Goal: Task Accomplishment & Management: Manage account settings

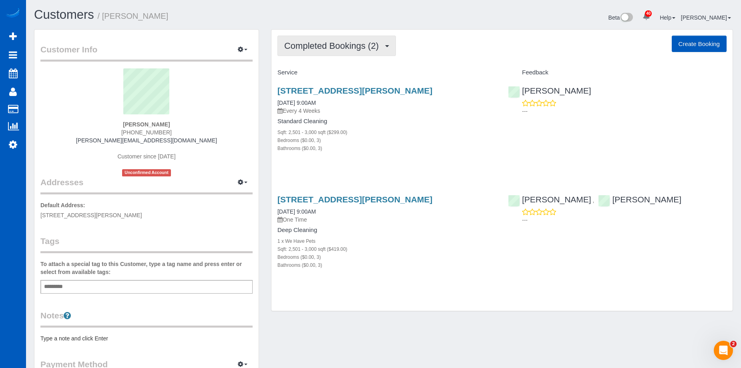
click at [344, 42] on span "Completed Bookings (2)" at bounding box center [333, 46] width 98 height 10
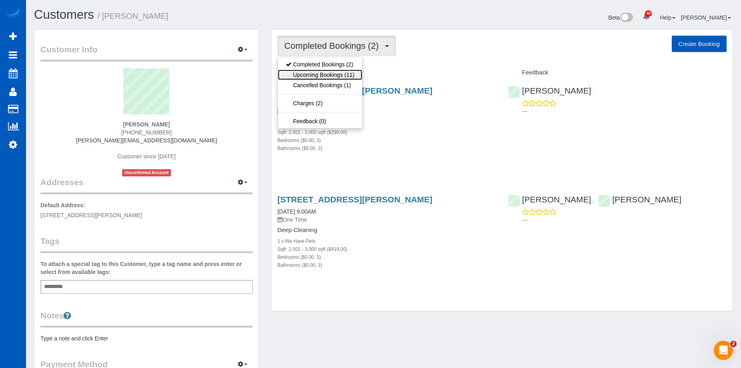
click at [338, 73] on link "Upcoming Bookings (11)" at bounding box center [320, 75] width 84 height 10
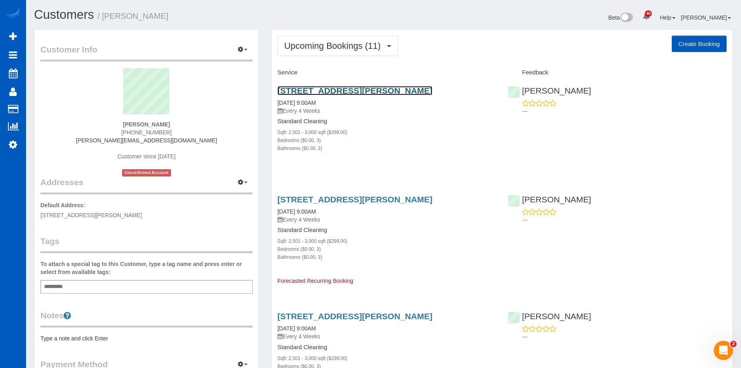
click at [332, 91] on link "[STREET_ADDRESS][PERSON_NAME]" at bounding box center [354, 90] width 155 height 9
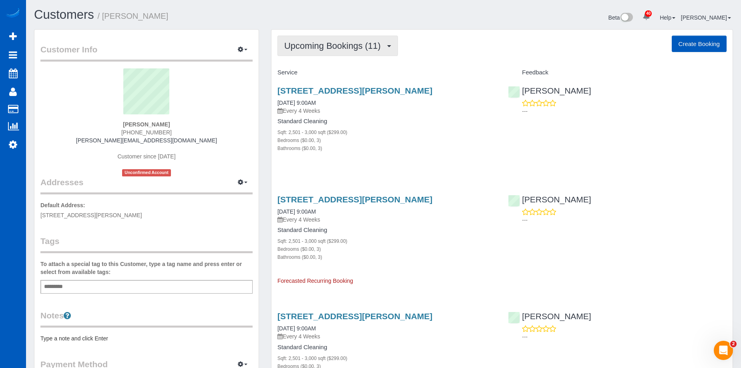
click at [376, 45] on span "Upcoming Bookings (11)" at bounding box center [334, 46] width 100 height 10
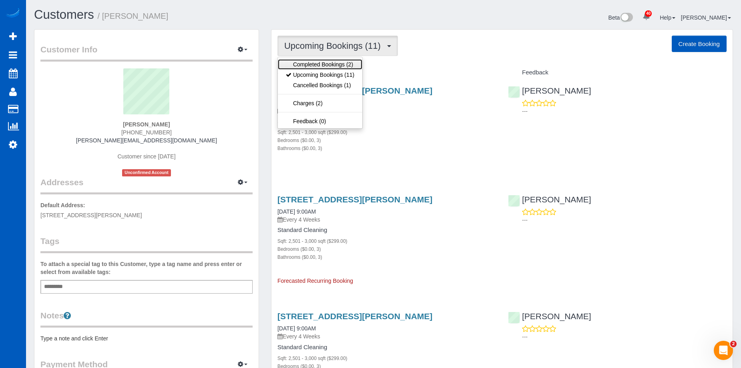
click at [344, 63] on link "Completed Bookings (2)" at bounding box center [320, 64] width 84 height 10
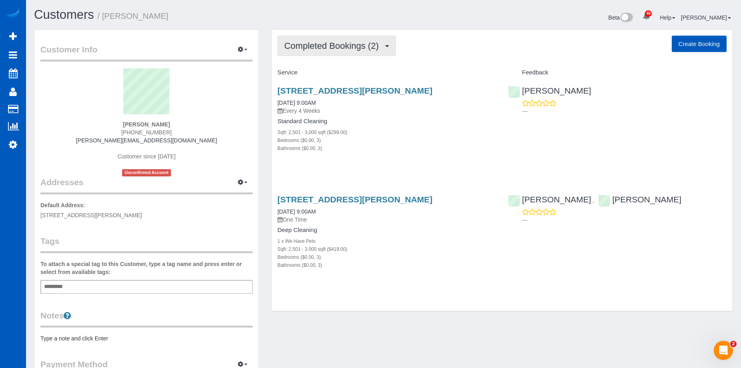
click at [356, 47] on span "Completed Bookings (2)" at bounding box center [333, 46] width 98 height 10
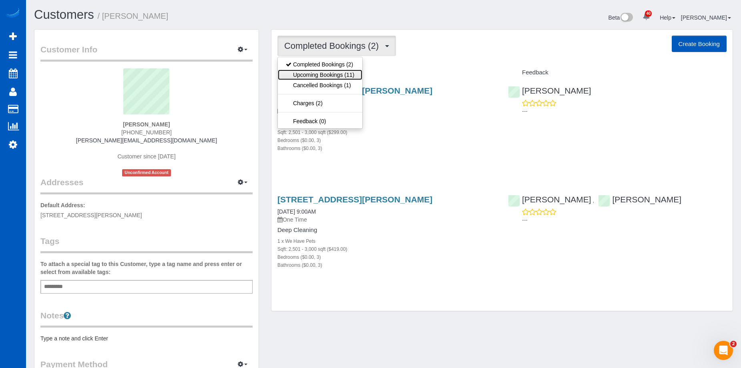
click at [340, 71] on link "Upcoming Bookings (11)" at bounding box center [320, 75] width 84 height 10
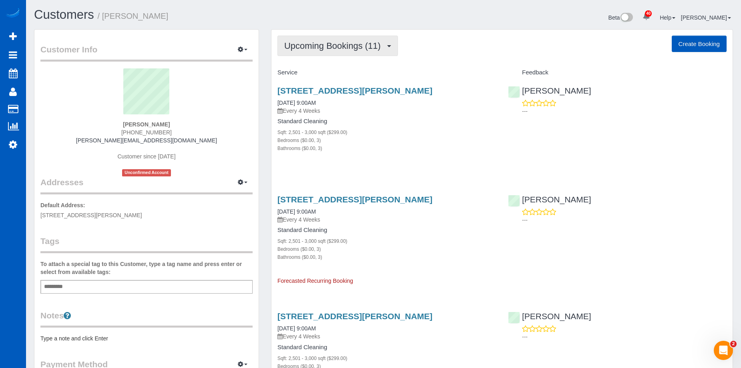
click at [332, 42] on span "Upcoming Bookings (11)" at bounding box center [334, 46] width 100 height 10
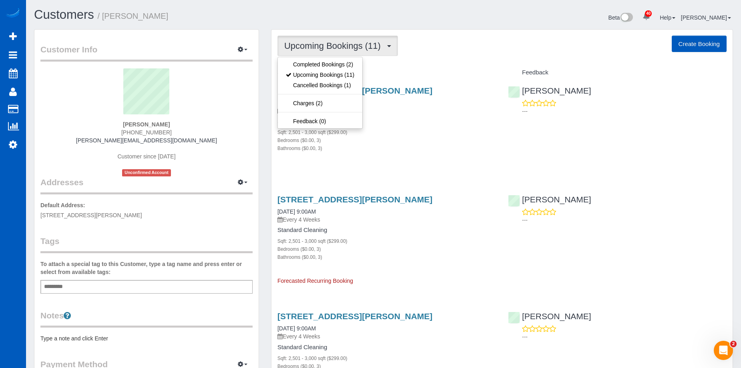
click at [332, 42] on span "Upcoming Bookings (11)" at bounding box center [334, 46] width 100 height 10
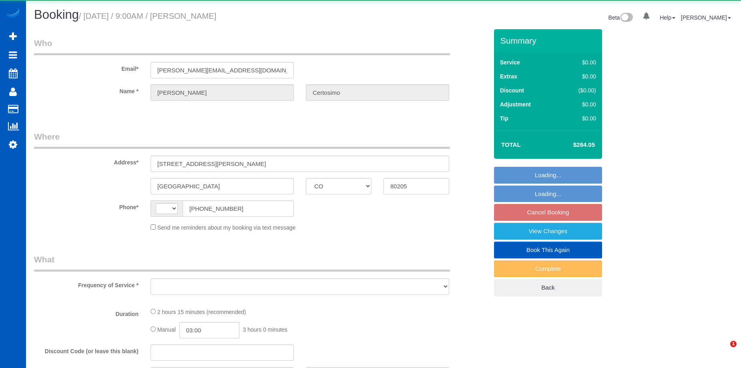
select select "CO"
select select "199"
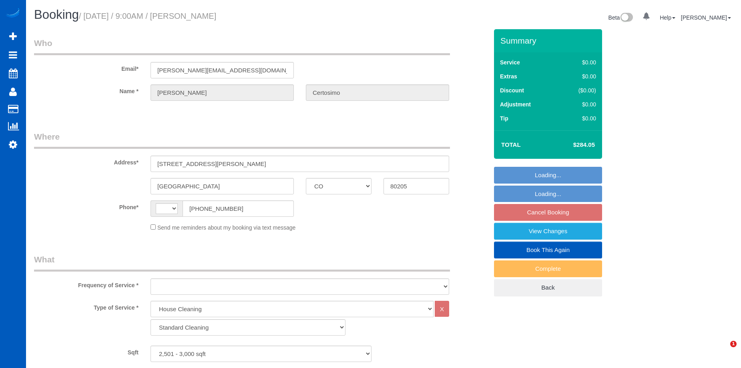
select select "string:[GEOGRAPHIC_DATA]"
select select "string:fspay-2fcace26-9267-4ee9-b926-7403e99742f3"
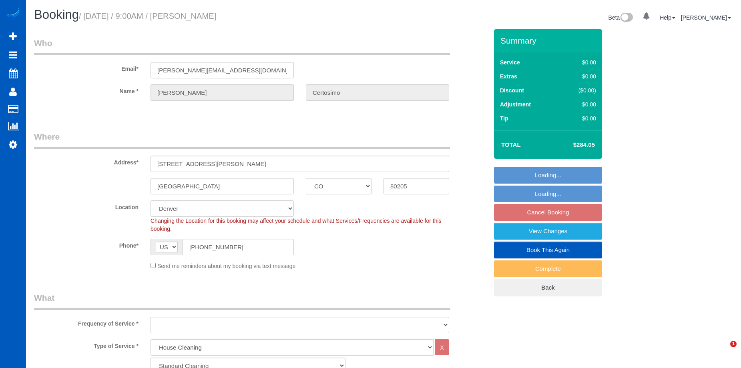
select select "object:1151"
select select "2501"
select select "3"
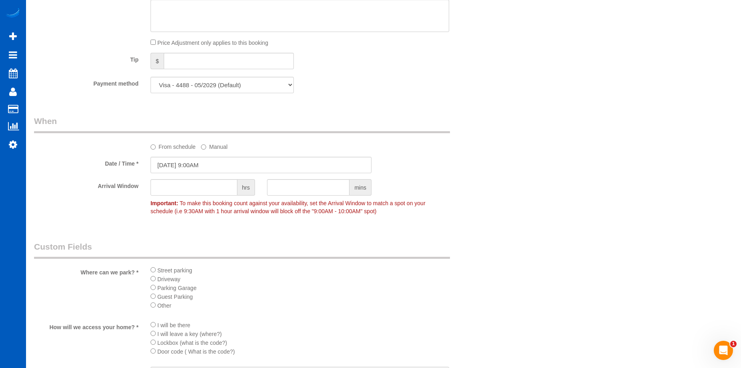
scroll to position [801, 0]
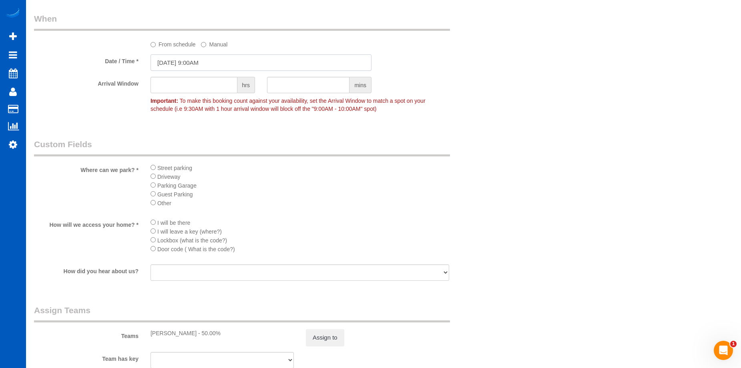
click at [207, 57] on input "09/29/2025 9:00AM" at bounding box center [261, 62] width 221 height 16
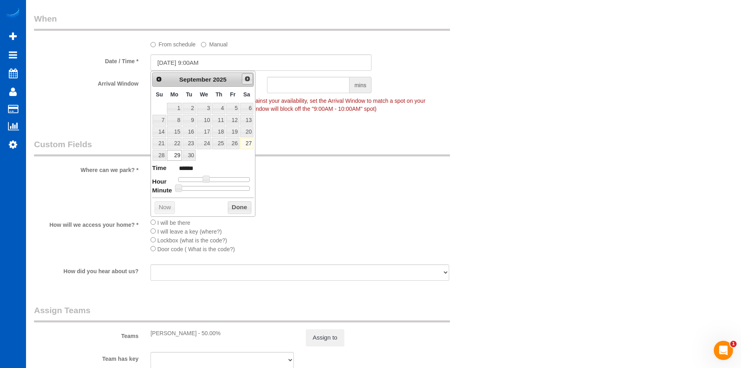
click at [245, 78] on span "Next" at bounding box center [247, 79] width 6 height 6
click at [176, 129] on link "13" at bounding box center [174, 132] width 15 height 11
type input "[DATE] 9:00AM"
click at [238, 205] on button "Done" at bounding box center [240, 207] width 24 height 13
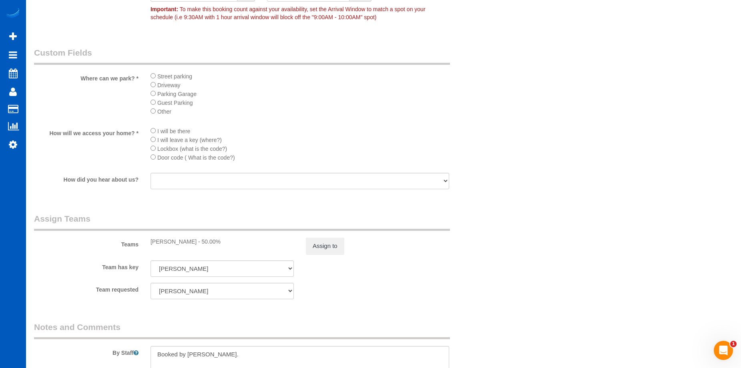
scroll to position [961, 0]
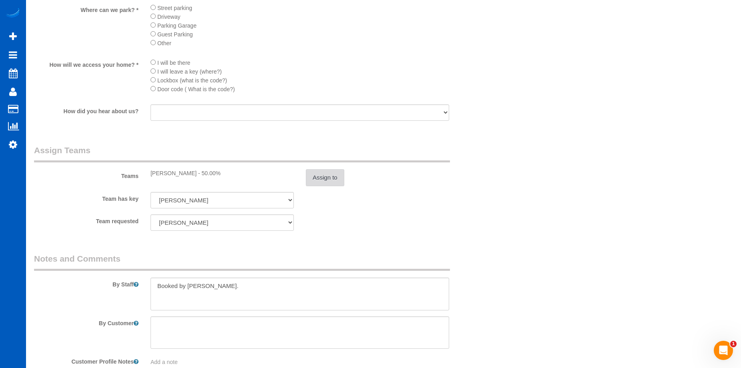
click at [322, 183] on button "Assign to" at bounding box center [325, 177] width 38 height 17
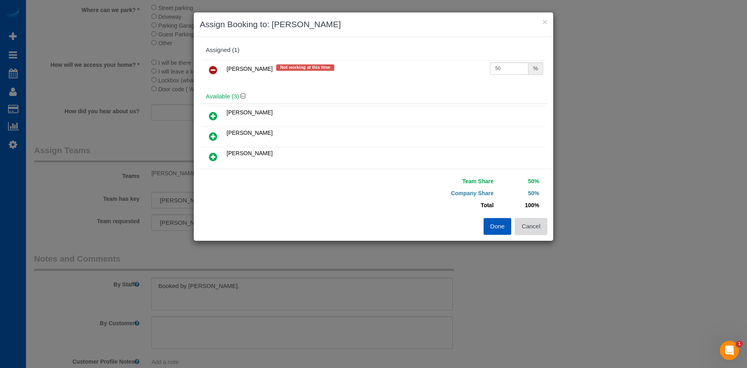
click at [537, 228] on button "Cancel" at bounding box center [531, 226] width 32 height 17
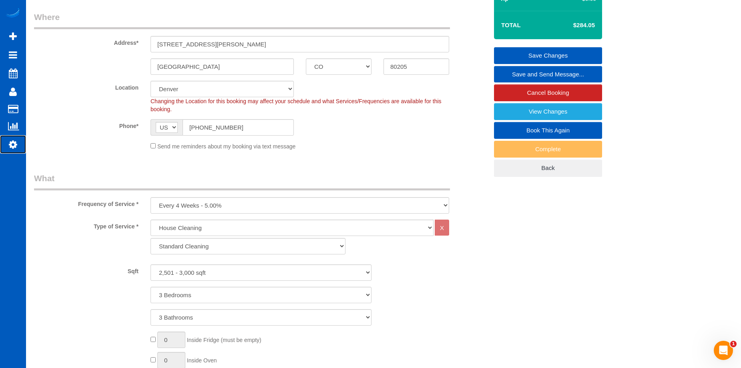
scroll to position [100, 0]
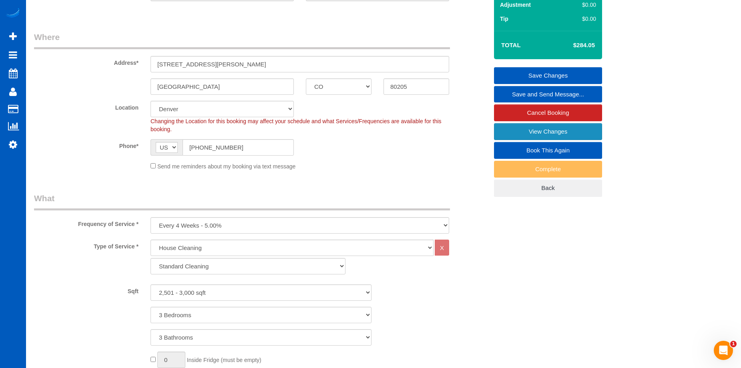
click at [500, 126] on link "View Changes" at bounding box center [548, 131] width 108 height 17
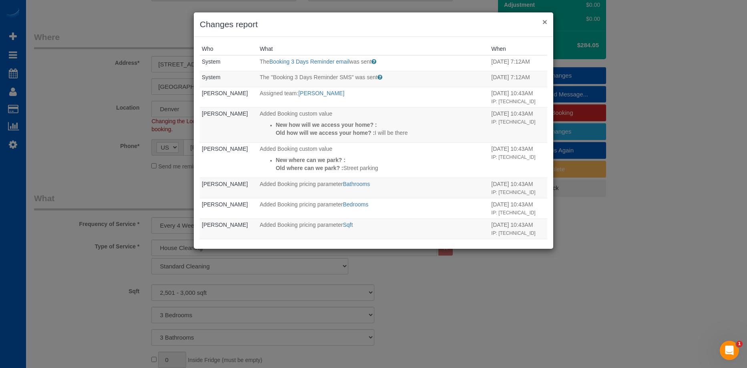
click at [543, 20] on button "×" at bounding box center [545, 22] width 5 height 8
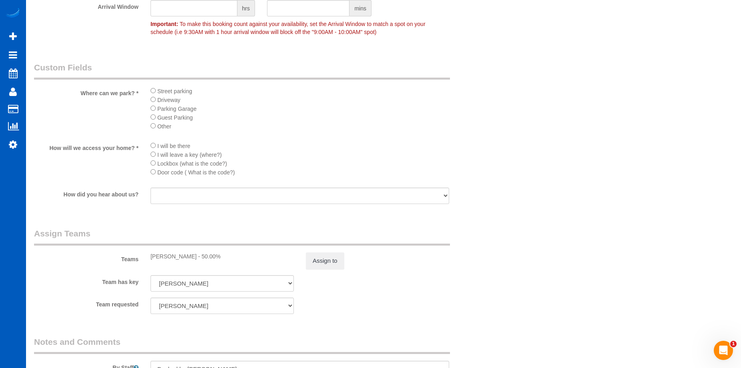
scroll to position [961, 0]
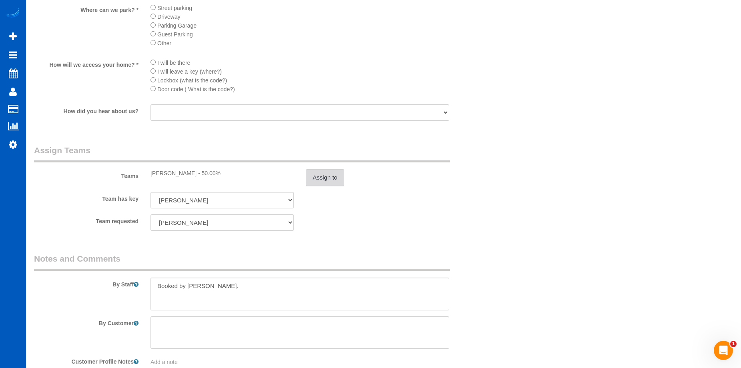
click at [320, 172] on button "Assign to" at bounding box center [325, 177] width 38 height 17
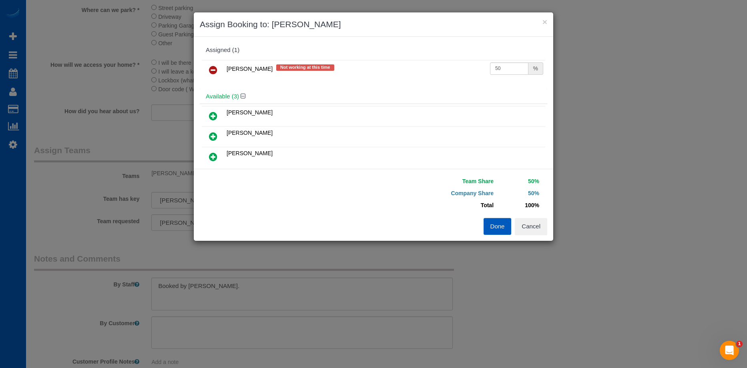
click at [212, 72] on icon at bounding box center [213, 70] width 8 height 10
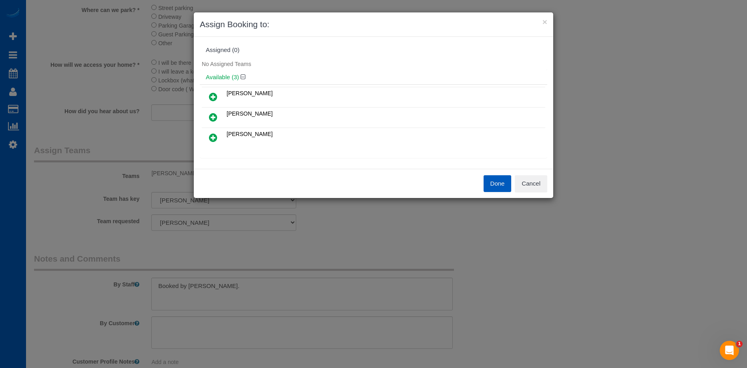
click at [212, 97] on icon at bounding box center [213, 97] width 8 height 10
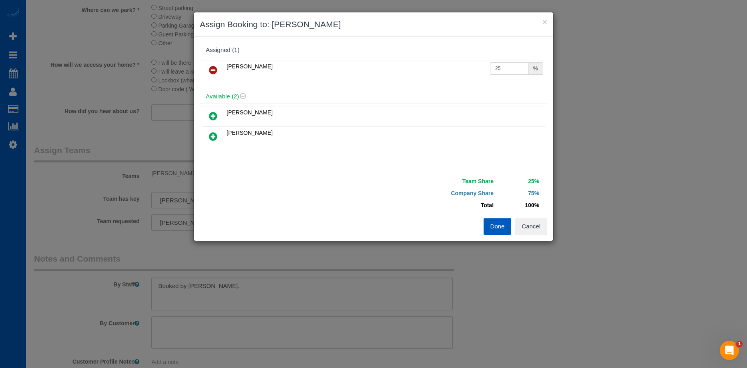
click at [213, 136] on icon at bounding box center [213, 137] width 8 height 10
click at [496, 228] on button "Done" at bounding box center [498, 226] width 28 height 17
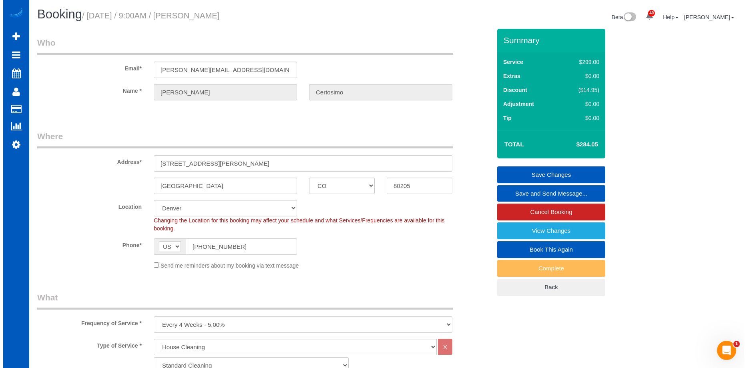
scroll to position [0, 0]
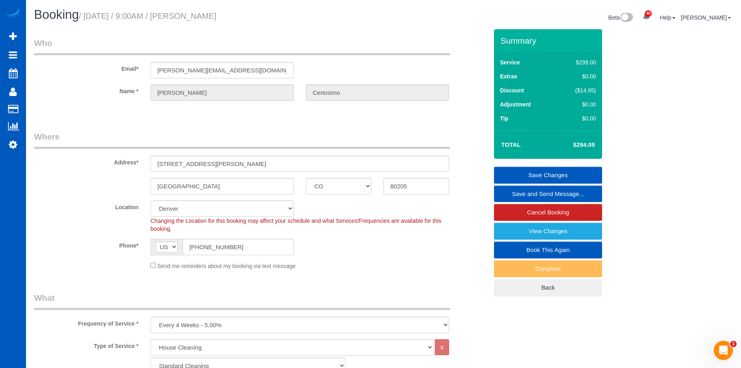
click at [511, 171] on link "Save Changes" at bounding box center [548, 175] width 108 height 17
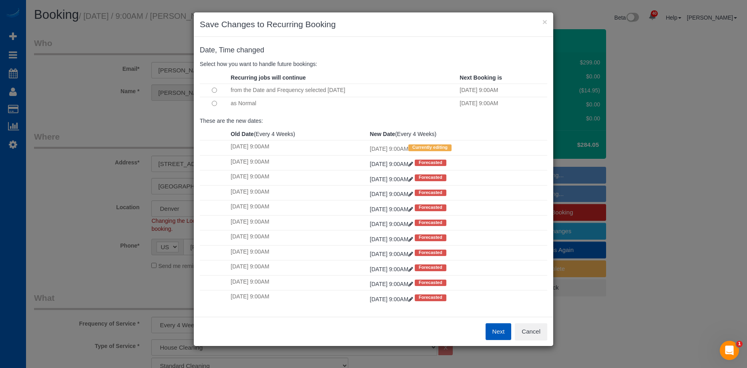
click at [500, 328] on button "Next" at bounding box center [499, 332] width 26 height 17
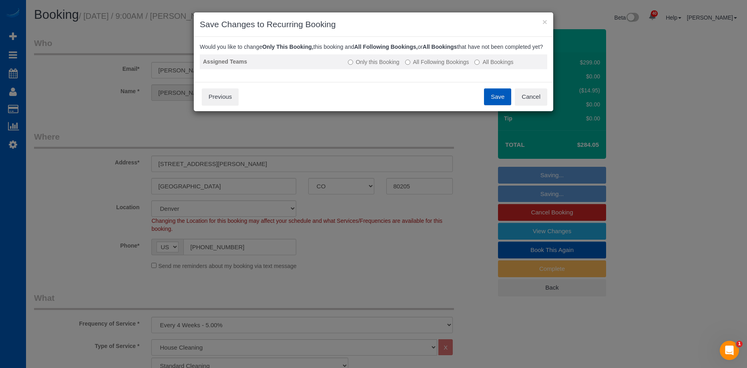
click at [450, 69] on td "Only this Booking All Following Bookings All Bookings" at bounding box center [446, 61] width 203 height 15
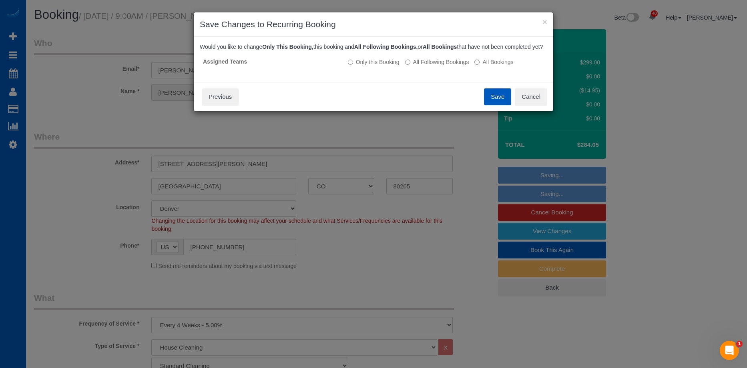
click at [495, 103] on button "Save" at bounding box center [497, 96] width 27 height 17
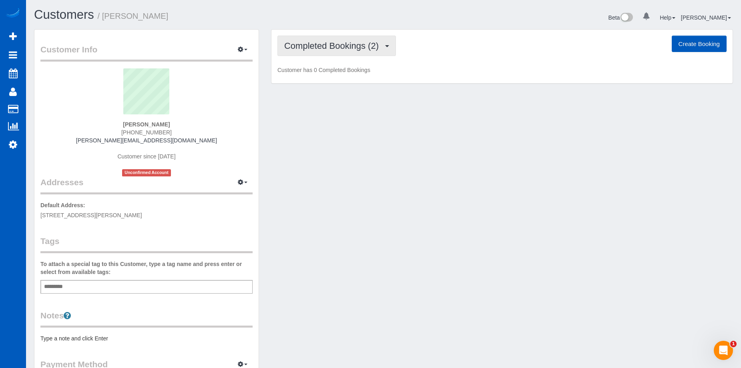
click at [341, 46] on span "Completed Bookings (2)" at bounding box center [333, 46] width 98 height 10
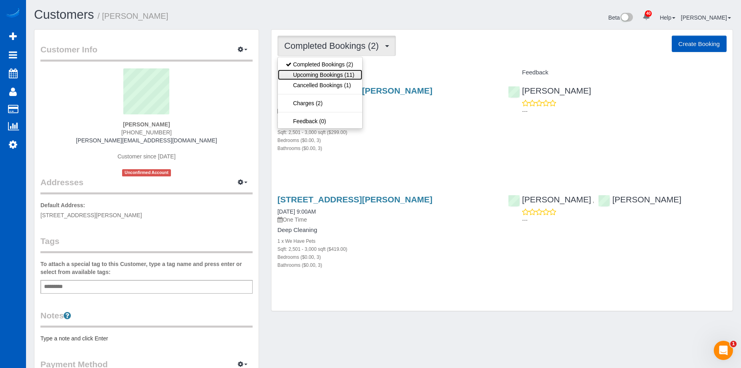
click at [337, 74] on link "Upcoming Bookings (11)" at bounding box center [320, 75] width 84 height 10
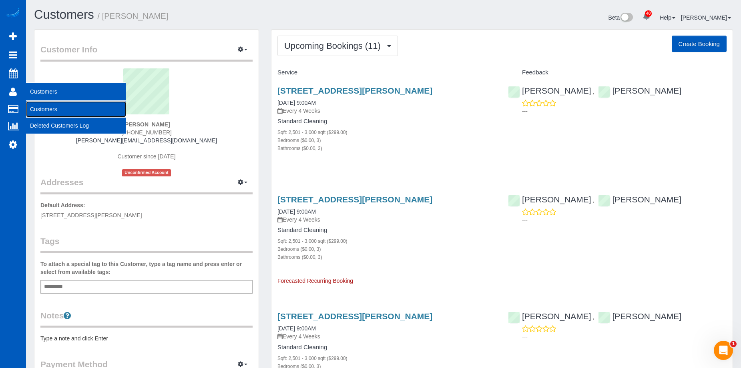
click at [38, 108] on link "Customers" at bounding box center [76, 109] width 100 height 16
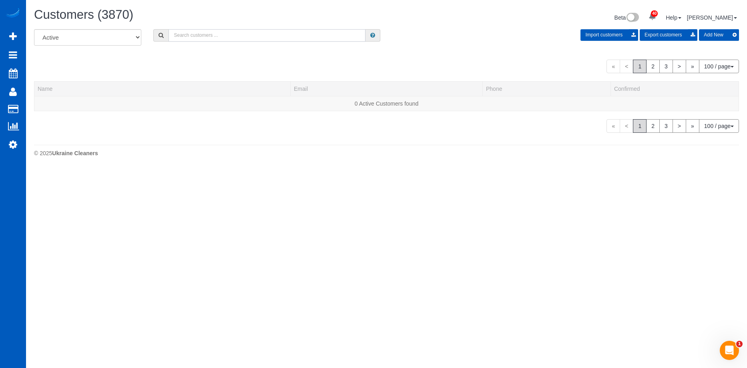
click at [207, 38] on input "text" at bounding box center [267, 35] width 197 height 12
paste input "Nancy Millsaps"
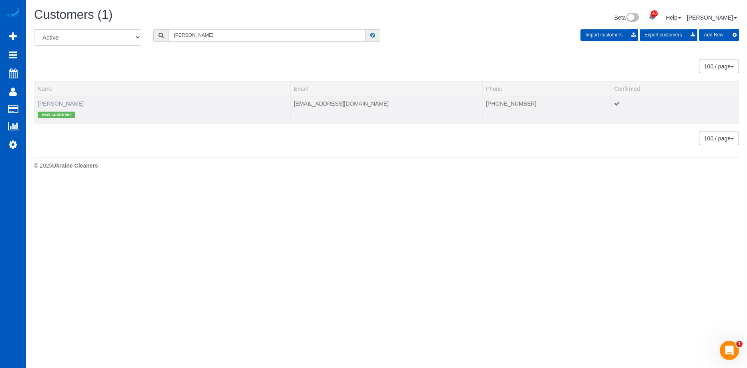
type input "Nancy Millsaps"
click at [67, 103] on link "Nancy Millsaps" at bounding box center [61, 103] width 46 height 6
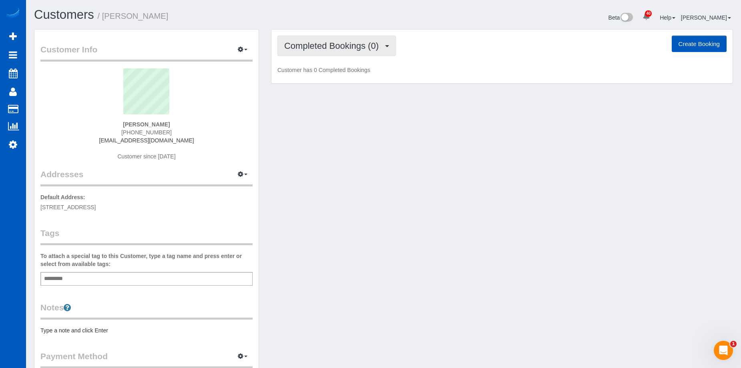
click at [320, 42] on span "Completed Bookings (0)" at bounding box center [333, 46] width 98 height 10
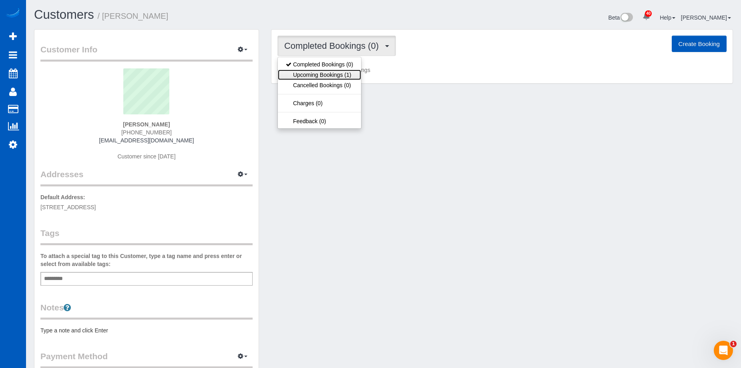
click at [327, 74] on link "Upcoming Bookings (1)" at bounding box center [319, 75] width 83 height 10
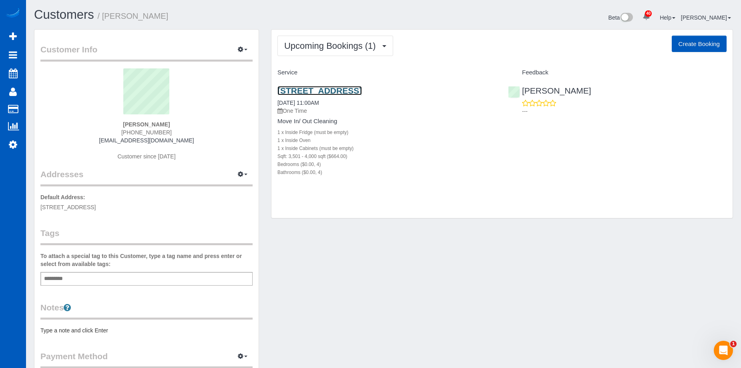
click at [348, 90] on link "5865 Pasture Ct, Suwanee, GA 30024" at bounding box center [319, 90] width 84 height 9
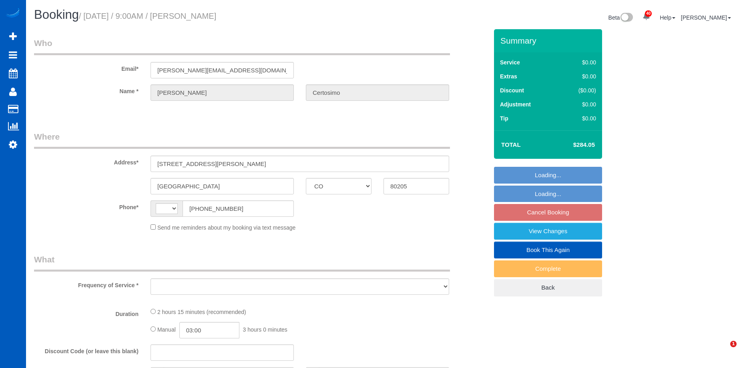
select select "CO"
select select "string:[GEOGRAPHIC_DATA]"
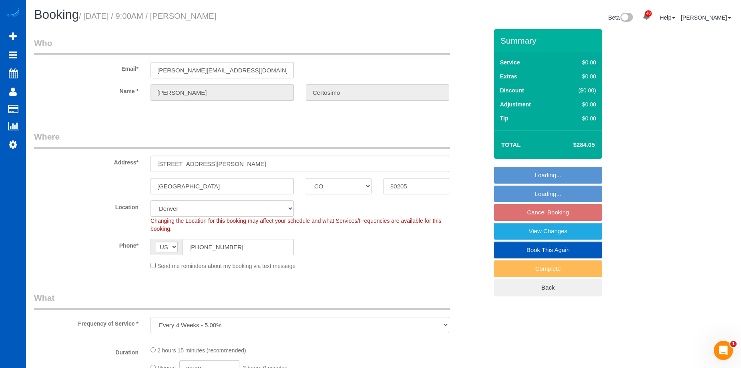
select select "object:918"
select select "199"
select select "2501"
select select "3"
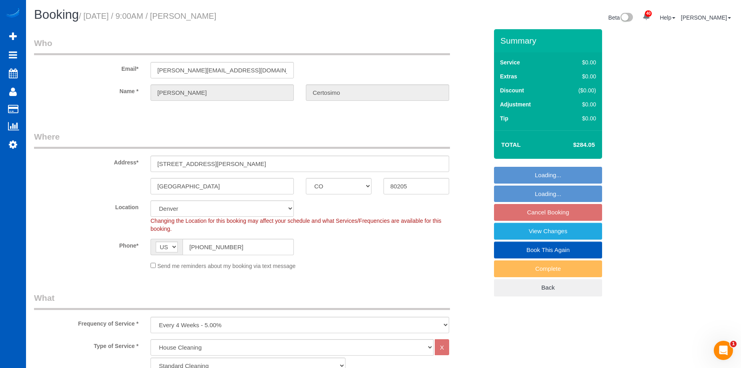
select select "2501"
select select "3"
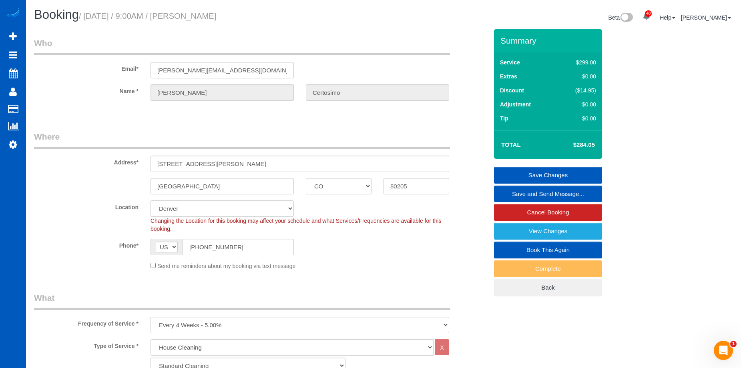
click at [515, 194] on link "Save and Send Message..." at bounding box center [548, 194] width 108 height 17
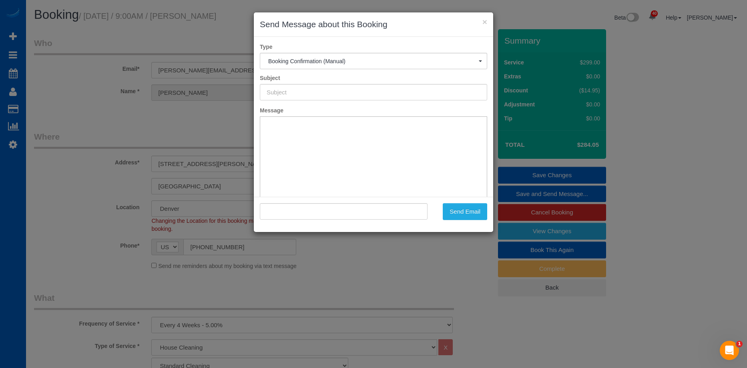
type input "Cleaning Service Confirmed!"
type input ""Matt Certosimo" <dr.certosimo@gmail.com>"
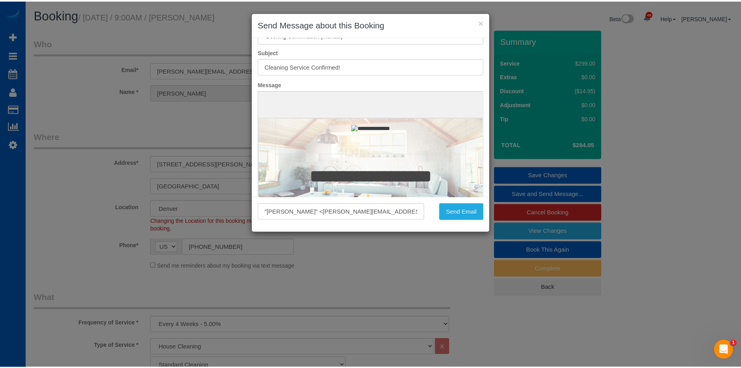
scroll to position [40, 0]
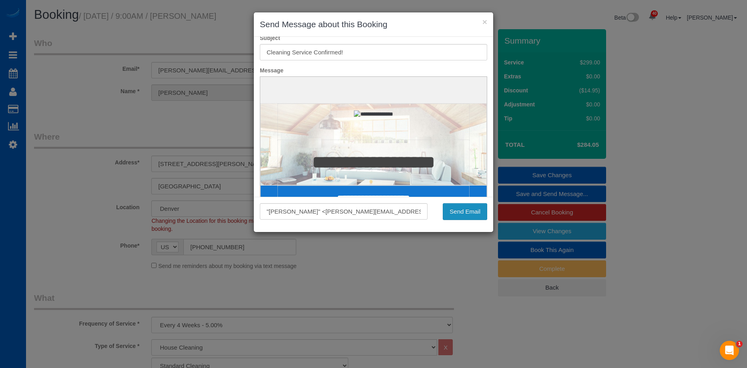
click at [475, 214] on button "Send Email" at bounding box center [465, 211] width 44 height 17
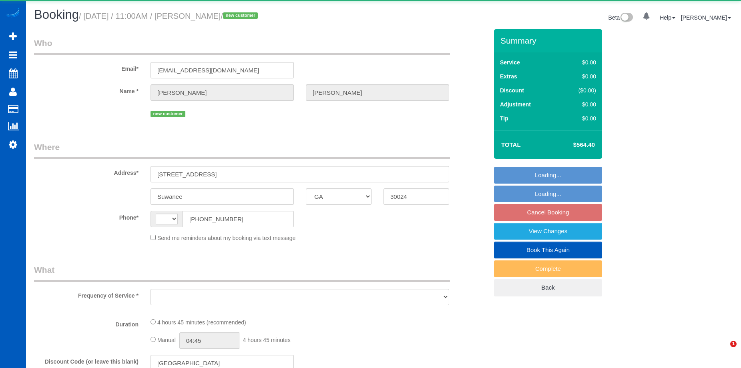
select select "GA"
select select "string:US"
select select "object:567"
select select "string:fspay-8969239f-b09a-4529-930d-dbe7a9129ee1"
select select "spot1"
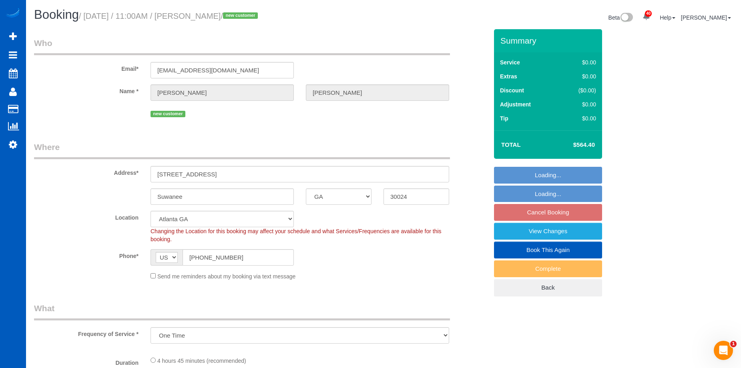
select select "199"
select select "number:8"
select select "3501"
select select "4"
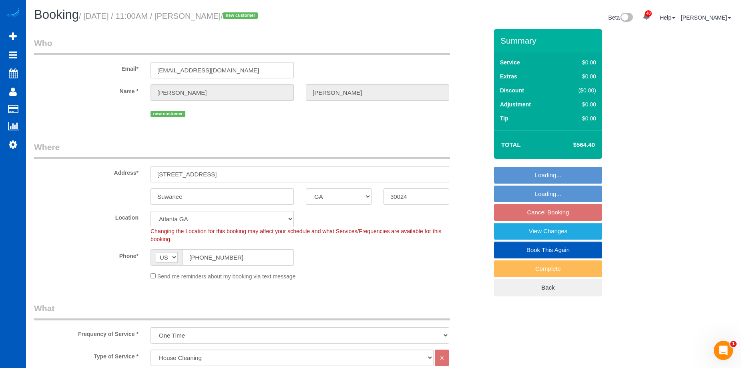
select select "object:1147"
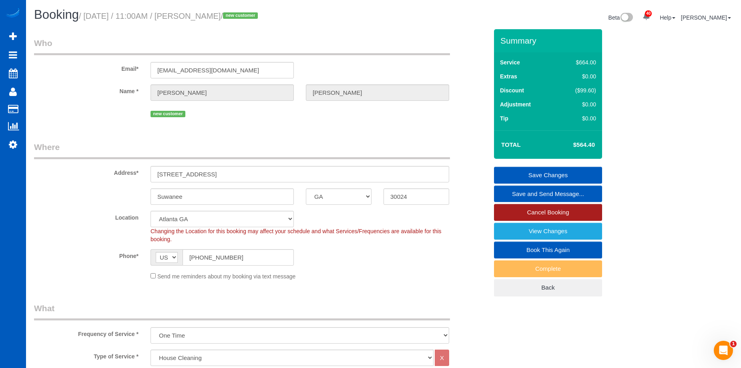
click at [519, 214] on link "Cancel Booking" at bounding box center [548, 212] width 108 height 17
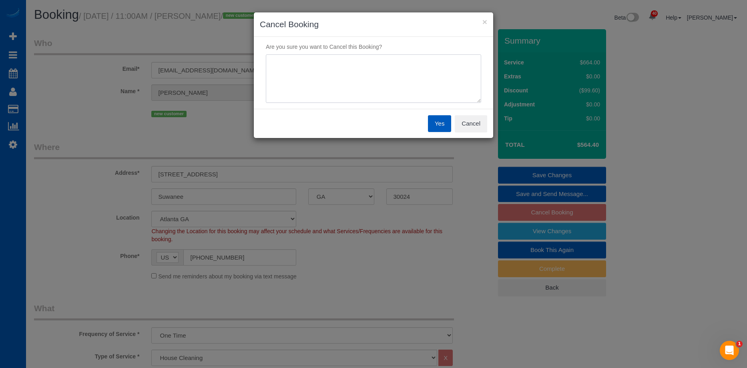
click at [317, 58] on textarea at bounding box center [373, 78] width 215 height 49
type textarea "Closing on the house was delayed. Will call to reschedule."
click at [444, 129] on button "Yes" at bounding box center [439, 123] width 23 height 17
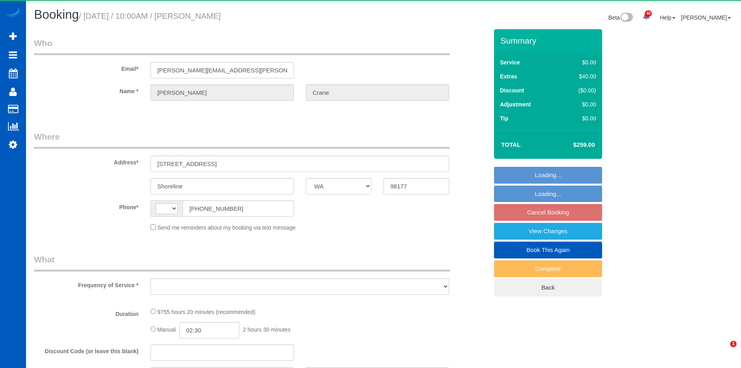
select select "WA"
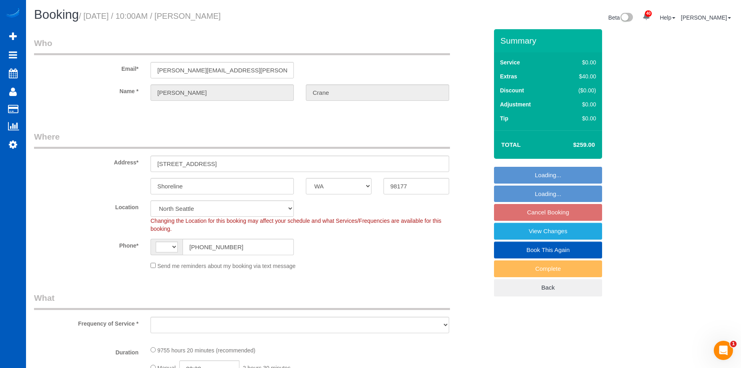
select select "3001"
select select "4"
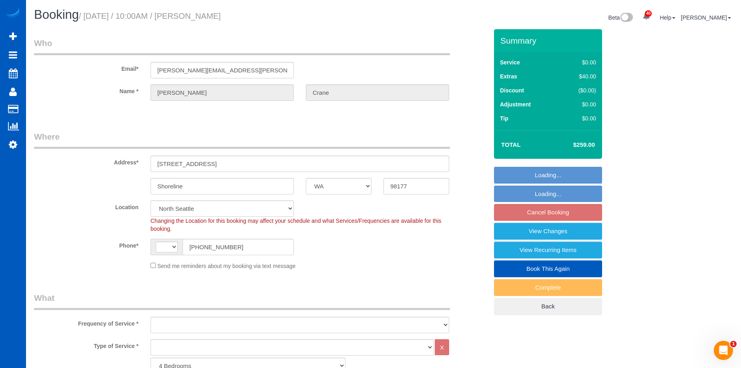
select select "string:[GEOGRAPHIC_DATA]"
select select "string:fspay-c6c7de0e-631c-4b2b-8f98-658d9bbd2e78"
select select "object:1112"
select select "3001"
select select "4"
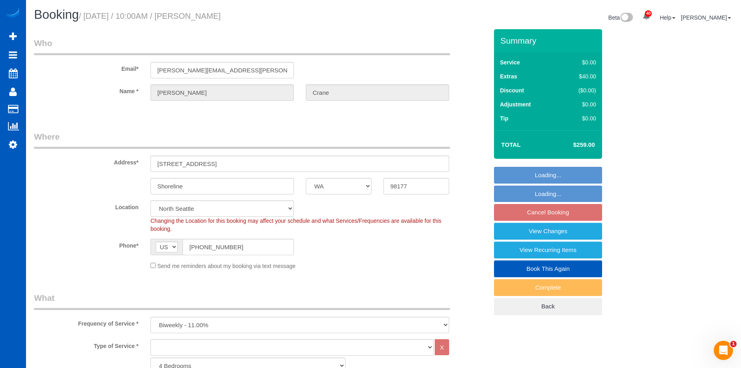
select select "object:1190"
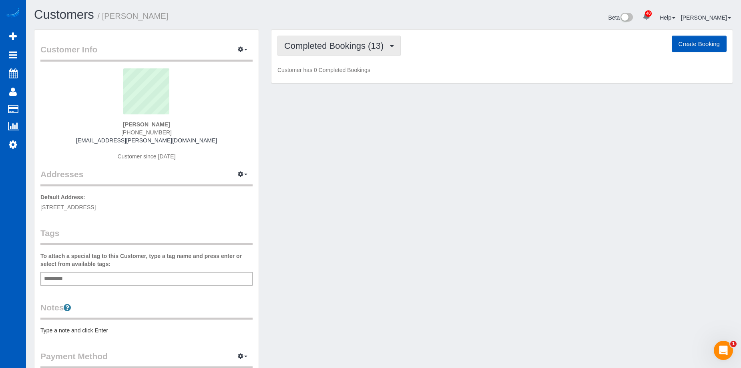
click at [347, 50] on span "Completed Bookings (13)" at bounding box center [335, 46] width 103 height 10
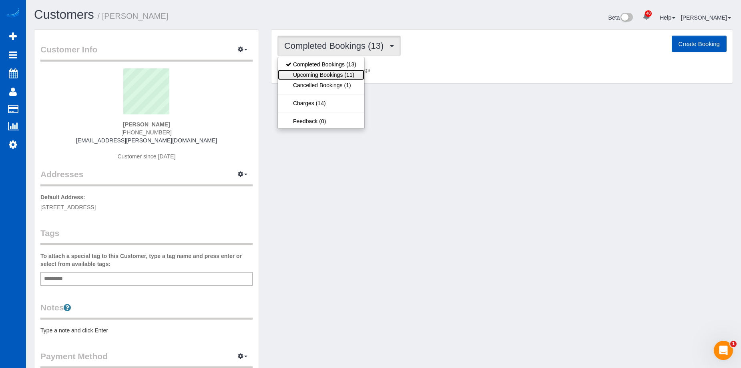
click at [334, 75] on link "Upcoming Bookings (11)" at bounding box center [321, 75] width 86 height 10
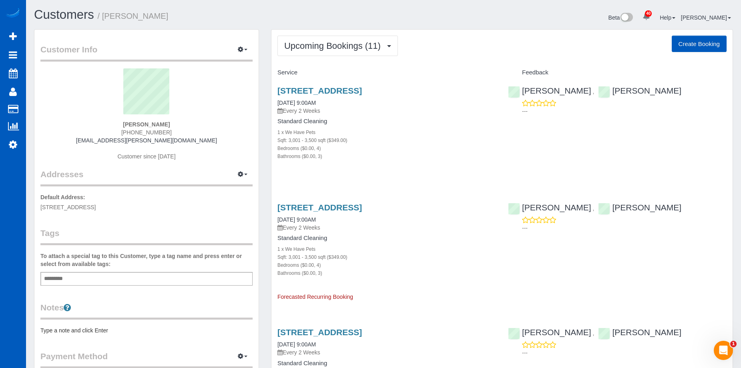
click at [88, 280] on div "Add a tag" at bounding box center [146, 279] width 212 height 14
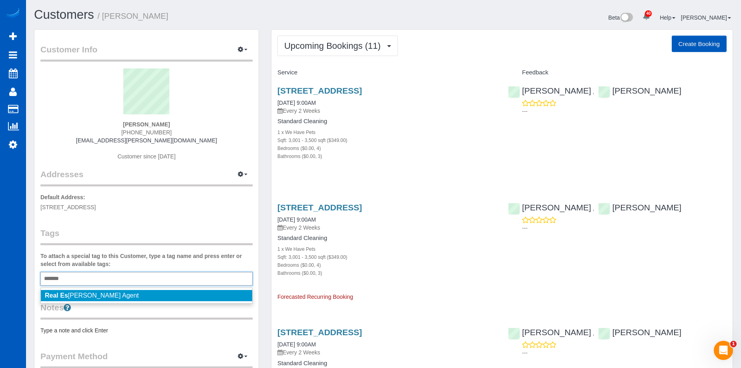
type input "*******"
click at [76, 293] on span "Real Es tate Agent" at bounding box center [92, 295] width 94 height 7
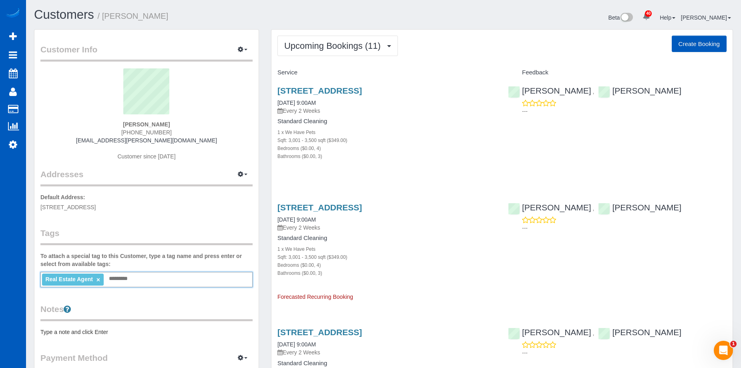
click at [408, 129] on div "1 x We Have Pets" at bounding box center [386, 132] width 219 height 8
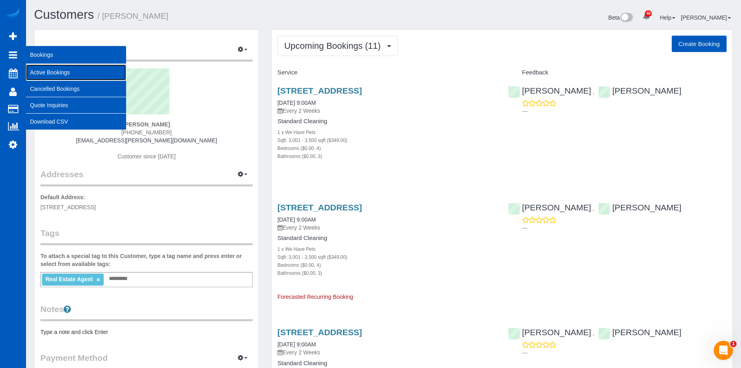
click at [34, 70] on link "Active Bookings" at bounding box center [76, 72] width 100 height 16
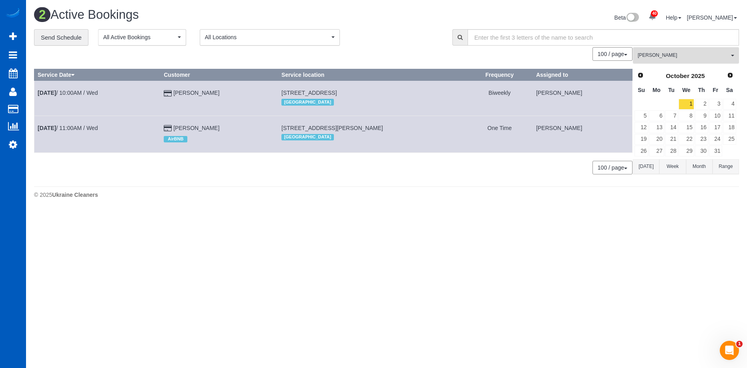
click at [657, 51] on button "[PERSON_NAME] All Teams" at bounding box center [686, 55] width 106 height 16
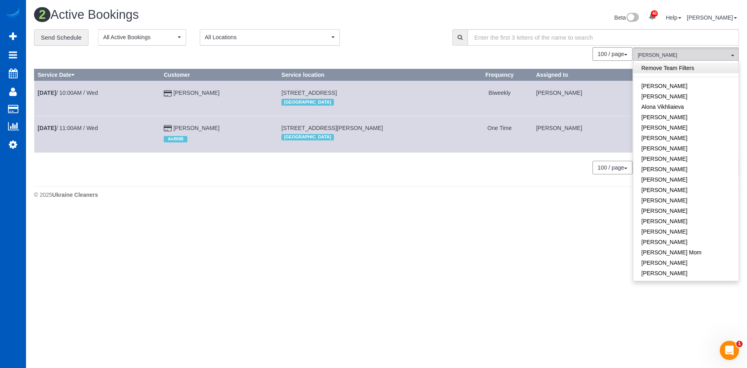
click at [693, 64] on link "Remove Team Filters" at bounding box center [685, 68] width 105 height 10
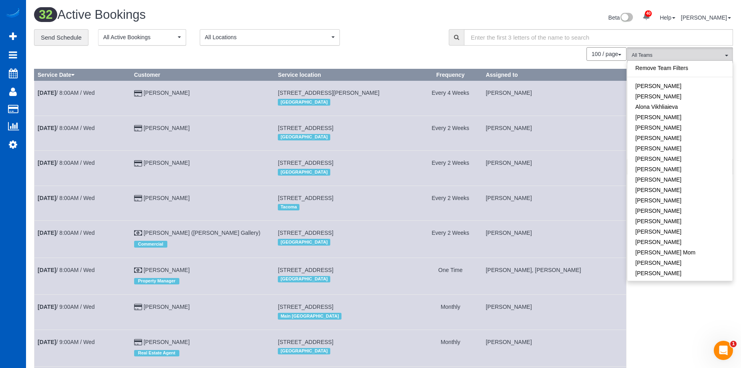
click at [463, 18] on div "Beta 40 Your Notifications You have 0 alerts × You have 4 to charge for [DATE] …" at bounding box center [562, 18] width 356 height 21
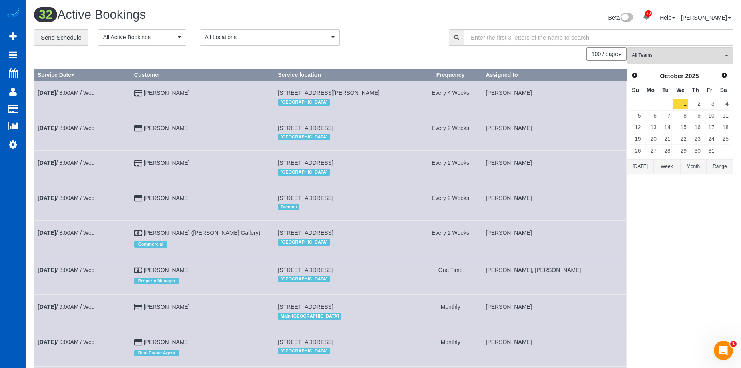
click at [641, 165] on button "[DATE]" at bounding box center [640, 166] width 26 height 15
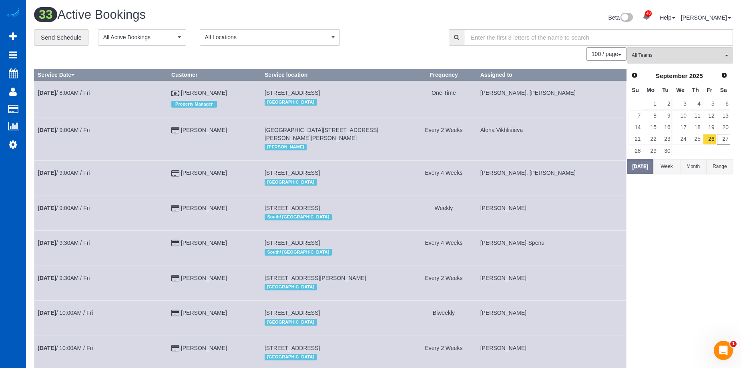
click at [408, 40] on div "**********" at bounding box center [235, 37] width 403 height 17
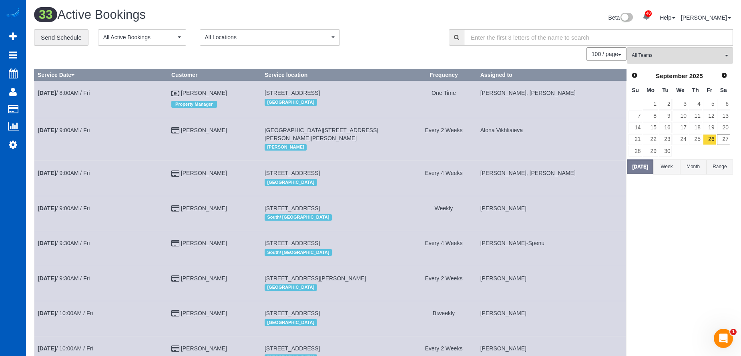
click at [358, 30] on div "**********" at bounding box center [235, 37] width 403 height 17
click at [719, 74] on link "Next" at bounding box center [724, 75] width 11 height 11
click at [679, 115] on link "8" at bounding box center [680, 116] width 15 height 11
click at [685, 58] on span "All Teams" at bounding box center [677, 55] width 91 height 7
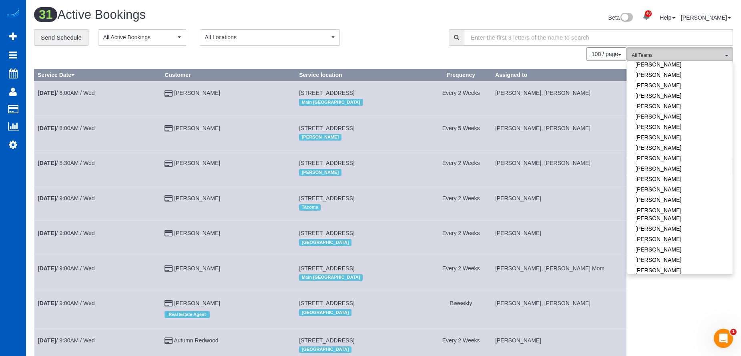
scroll to position [80, 0]
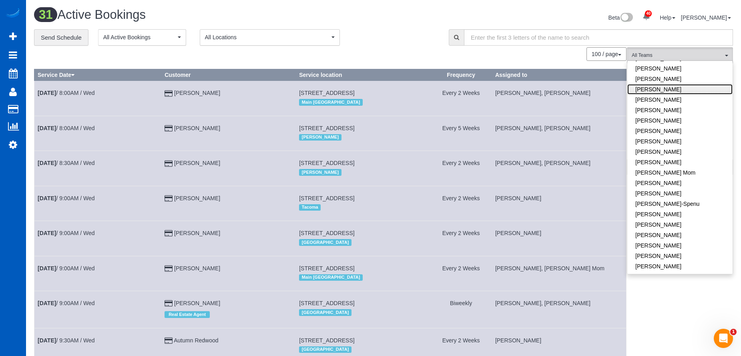
click at [701, 90] on link "[PERSON_NAME]" at bounding box center [679, 89] width 105 height 10
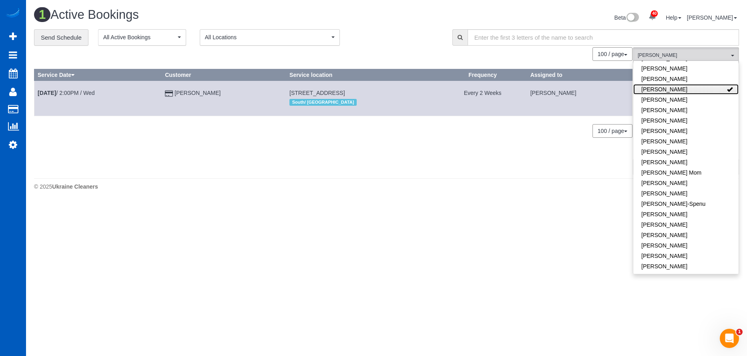
click at [701, 90] on link "[PERSON_NAME]" at bounding box center [685, 89] width 105 height 10
click at [411, 30] on div "**********" at bounding box center [237, 37] width 406 height 17
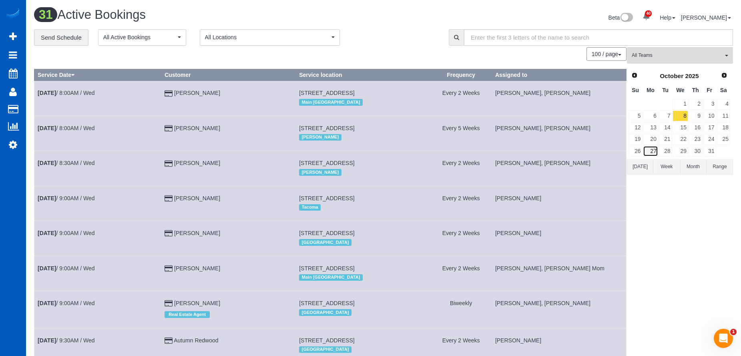
click at [653, 149] on link "27" at bounding box center [650, 151] width 15 height 11
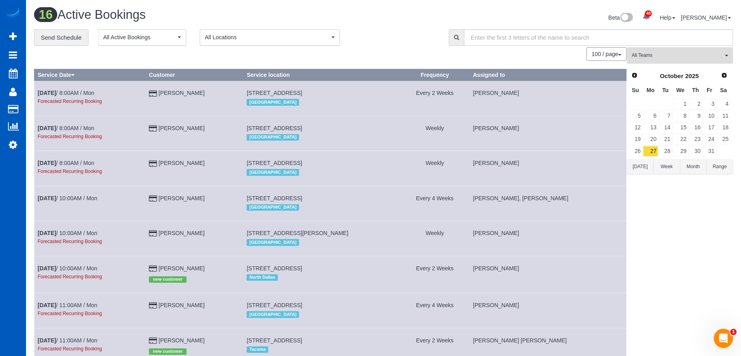
click at [673, 58] on span "All Teams" at bounding box center [677, 55] width 91 height 7
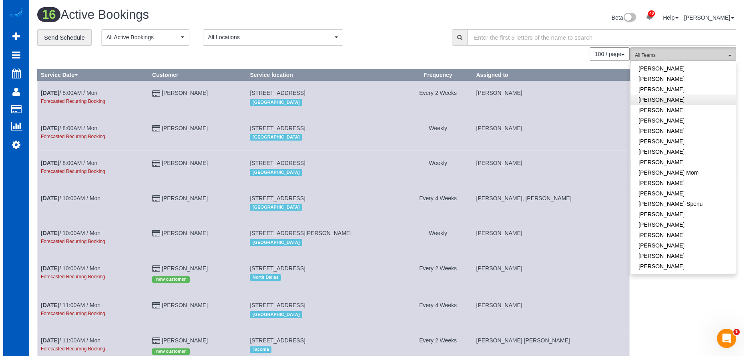
scroll to position [0, 0]
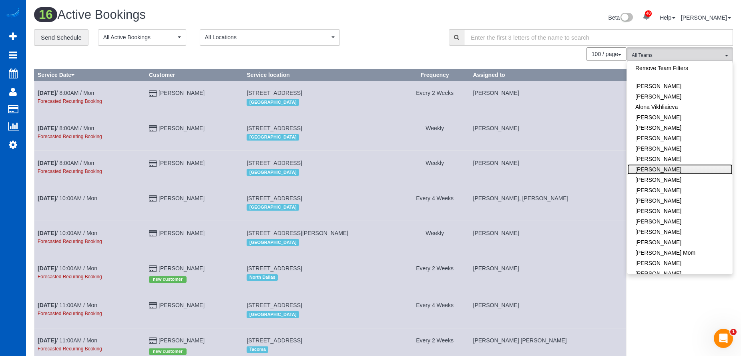
click at [683, 168] on link "[PERSON_NAME]" at bounding box center [679, 169] width 105 height 10
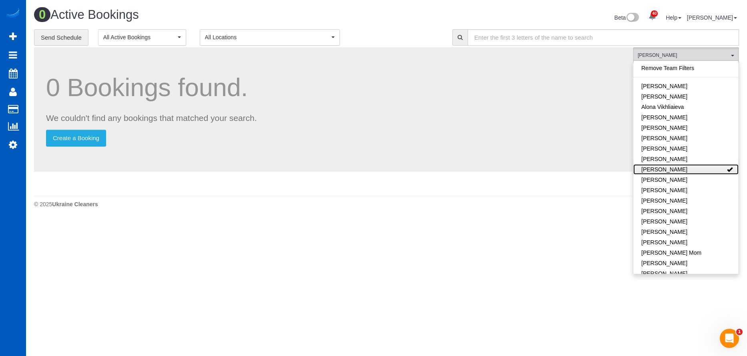
click at [699, 167] on link "[PERSON_NAME]" at bounding box center [685, 169] width 105 height 10
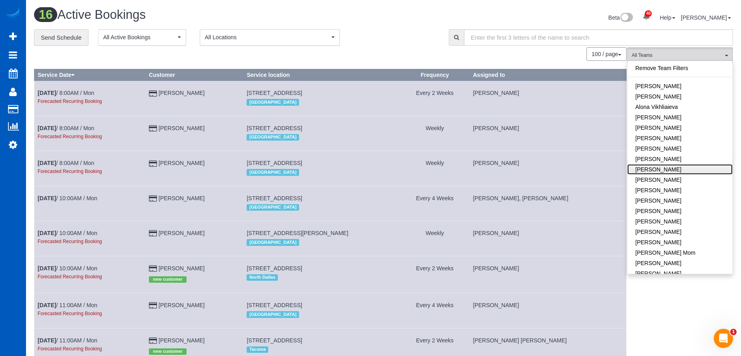
click at [676, 167] on link "[PERSON_NAME]" at bounding box center [679, 169] width 105 height 10
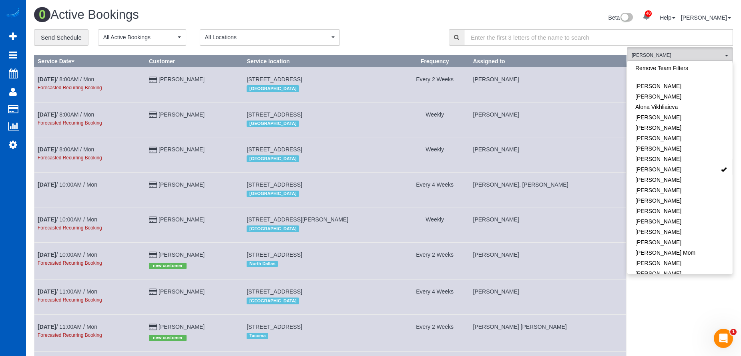
click at [499, 15] on div "Beta 40 Your Notifications You have 0 alerts × You have 4 to charge for 09/24/2…" at bounding box center [562, 18] width 356 height 21
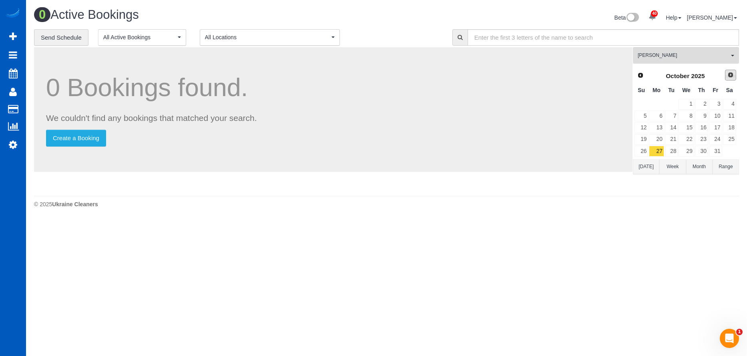
click at [731, 72] on span "Next" at bounding box center [730, 75] width 6 height 6
click at [661, 127] on link "10" at bounding box center [656, 127] width 15 height 11
click at [681, 56] on span "Anzhela Trokhymiuk" at bounding box center [683, 55] width 91 height 7
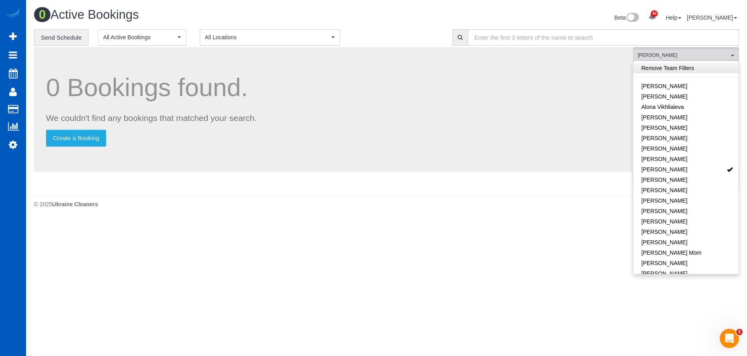
click at [685, 70] on link "Remove Team Filters" at bounding box center [685, 68] width 105 height 10
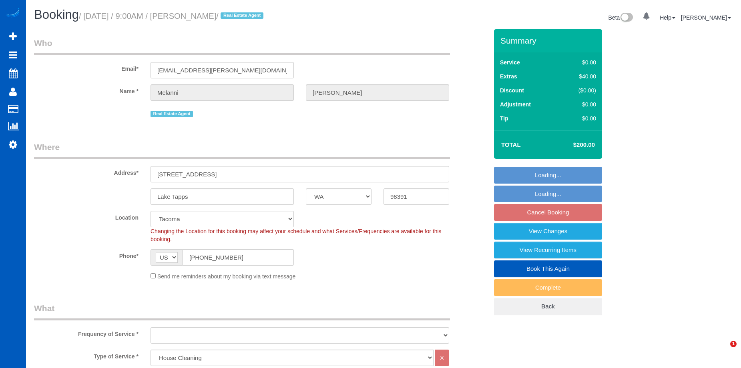
select select "WA"
select select "199"
select select "3001"
select select "4"
select select "3"
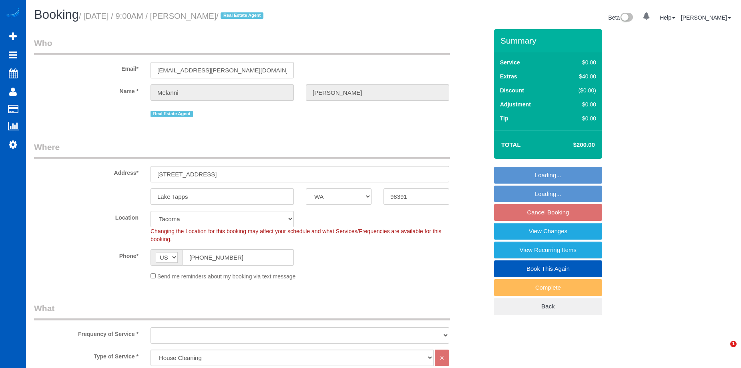
select select "object:1222"
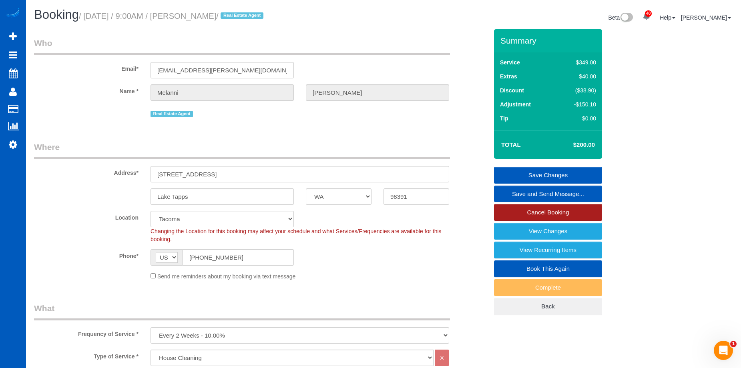
click at [506, 207] on link "Cancel Booking" at bounding box center [548, 212] width 108 height 17
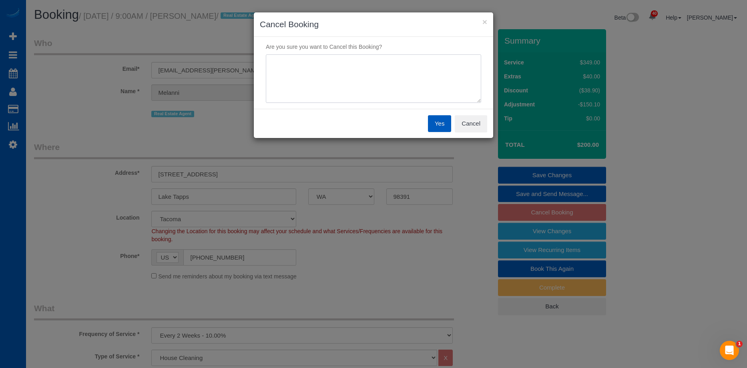
click at [394, 85] on textarea at bounding box center [373, 78] width 215 height 49
type textarea "Skip"
click at [434, 124] on button "Yes" at bounding box center [439, 123] width 23 height 17
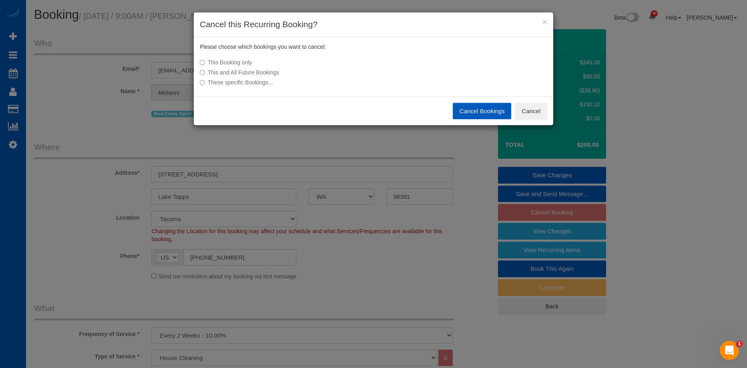
click at [476, 109] on button "Cancel Bookings" at bounding box center [482, 111] width 59 height 17
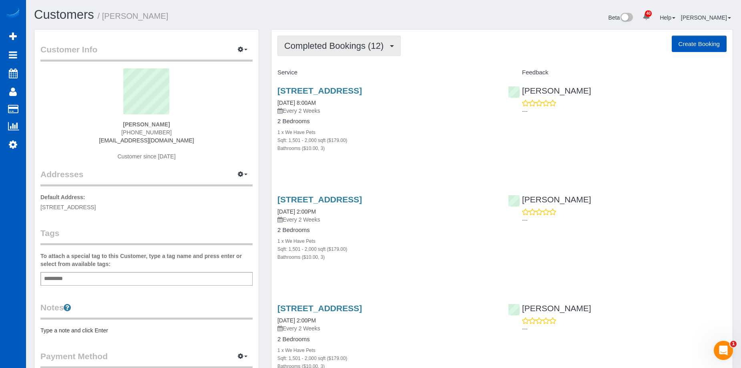
click at [359, 51] on button "Completed Bookings (12)" at bounding box center [338, 46] width 123 height 20
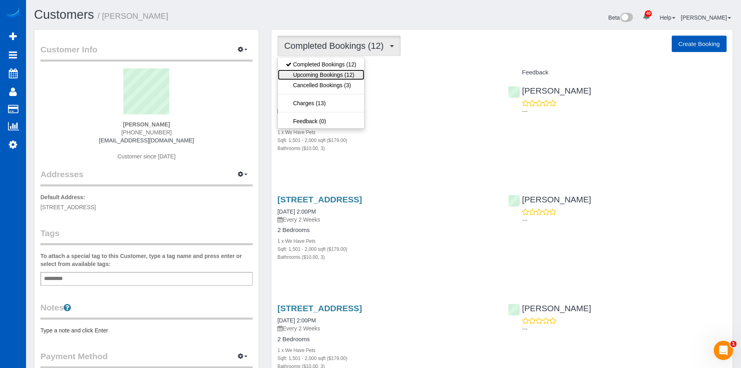
click at [344, 71] on link "Upcoming Bookings (12)" at bounding box center [321, 75] width 86 height 10
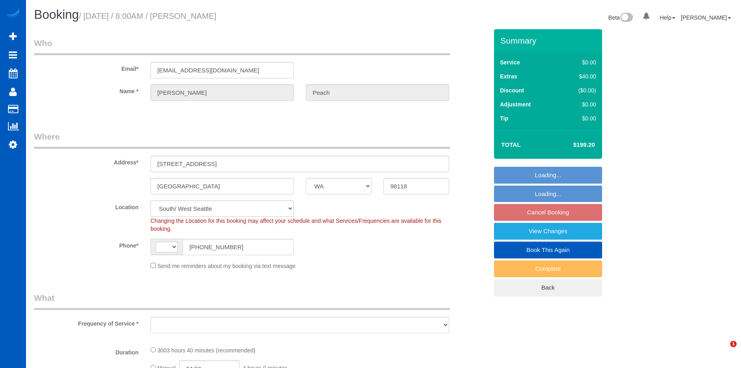
select select "WA"
select select "string:US"
select select "object:909"
select select "string:fspay-caa4f9e7-3c5c-4ebb-ade3-b39ae859e4f5"
select select "object:974"
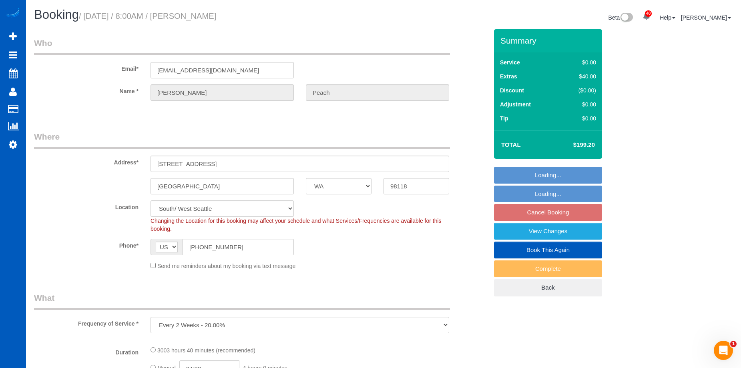
select select "1501"
select select "3"
select select "spot1"
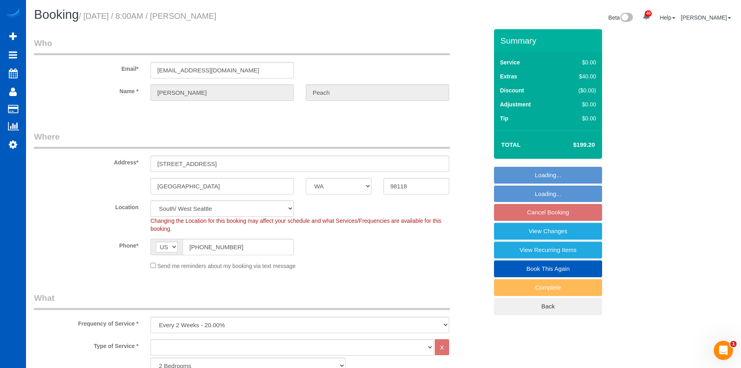
select select "1501"
select select "3"
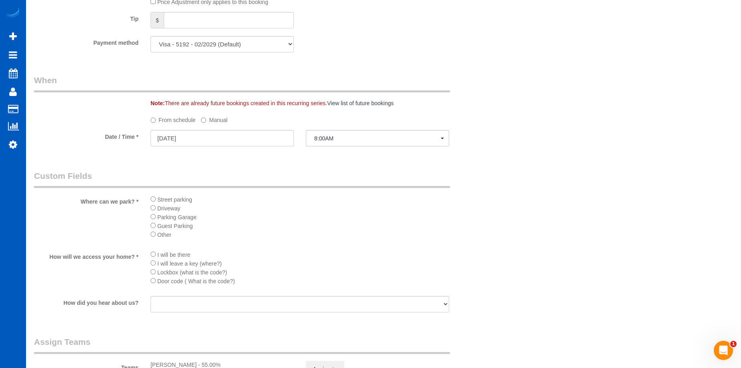
scroll to position [601, 0]
click at [265, 138] on input "09/30/2025" at bounding box center [222, 137] width 143 height 16
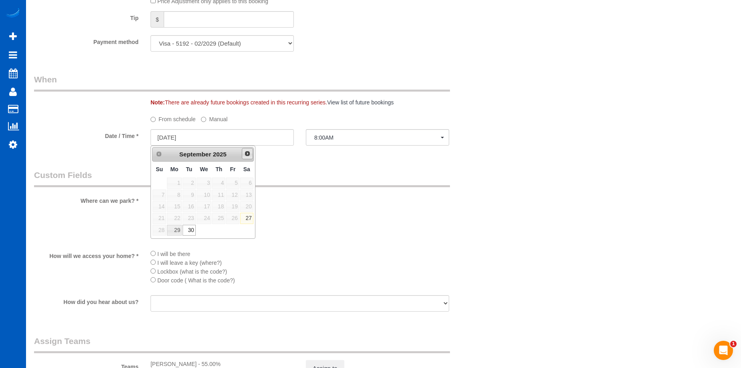
click at [246, 155] on span "Next" at bounding box center [247, 154] width 6 height 6
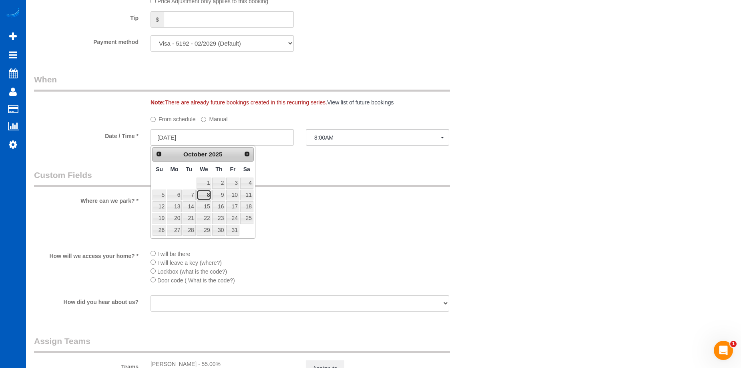
click at [208, 194] on link "8" at bounding box center [204, 195] width 15 height 11
type input "10/08/2025"
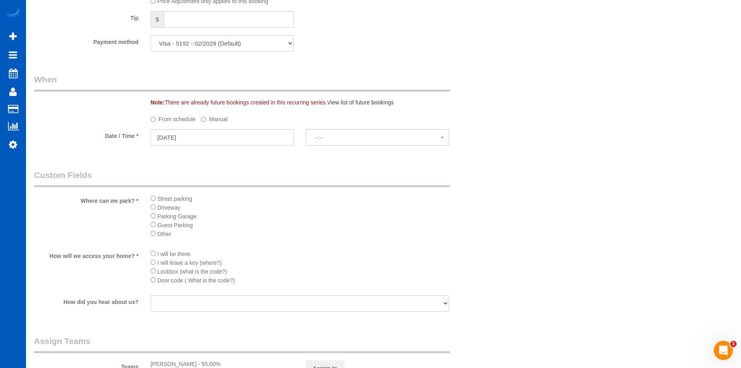
select select "spot17"
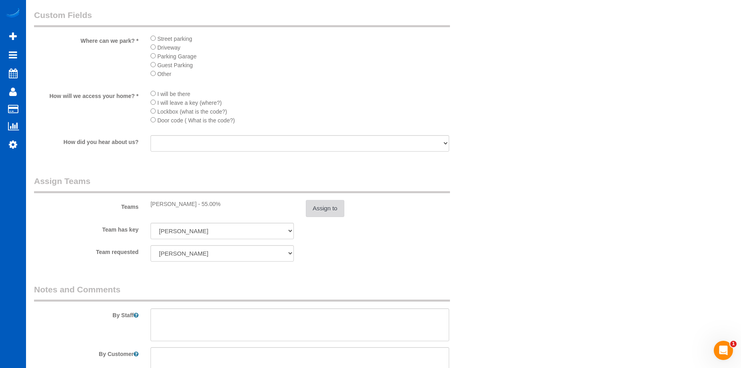
click at [319, 209] on button "Assign to" at bounding box center [325, 208] width 38 height 17
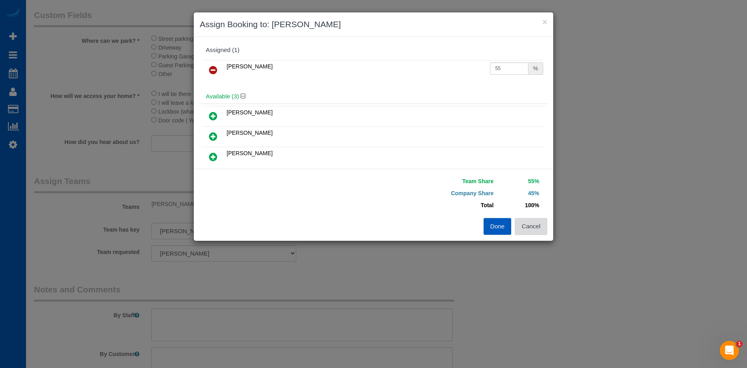
click at [541, 225] on button "Cancel" at bounding box center [531, 226] width 32 height 17
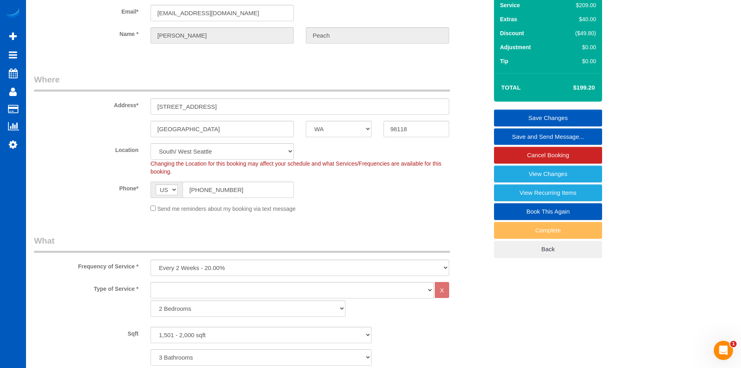
scroll to position [40, 0]
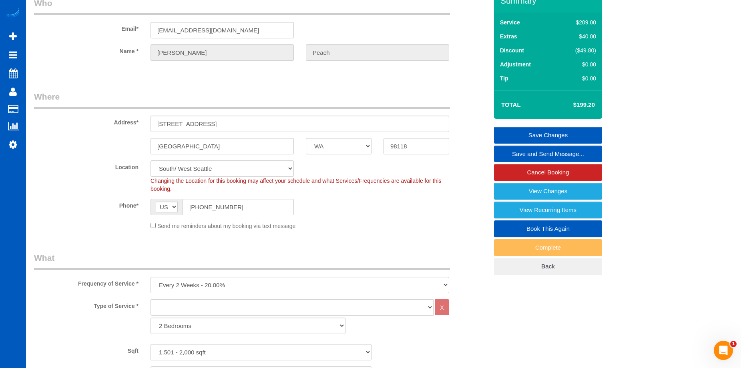
click at [528, 129] on link "Save Changes" at bounding box center [548, 135] width 108 height 17
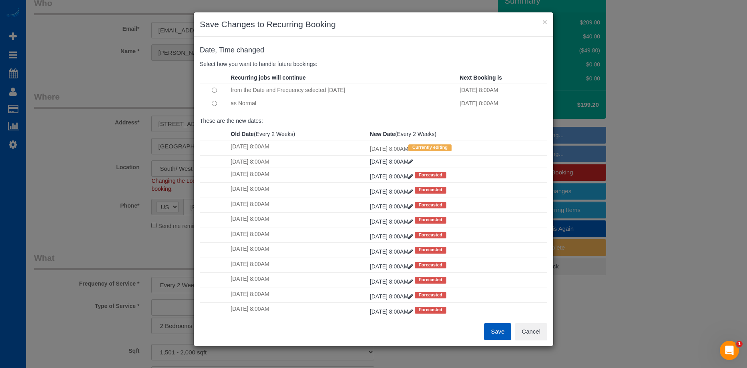
click at [213, 96] on td at bounding box center [214, 90] width 29 height 13
click at [211, 98] on td at bounding box center [214, 103] width 29 height 13
click at [491, 330] on button "Save" at bounding box center [497, 332] width 27 height 17
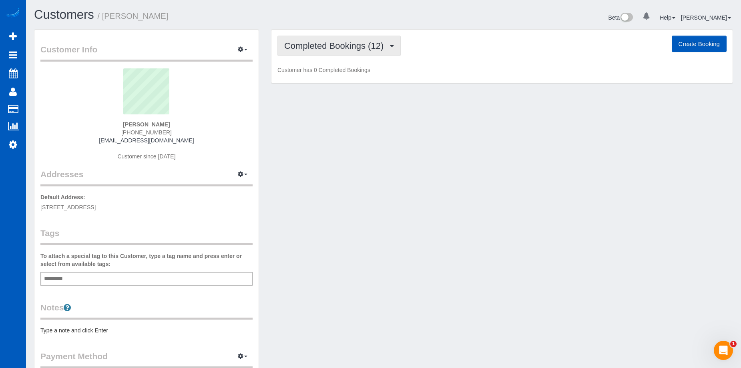
click at [330, 39] on button "Completed Bookings (12)" at bounding box center [338, 46] width 123 height 20
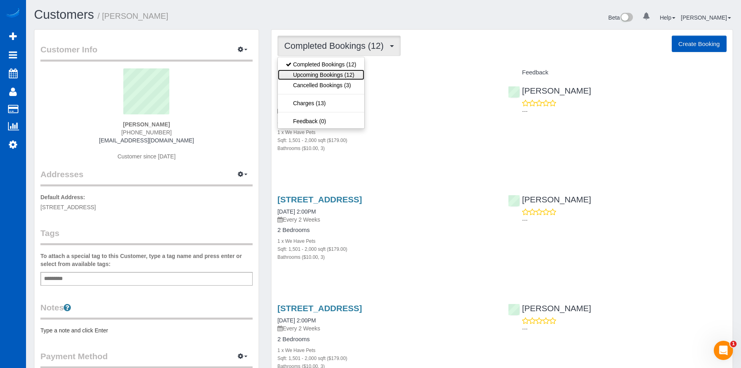
click at [326, 75] on link "Upcoming Bookings (12)" at bounding box center [321, 75] width 86 height 10
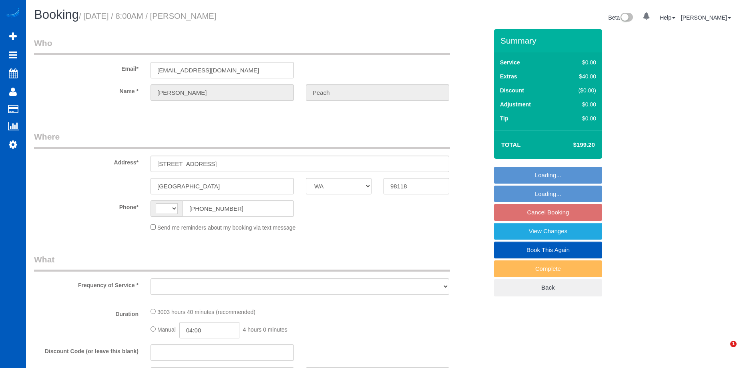
select select "WA"
select select "string:[GEOGRAPHIC_DATA]"
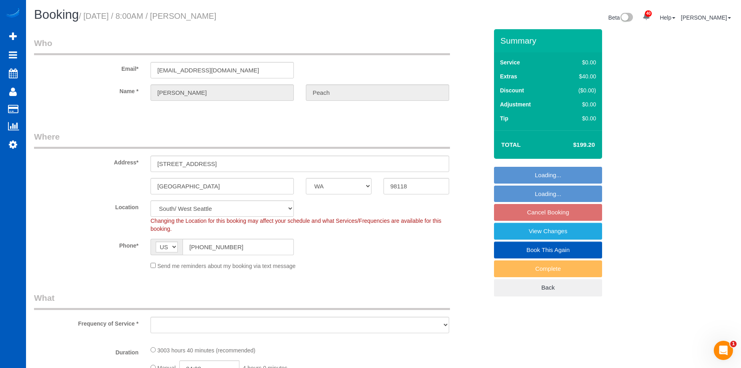
select select "1501"
select select "3"
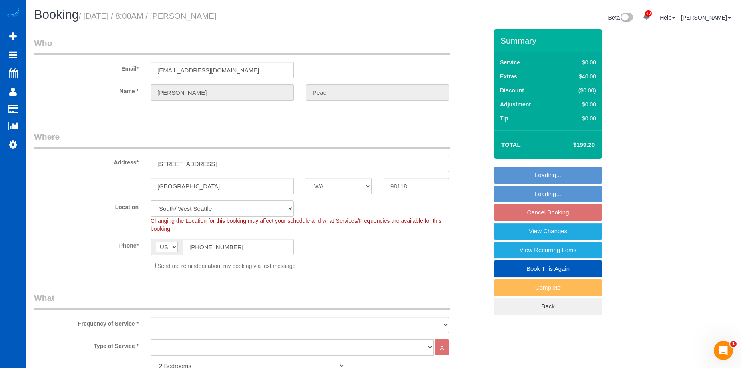
select select "spot1"
select select "object:1058"
select select "1501"
select select "3"
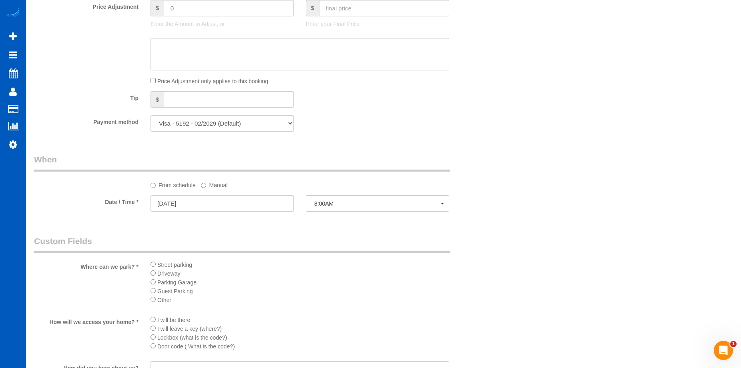
scroll to position [601, 0]
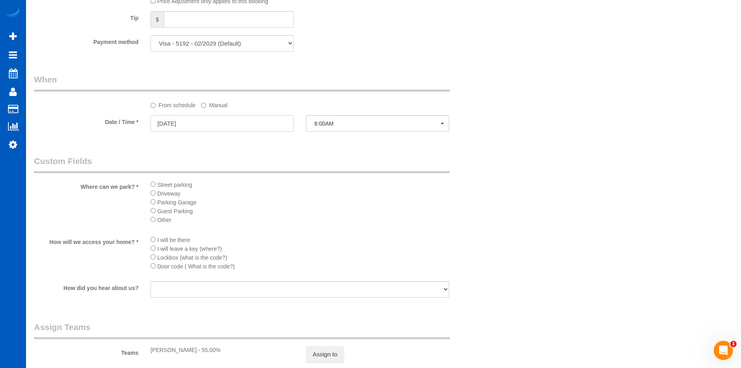
click at [267, 126] on input "[DATE]" at bounding box center [222, 123] width 143 height 16
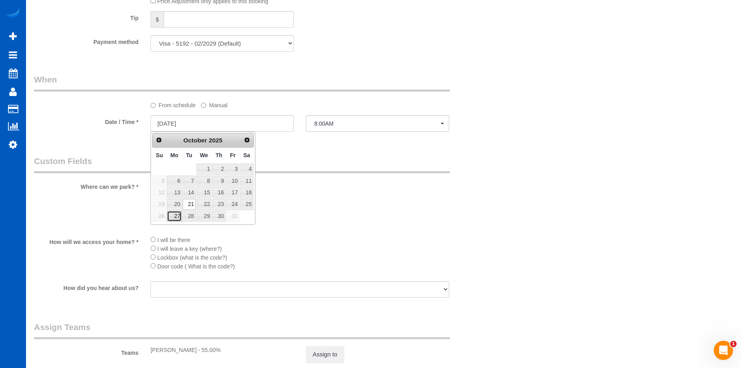
click at [176, 217] on link "27" at bounding box center [174, 216] width 15 height 11
type input "[DATE]"
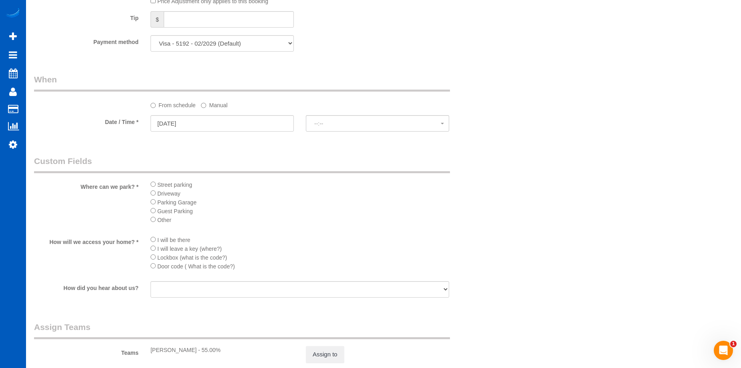
select select "spot20"
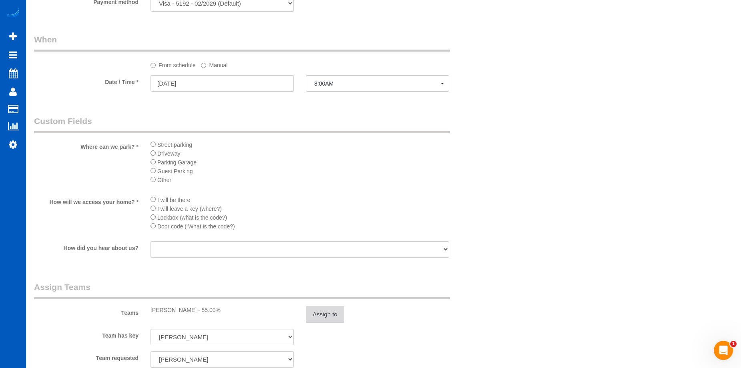
click at [328, 313] on button "Assign to" at bounding box center [325, 314] width 38 height 17
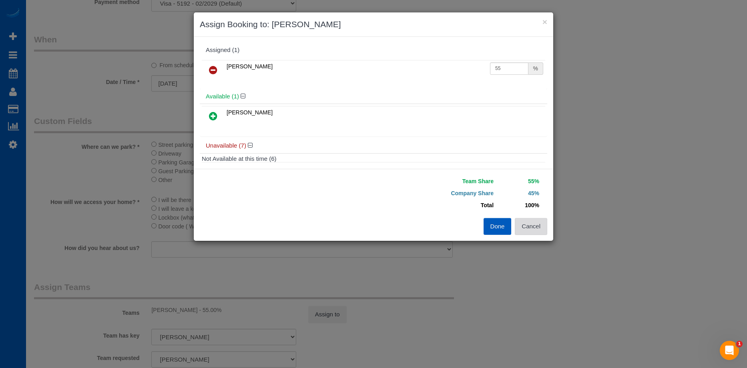
click at [533, 225] on button "Cancel" at bounding box center [531, 226] width 32 height 17
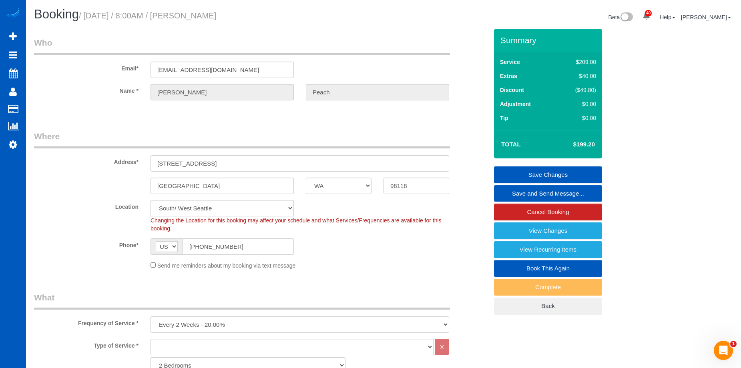
scroll to position [0, 0]
click at [531, 176] on link "Save Changes" at bounding box center [548, 175] width 108 height 17
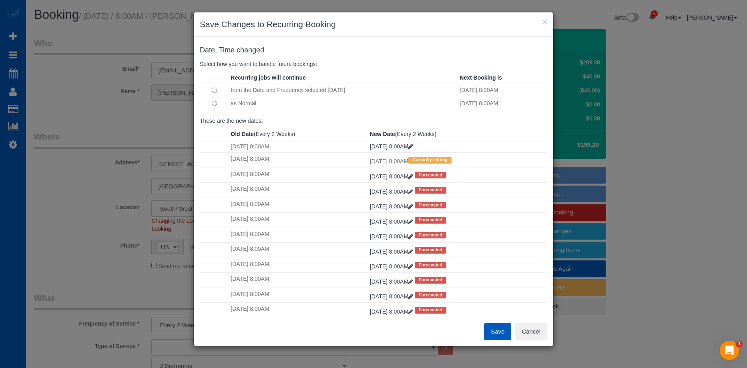
click at [496, 329] on button "Save" at bounding box center [497, 332] width 27 height 17
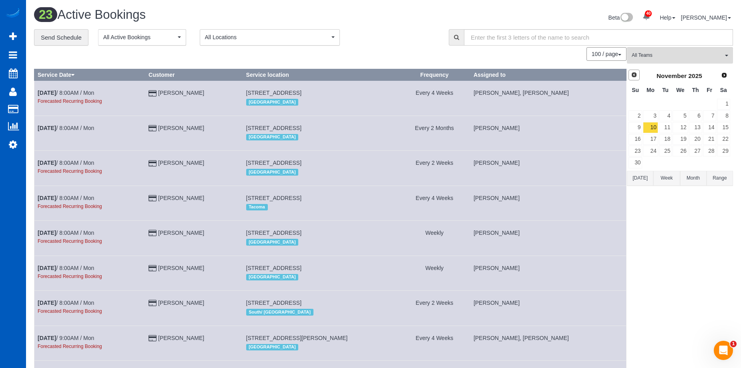
click at [633, 78] on span "Prev" at bounding box center [634, 75] width 6 height 6
click at [681, 152] on link "29" at bounding box center [680, 151] width 15 height 11
click at [679, 56] on span "All Teams" at bounding box center [677, 55] width 91 height 7
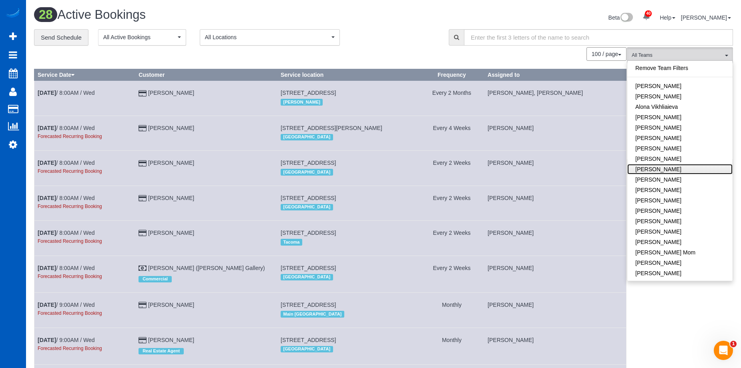
click at [677, 166] on link "[PERSON_NAME]" at bounding box center [679, 169] width 105 height 10
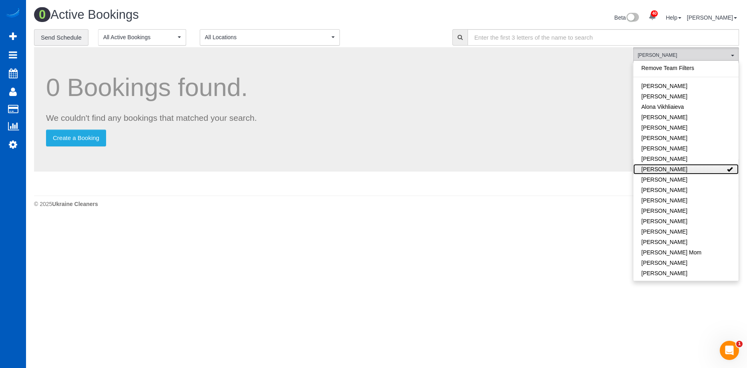
click at [677, 166] on link "[PERSON_NAME]" at bounding box center [685, 169] width 105 height 10
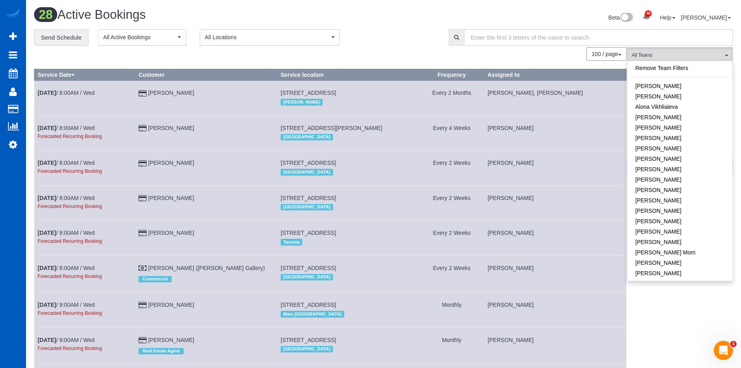
click at [430, 8] on div "Beta 40 Your Notifications You have 0 alerts × You have 4 to charge for [DATE] …" at bounding box center [562, 18] width 356 height 21
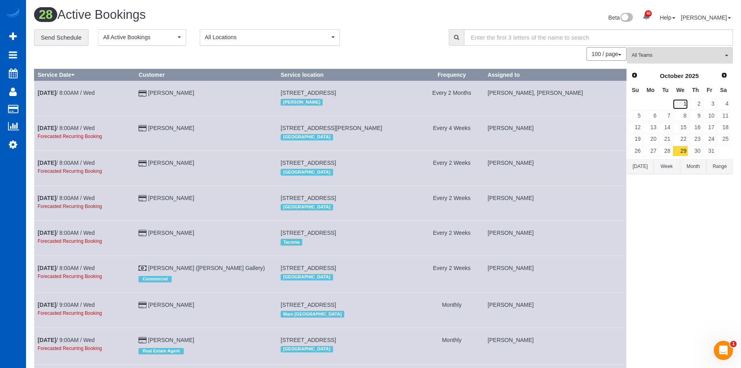
click at [687, 104] on link "1" at bounding box center [680, 104] width 15 height 11
click at [685, 55] on span "All Teams" at bounding box center [677, 55] width 91 height 7
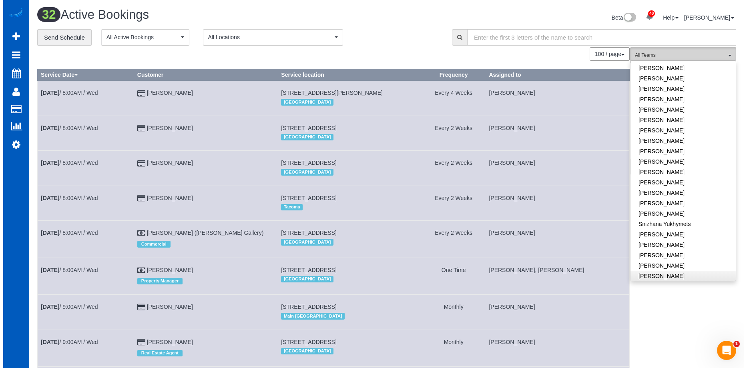
scroll to position [470, 0]
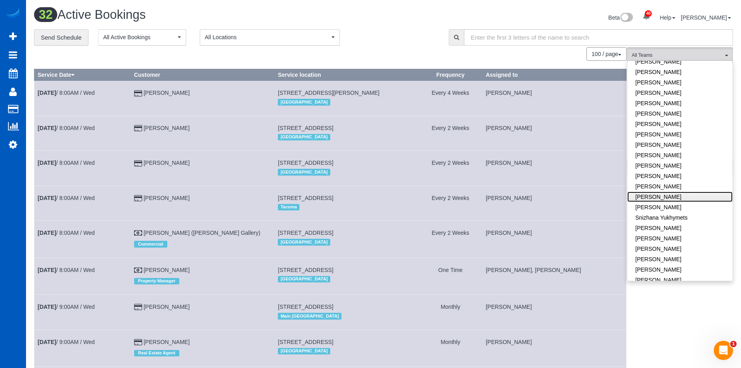
click at [692, 192] on link "[PERSON_NAME]" at bounding box center [679, 197] width 105 height 10
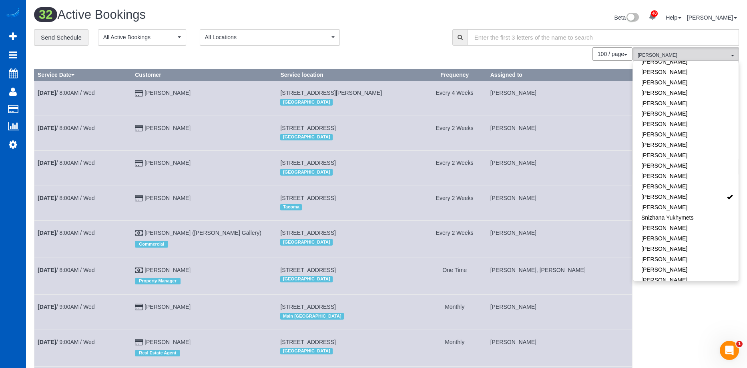
click at [426, 27] on div "Beta 40 Your Notifications You have 0 alerts × You have 4 to charge for [DATE] …" at bounding box center [566, 18] width 359 height 21
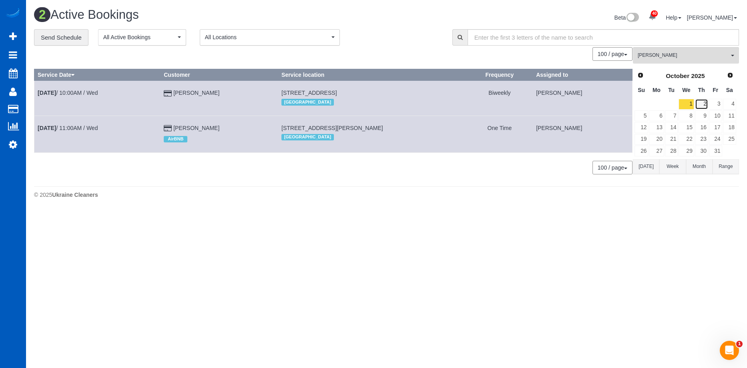
click at [700, 102] on link "2" at bounding box center [701, 104] width 13 height 11
click at [699, 102] on link "2" at bounding box center [701, 104] width 13 height 11
click at [656, 56] on span "[PERSON_NAME]" at bounding box center [683, 55] width 91 height 7
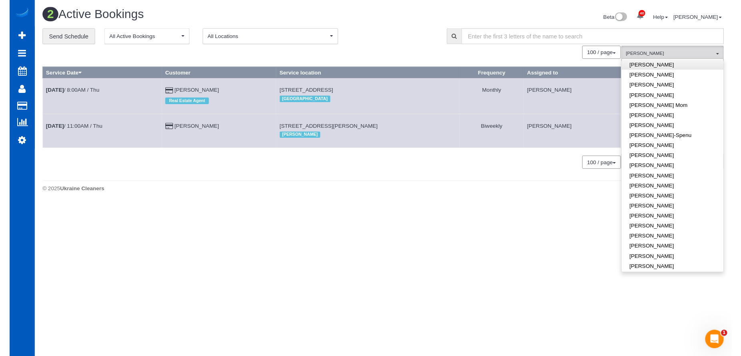
scroll to position [0, 0]
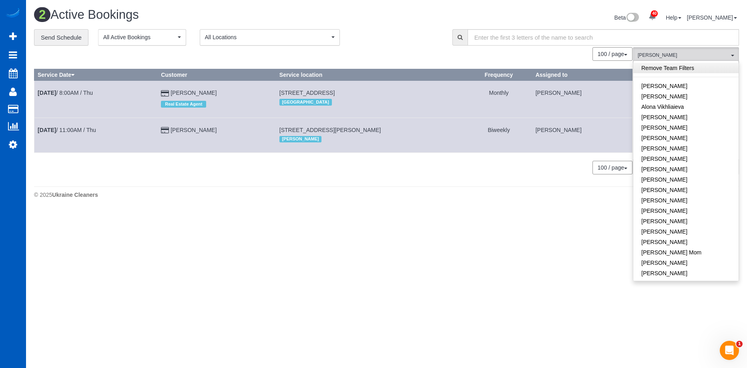
click at [685, 66] on link "Remove Team Filters" at bounding box center [685, 68] width 105 height 10
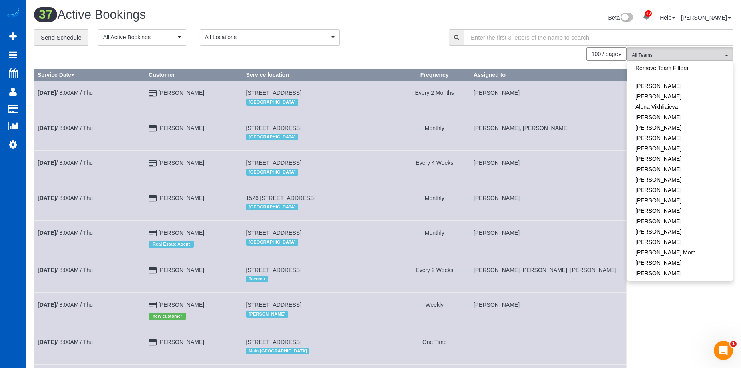
click at [515, 19] on div "Beta 40 Your Notifications You have 0 alerts × You have 4 to charge for [DATE] …" at bounding box center [562, 18] width 356 height 21
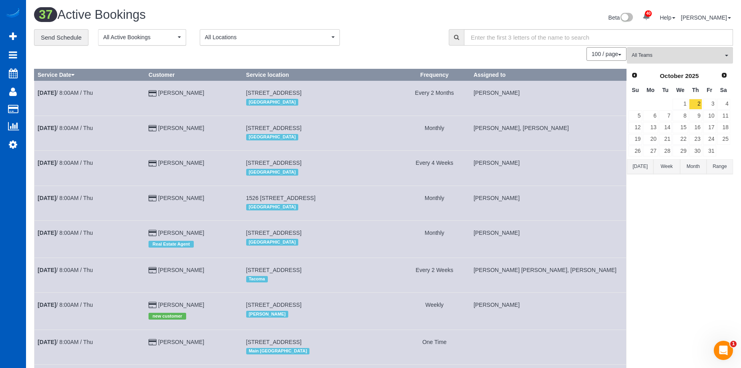
click at [640, 164] on button "[DATE]" at bounding box center [640, 166] width 26 height 15
click at [667, 140] on link "23" at bounding box center [665, 139] width 13 height 11
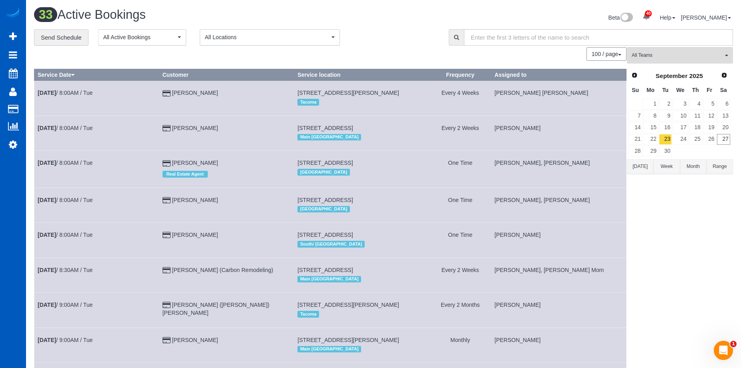
click at [438, 19] on div "Beta 40 Your Notifications You have 0 alerts × You have 4 to charge for [DATE] …" at bounding box center [562, 18] width 356 height 21
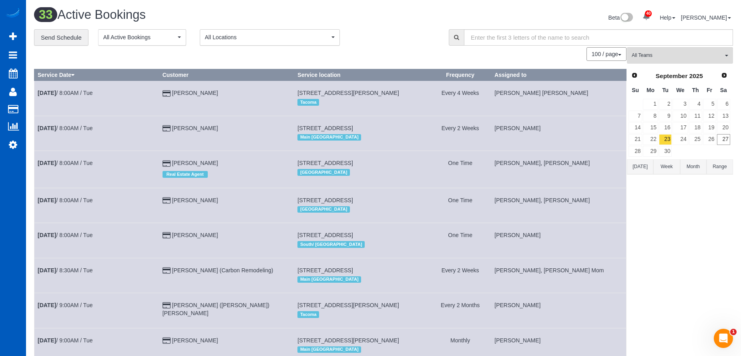
click at [412, 36] on div "**********" at bounding box center [235, 37] width 403 height 17
click at [677, 139] on link "24" at bounding box center [680, 139] width 15 height 11
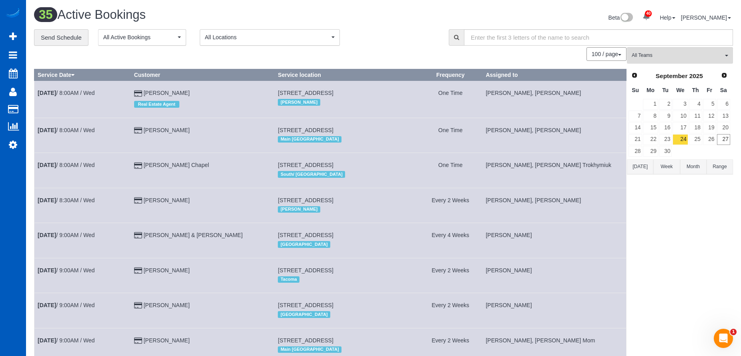
click at [400, 44] on div "**********" at bounding box center [235, 37] width 403 height 17
click at [667, 142] on link "23" at bounding box center [665, 139] width 13 height 11
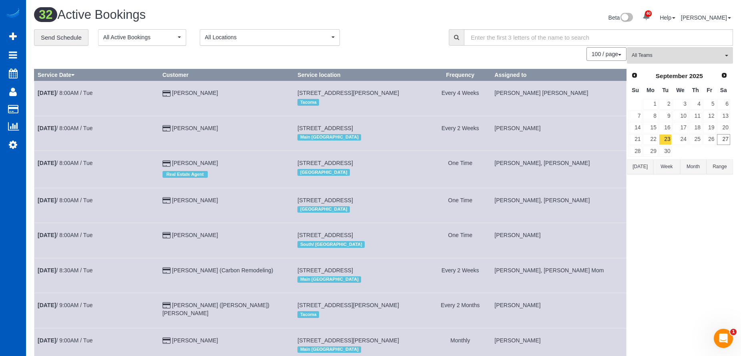
click at [419, 40] on div "**********" at bounding box center [235, 37] width 403 height 17
click at [681, 137] on link "24" at bounding box center [680, 139] width 15 height 11
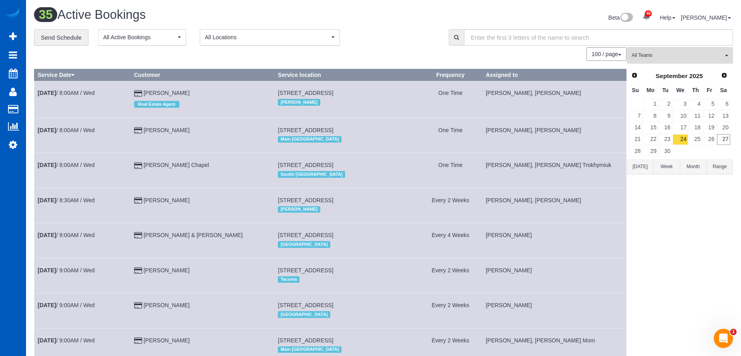
click at [427, 35] on div "**********" at bounding box center [235, 37] width 403 height 17
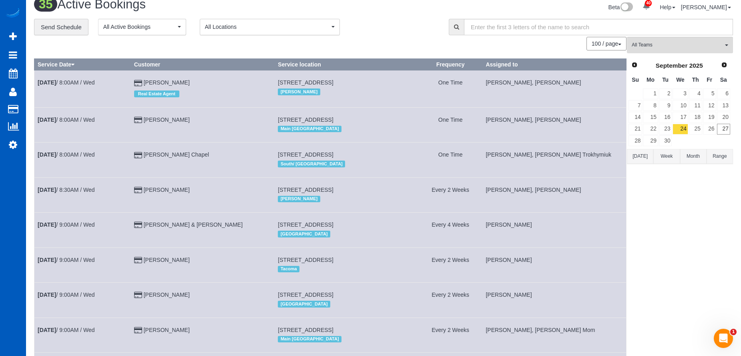
scroll to position [8, 0]
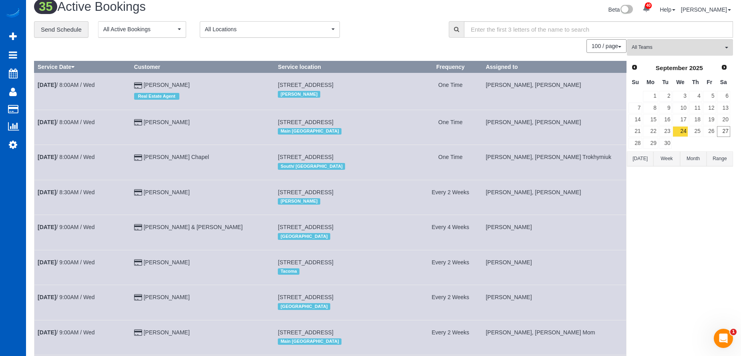
click at [642, 159] on button "[DATE]" at bounding box center [640, 158] width 26 height 15
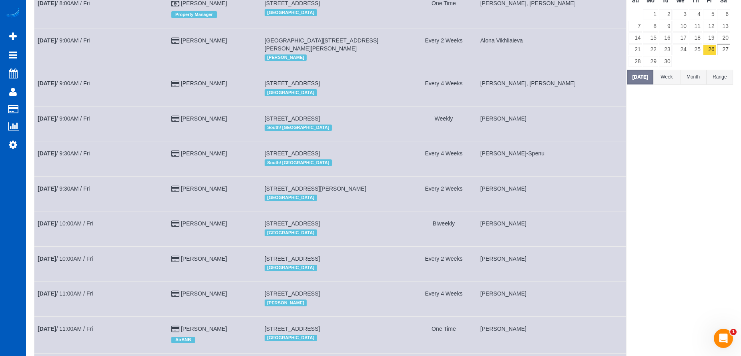
scroll to position [0, 0]
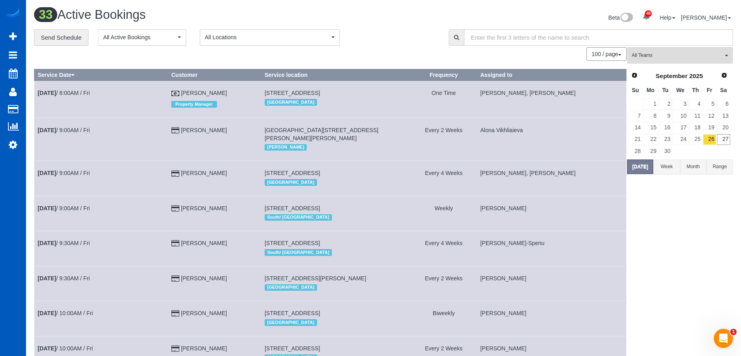
click at [394, 29] on div "**********" at bounding box center [235, 37] width 403 height 17
click at [727, 139] on link "27" at bounding box center [723, 139] width 13 height 11
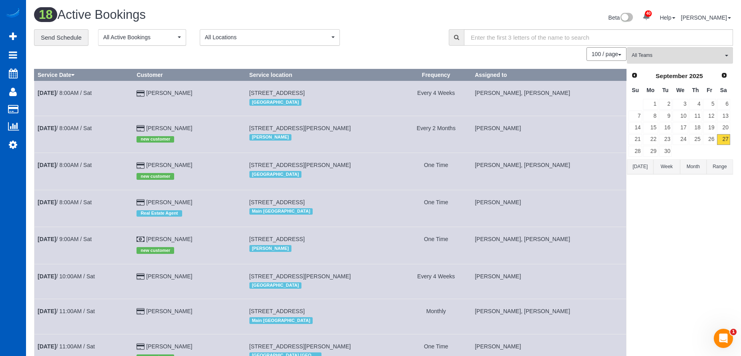
click at [638, 165] on button "[DATE]" at bounding box center [640, 166] width 26 height 15
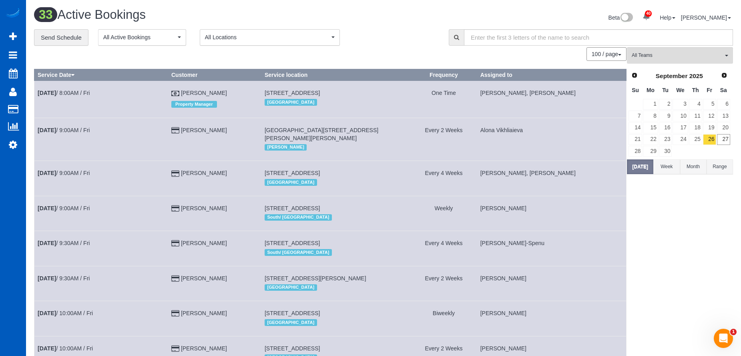
click at [376, 18] on h1 "33 Active Bookings" at bounding box center [206, 15] width 344 height 14
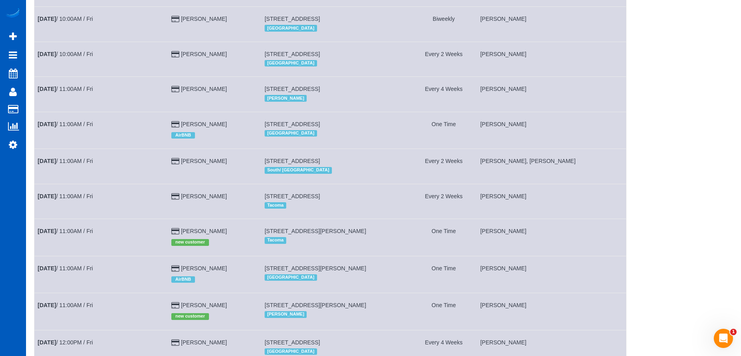
scroll to position [240, 0]
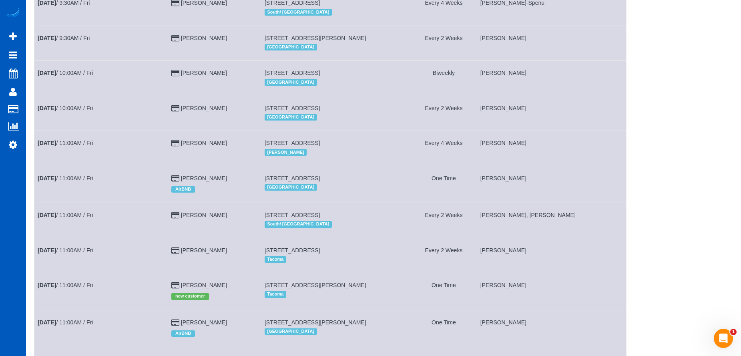
click at [410, 100] on td "19134 2nd Ave Nw, Shoreline, WA 98177 North Seattle" at bounding box center [335, 113] width 149 height 35
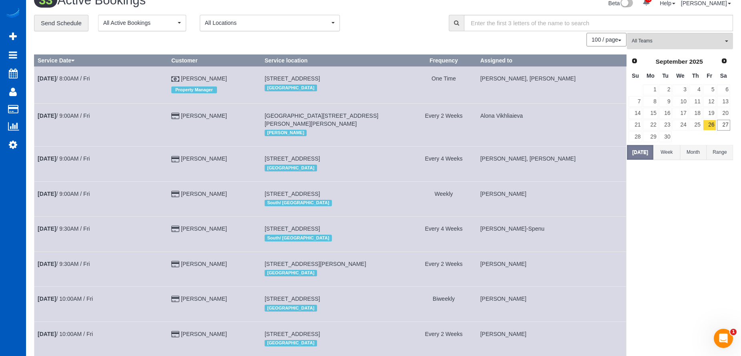
scroll to position [0, 0]
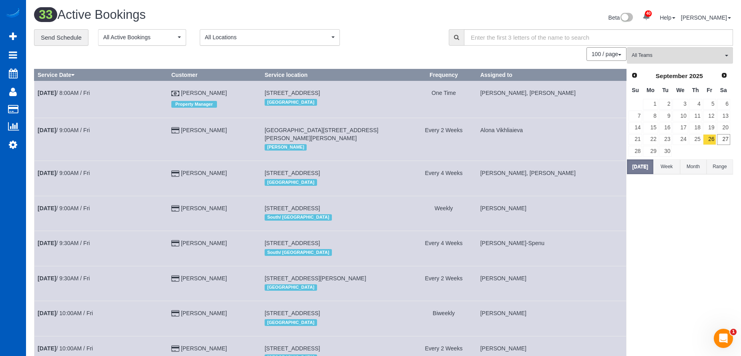
click at [399, 169] on td "1803 N 199th St, Shoreline, WA 98133 North Seattle" at bounding box center [335, 178] width 149 height 35
click at [32, 73] on span "Scheduler" at bounding box center [76, 73] width 100 height 18
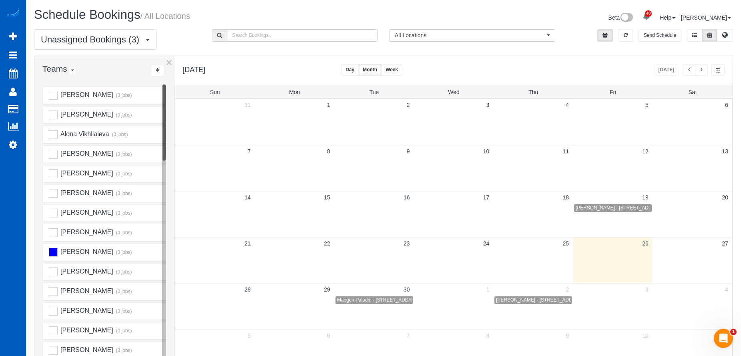
click at [705, 74] on button "button" at bounding box center [701, 70] width 13 height 12
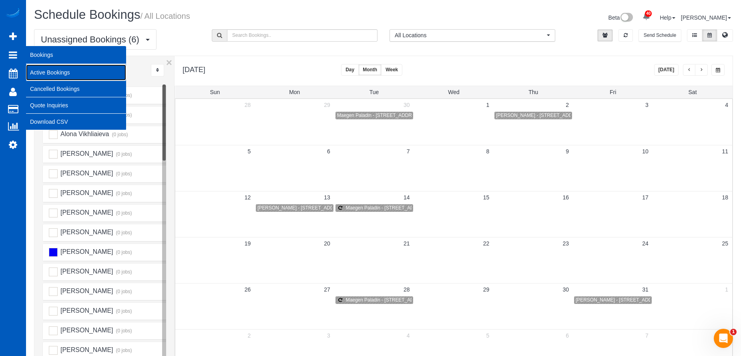
click at [45, 66] on link "Active Bookings" at bounding box center [76, 72] width 100 height 16
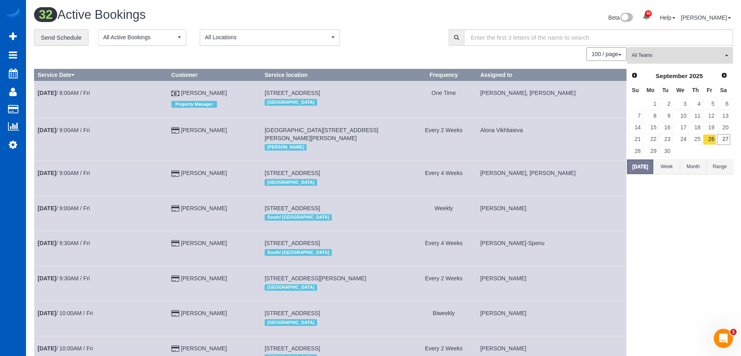
click at [415, 35] on div "**********" at bounding box center [235, 37] width 403 height 17
click at [392, 46] on div "**********" at bounding box center [235, 37] width 403 height 17
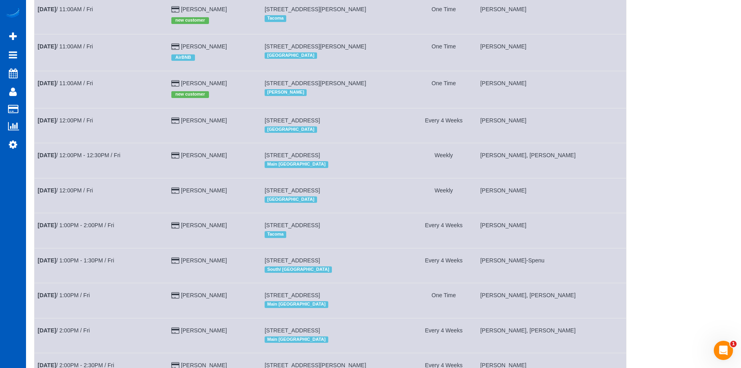
scroll to position [513, 0]
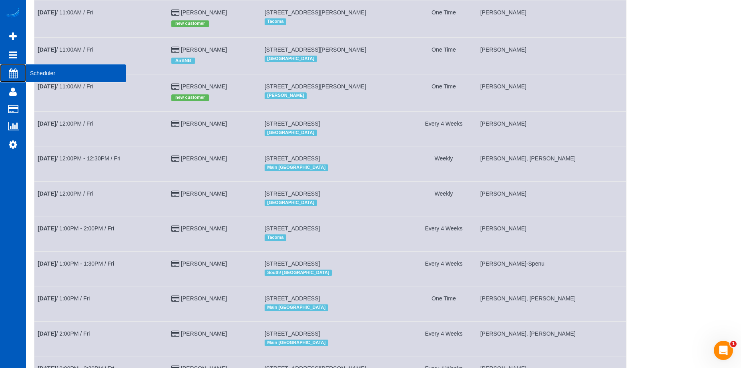
click at [34, 73] on span "Scheduler" at bounding box center [76, 73] width 100 height 18
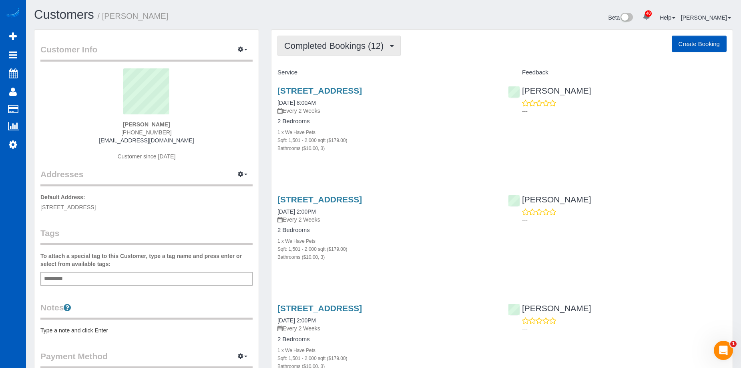
click at [351, 46] on span "Completed Bookings (12)" at bounding box center [335, 46] width 103 height 10
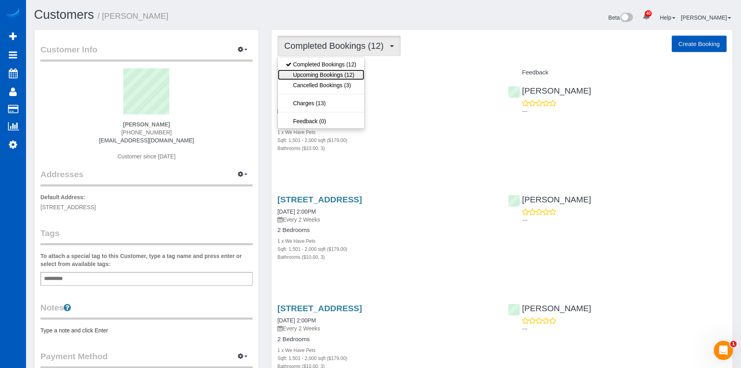
click at [328, 74] on link "Upcoming Bookings (12)" at bounding box center [321, 75] width 86 height 10
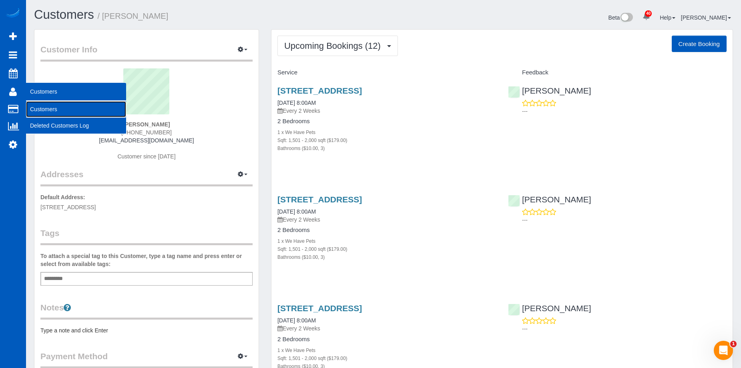
click at [48, 108] on link "Customers" at bounding box center [76, 109] width 100 height 16
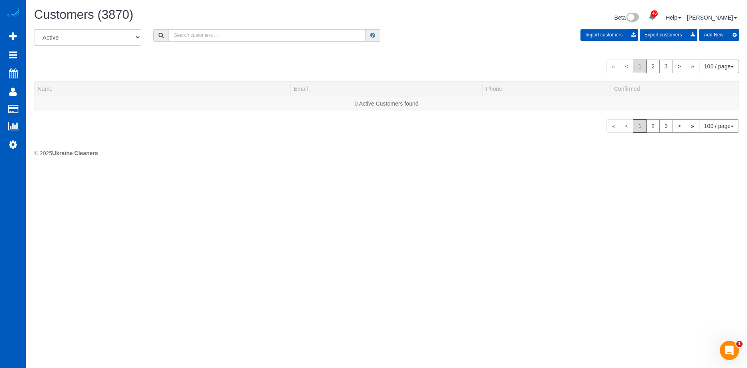
click at [215, 36] on input "text" at bounding box center [267, 35] width 197 height 12
paste input "[EMAIL_ADDRESS][DOMAIN_NAME]"
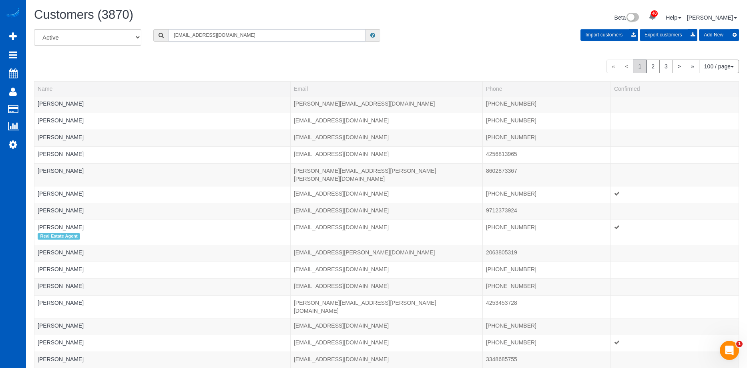
type input "[EMAIL_ADDRESS][DOMAIN_NAME]"
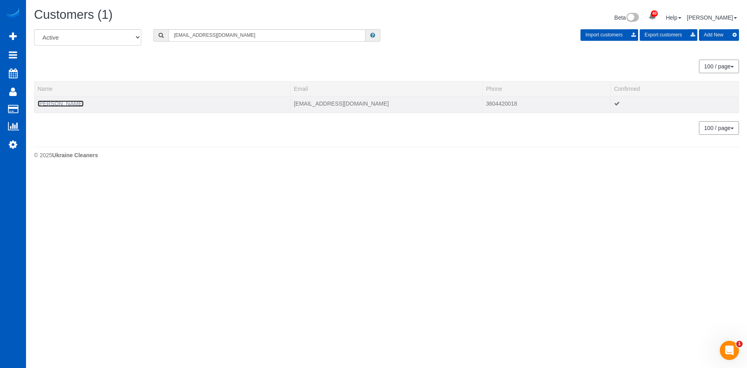
click at [41, 106] on link "[PERSON_NAME]" at bounding box center [61, 103] width 46 height 6
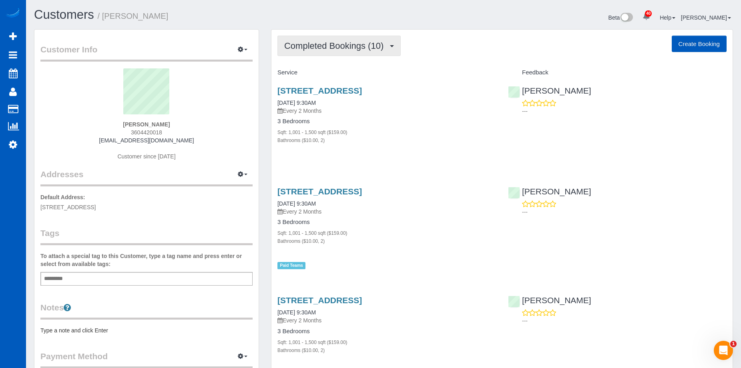
click at [328, 46] on span "Completed Bookings (10)" at bounding box center [335, 46] width 103 height 10
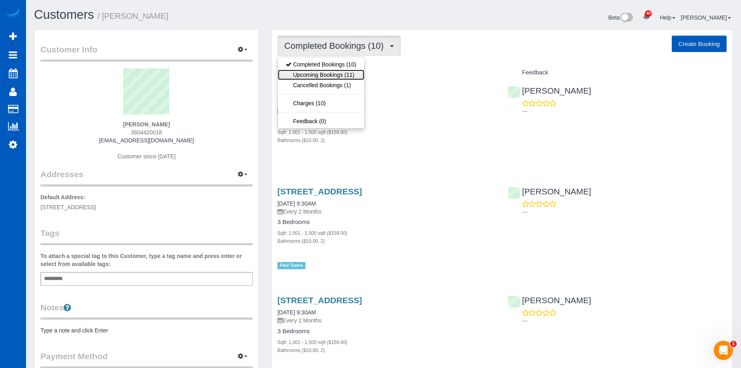
click at [326, 72] on link "Upcoming Bookings (11)" at bounding box center [321, 75] width 86 height 10
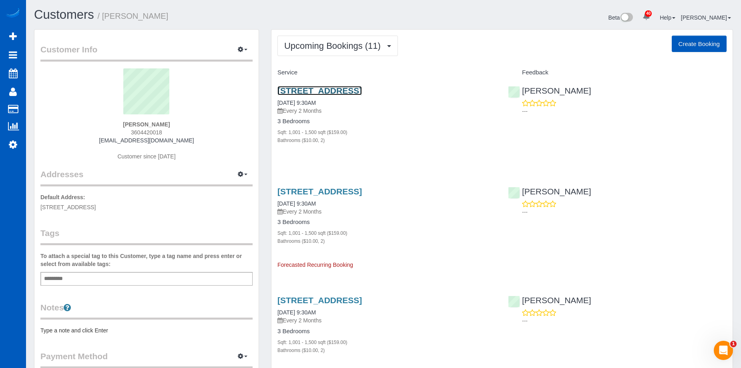
click at [296, 90] on link "[STREET_ADDRESS]" at bounding box center [319, 90] width 84 height 9
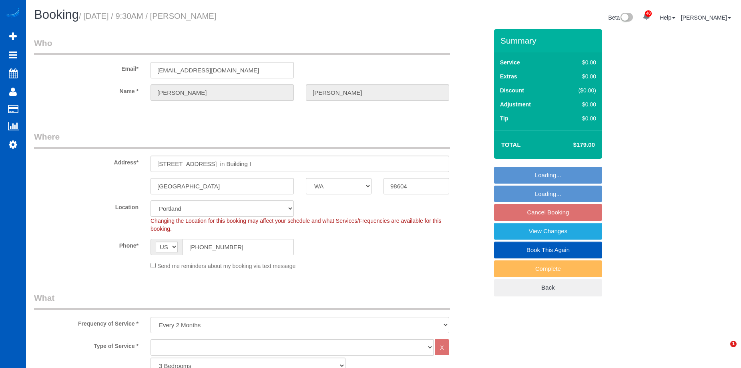
select select "WA"
select select "1001"
select select "2"
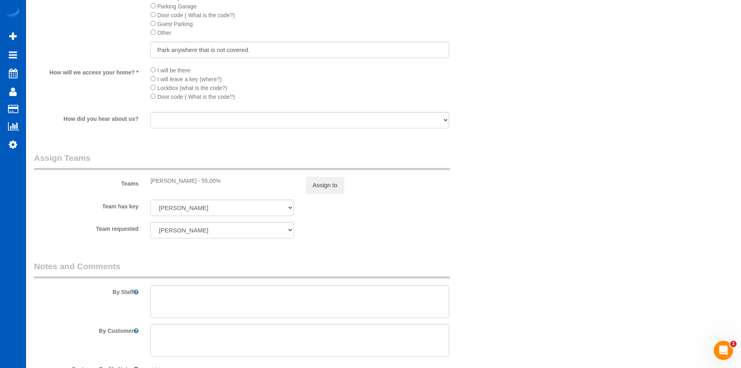
scroll to position [940, 0]
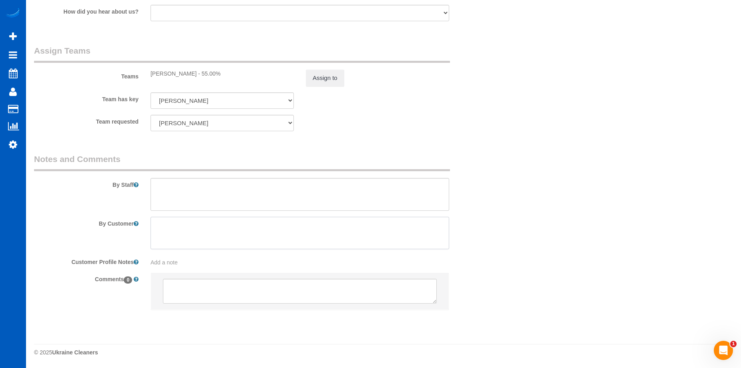
click at [259, 230] on textarea at bounding box center [300, 233] width 299 height 33
paste textarea "I will leave a key with the office of the apartment complex."
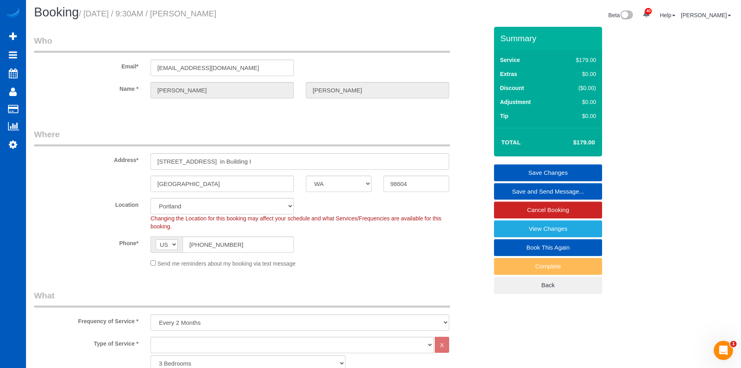
scroll to position [0, 0]
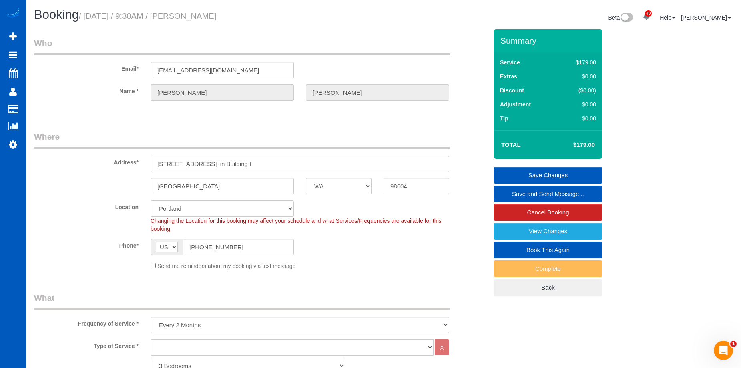
type textarea "I will leave a key with the office of the apartment complex."
click at [531, 172] on link "Save Changes" at bounding box center [548, 175] width 108 height 17
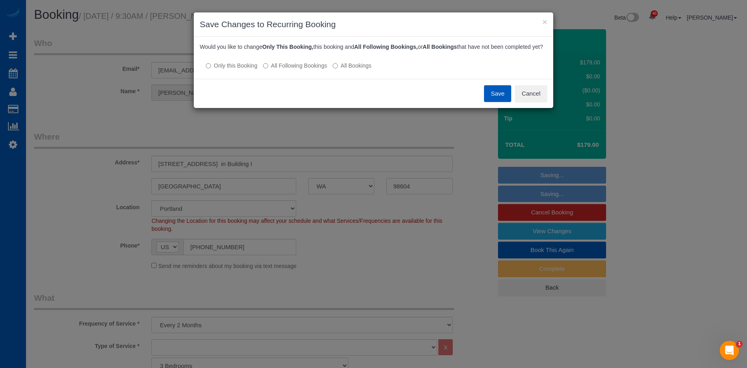
click at [498, 102] on button "Save" at bounding box center [497, 93] width 27 height 17
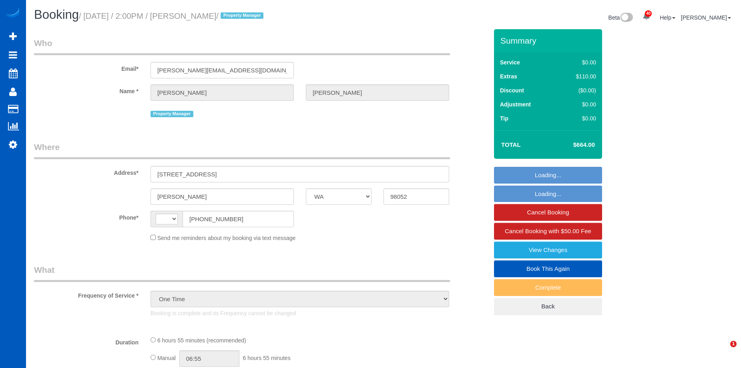
select select "WA"
select select "string:[GEOGRAPHIC_DATA]"
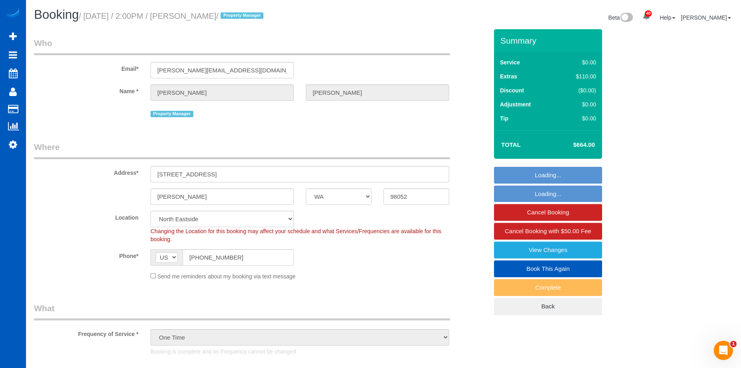
select select "199"
select select "2501"
select select "4"
select select "2"
select select "object:1253"
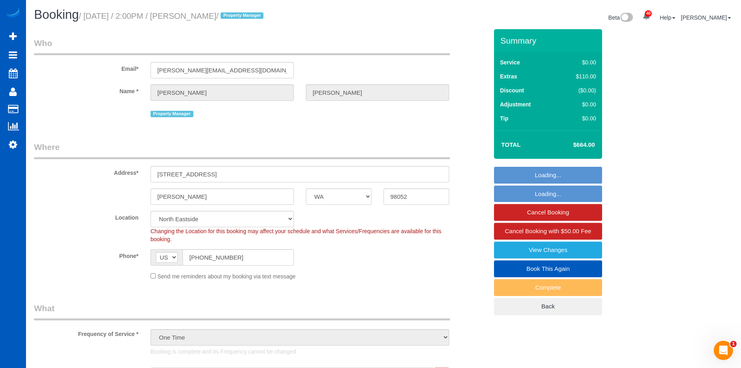
select select "2501"
select select "4"
select select "2"
select select "spot1"
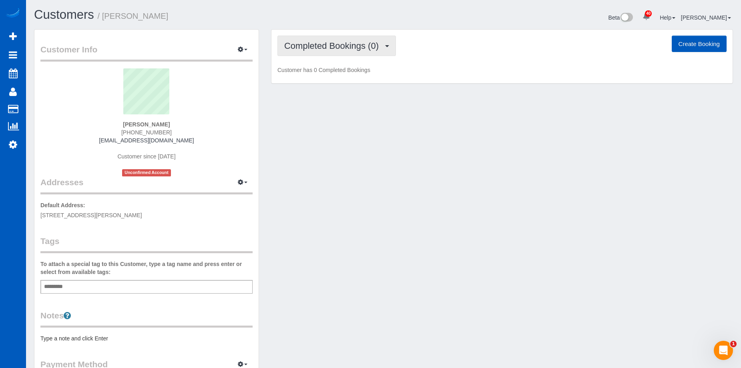
click at [319, 42] on span "Completed Bookings (0)" at bounding box center [333, 46] width 98 height 10
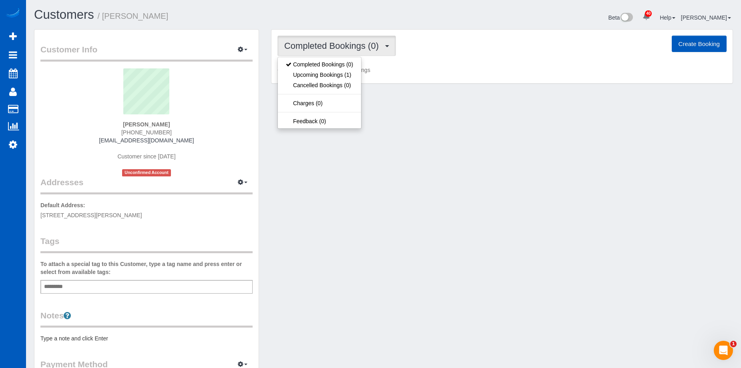
click at [319, 42] on span "Completed Bookings (0)" at bounding box center [333, 46] width 98 height 10
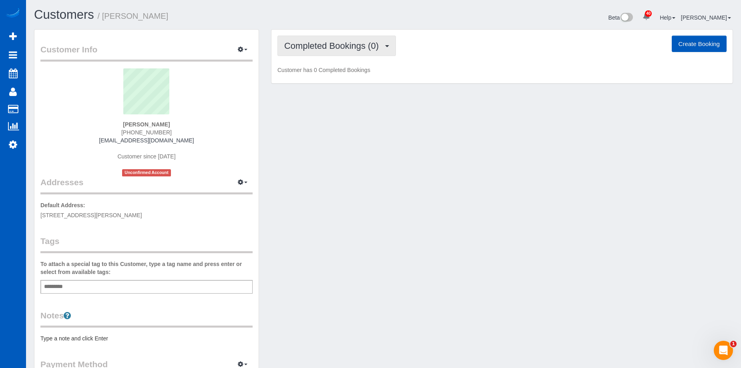
click at [318, 48] on span "Completed Bookings (0)" at bounding box center [333, 46] width 98 height 10
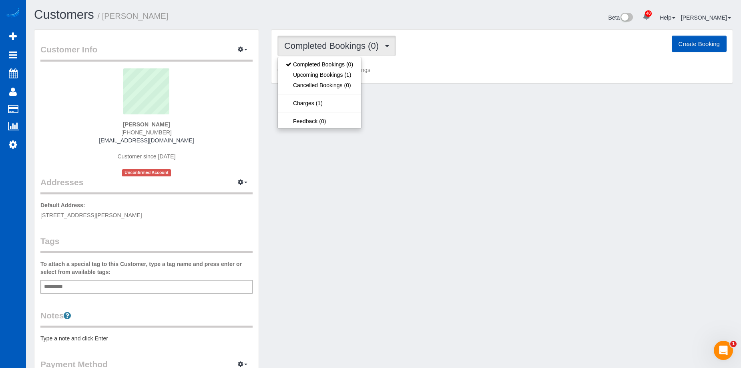
click at [320, 46] on span "Completed Bookings (0)" at bounding box center [333, 46] width 98 height 10
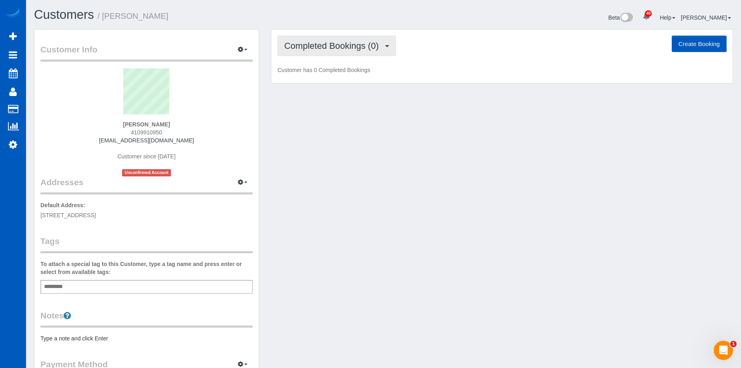
click at [327, 45] on span "Completed Bookings (0)" at bounding box center [333, 46] width 98 height 10
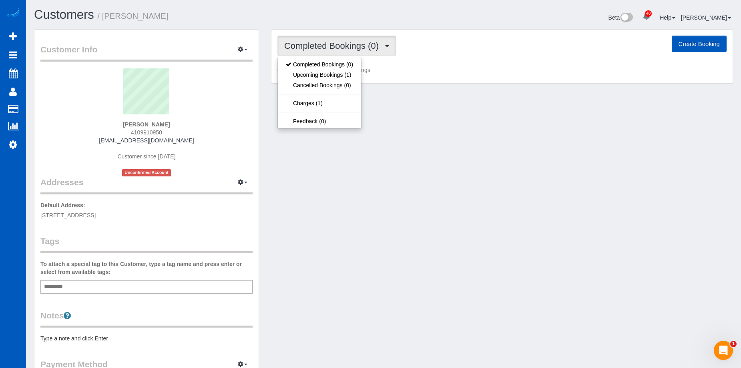
click at [327, 45] on span "Completed Bookings (0)" at bounding box center [333, 46] width 98 height 10
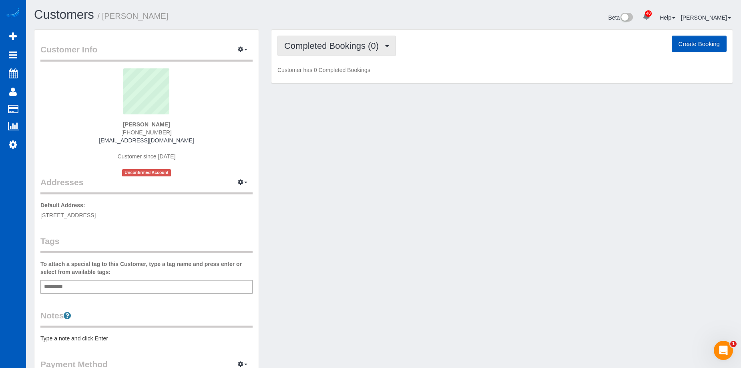
click at [323, 45] on span "Completed Bookings (0)" at bounding box center [333, 46] width 98 height 10
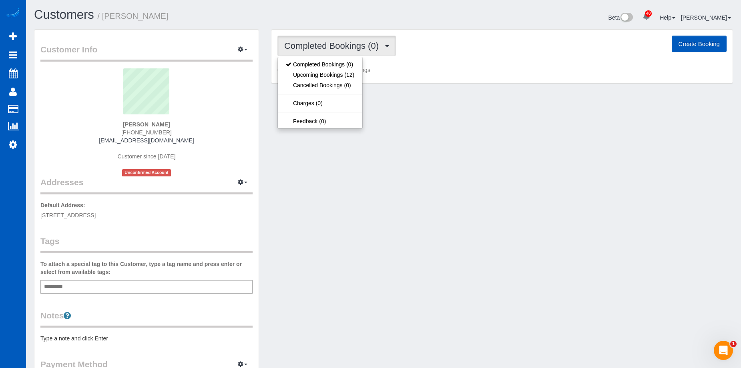
click at [323, 45] on span "Completed Bookings (0)" at bounding box center [333, 46] width 98 height 10
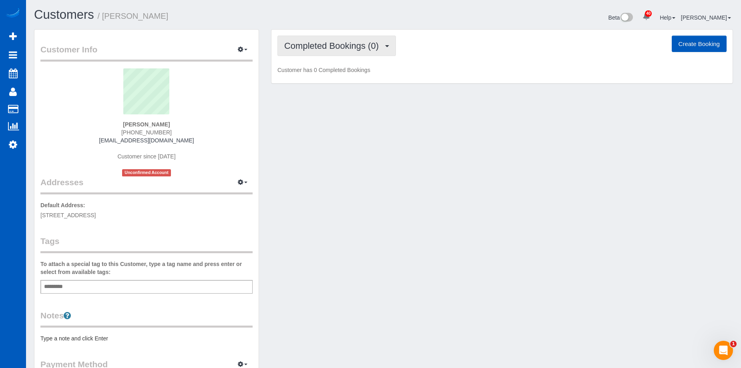
click at [336, 48] on span "Completed Bookings (0)" at bounding box center [333, 46] width 98 height 10
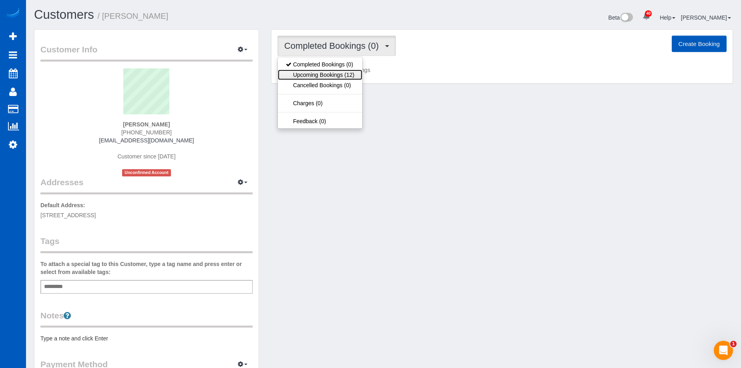
click at [333, 76] on link "Upcoming Bookings (12)" at bounding box center [320, 75] width 84 height 10
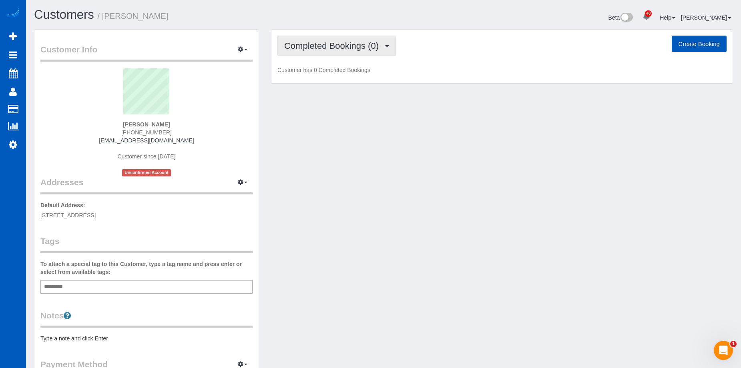
click at [339, 44] on span "Completed Bookings (0)" at bounding box center [333, 46] width 98 height 10
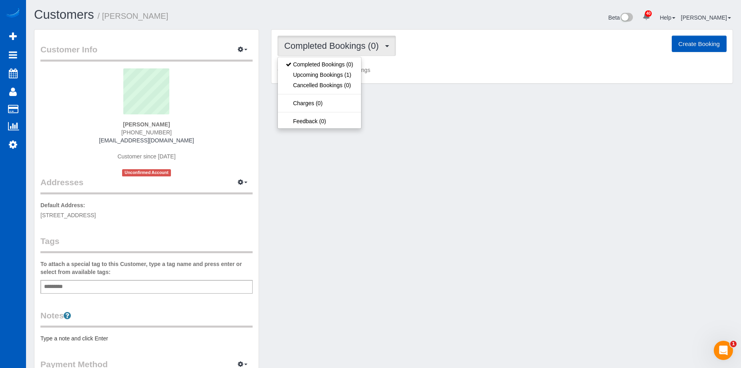
click at [339, 44] on span "Completed Bookings (0)" at bounding box center [333, 46] width 98 height 10
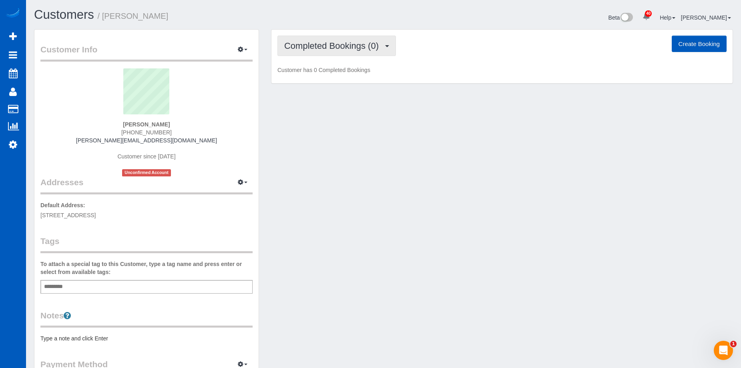
click at [353, 42] on span "Completed Bookings (0)" at bounding box center [333, 46] width 98 height 10
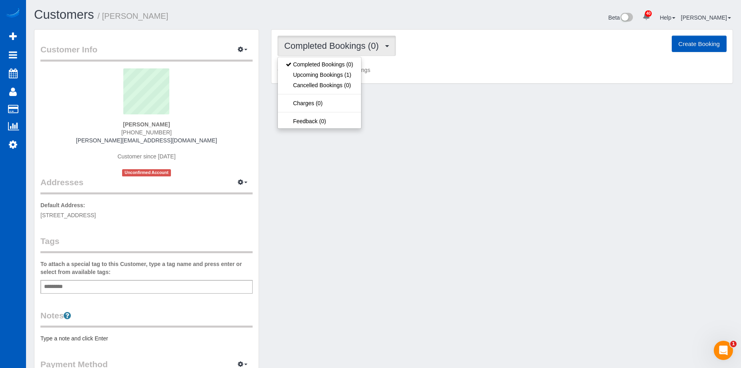
click at [353, 42] on span "Completed Bookings (0)" at bounding box center [333, 46] width 98 height 10
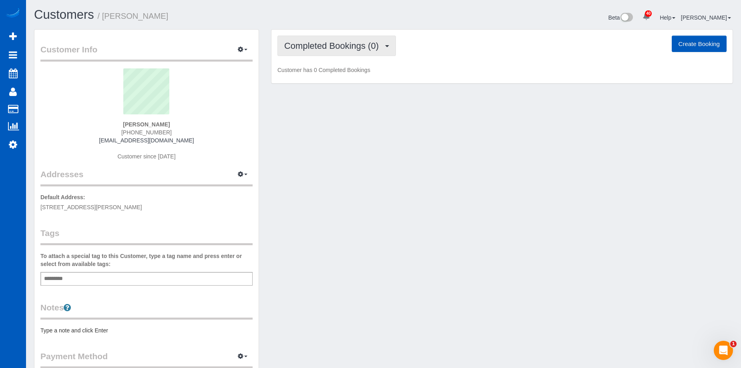
click at [318, 41] on span "Completed Bookings (0)" at bounding box center [333, 46] width 98 height 10
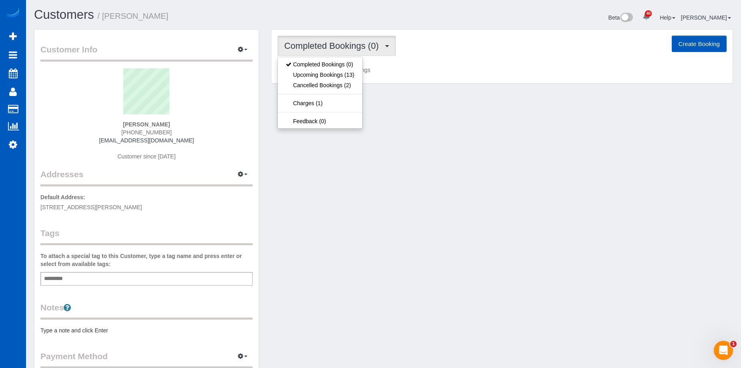
click at [318, 40] on button "Completed Bookings (0)" at bounding box center [336, 46] width 119 height 20
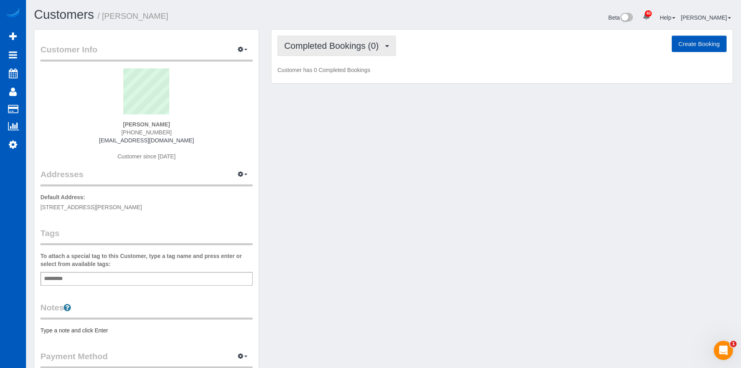
click at [332, 46] on span "Completed Bookings (0)" at bounding box center [333, 46] width 98 height 10
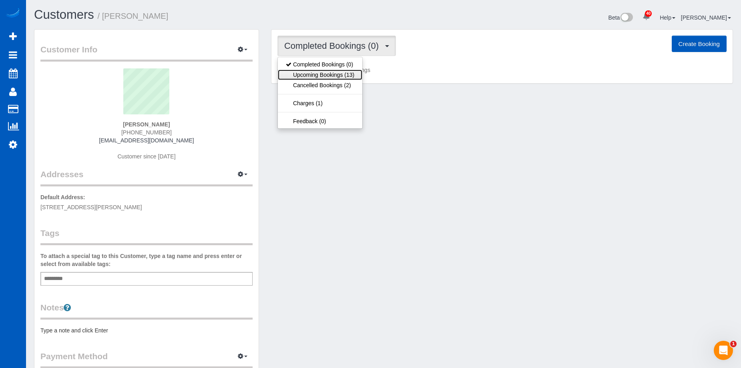
click at [333, 73] on link "Upcoming Bookings (13)" at bounding box center [320, 75] width 84 height 10
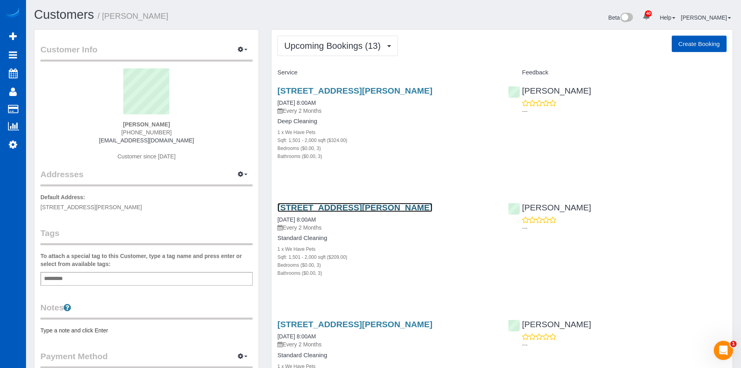
click at [361, 209] on link "581 127th Ave Ne, Lake Stevens, WA 98258" at bounding box center [354, 207] width 155 height 9
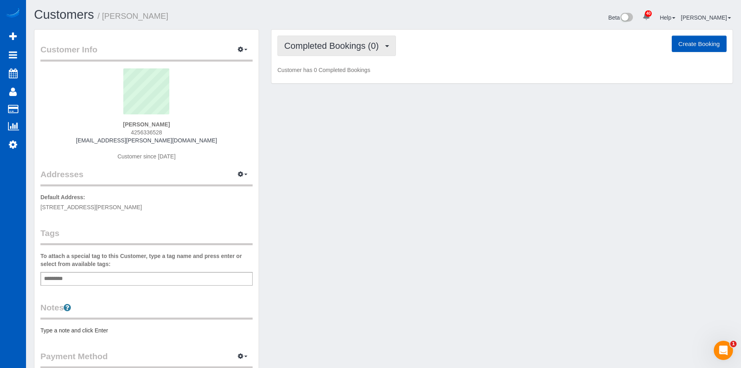
click at [335, 40] on button "Completed Bookings (0)" at bounding box center [336, 46] width 119 height 20
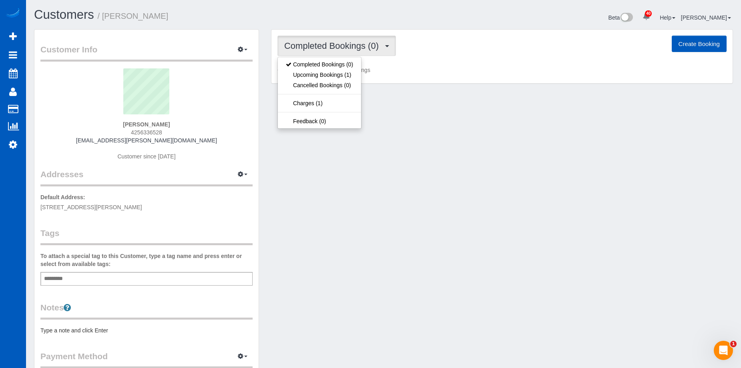
click at [335, 40] on button "Completed Bookings (0)" at bounding box center [336, 46] width 119 height 20
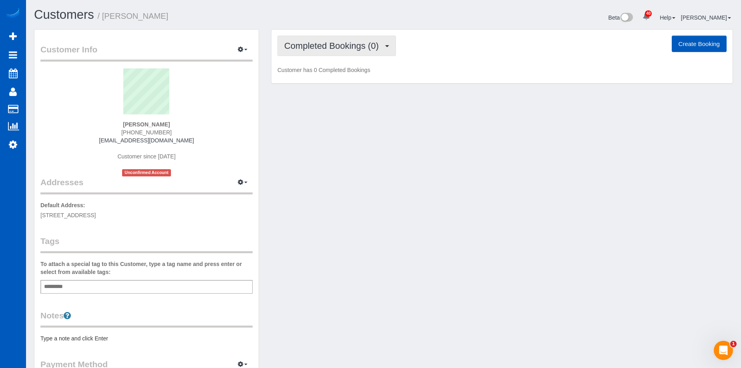
click at [340, 50] on span "Completed Bookings (0)" at bounding box center [333, 46] width 98 height 10
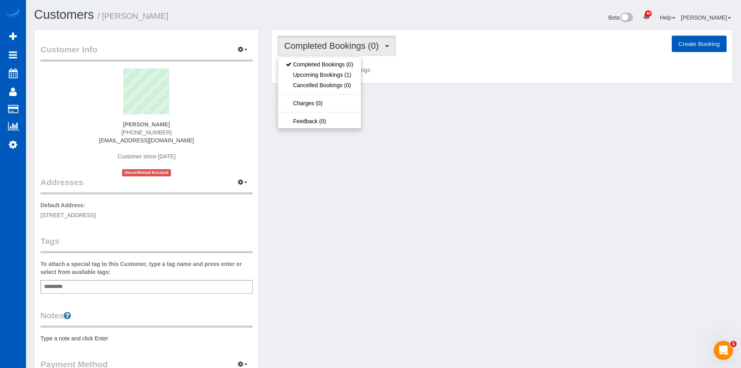
click at [341, 49] on span "Completed Bookings (0)" at bounding box center [333, 46] width 98 height 10
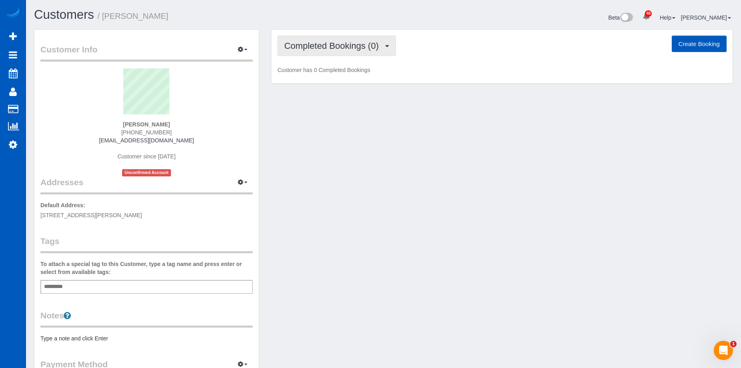
click at [332, 41] on span "Completed Bookings (0)" at bounding box center [333, 46] width 98 height 10
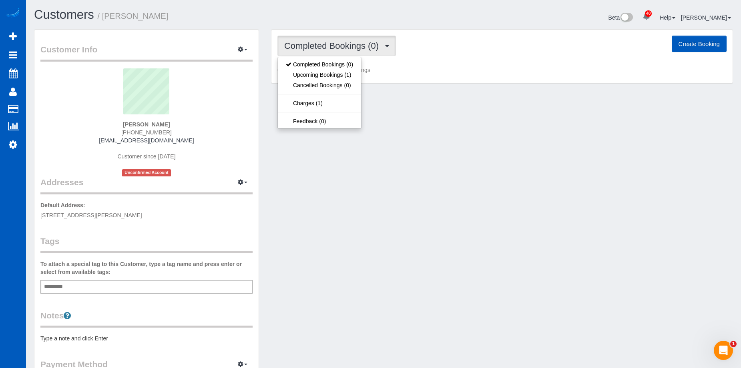
click at [332, 42] on span "Completed Bookings (0)" at bounding box center [333, 46] width 98 height 10
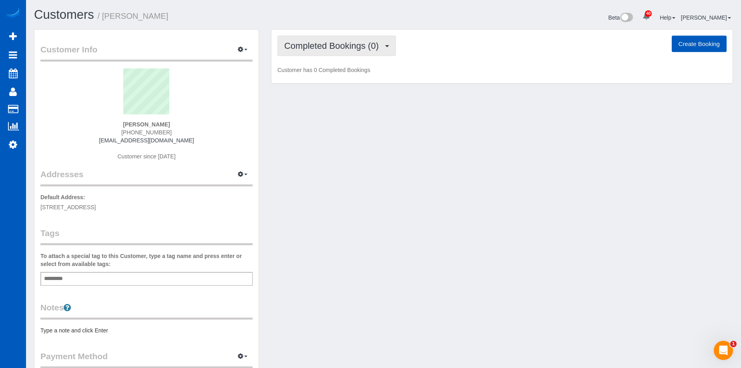
click at [347, 52] on button "Completed Bookings (0)" at bounding box center [336, 46] width 119 height 20
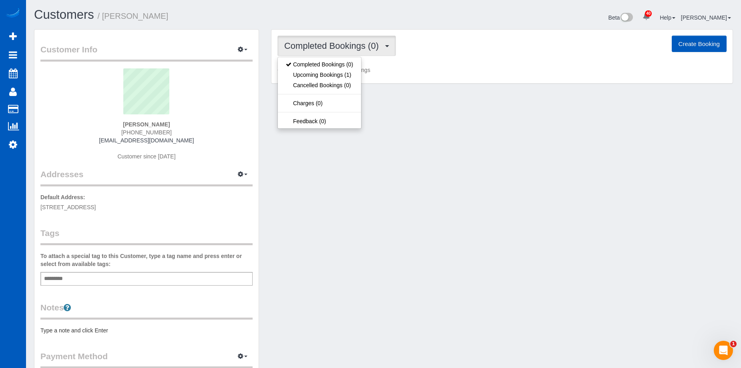
click at [347, 51] on button "Completed Bookings (0)" at bounding box center [336, 46] width 119 height 20
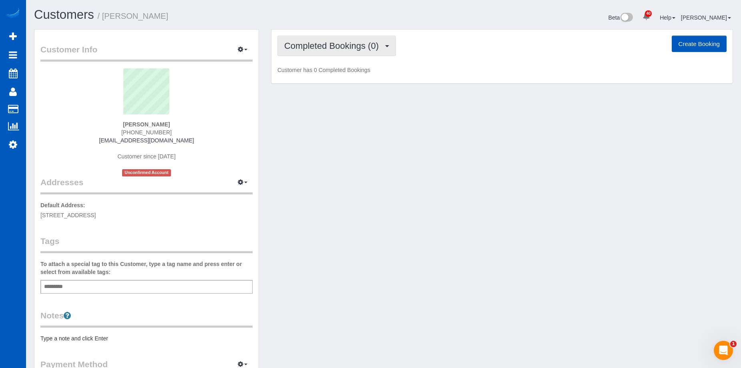
click at [340, 48] on span "Completed Bookings (0)" at bounding box center [333, 46] width 98 height 10
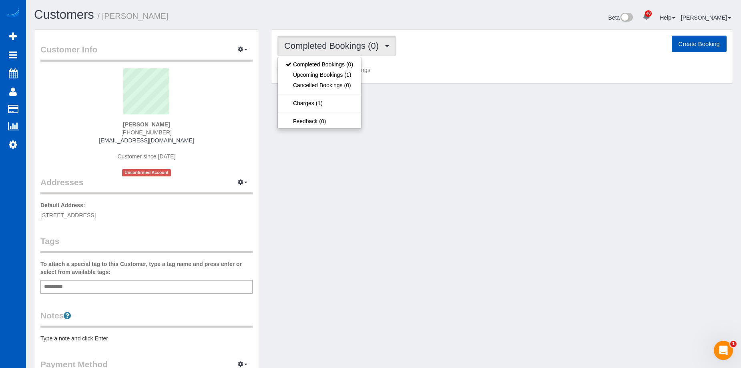
click at [340, 48] on span "Completed Bookings (0)" at bounding box center [333, 46] width 98 height 10
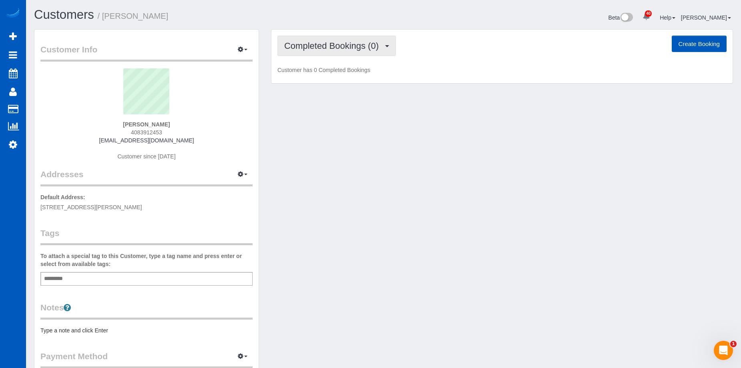
click at [330, 41] on span "Completed Bookings (0)" at bounding box center [333, 46] width 98 height 10
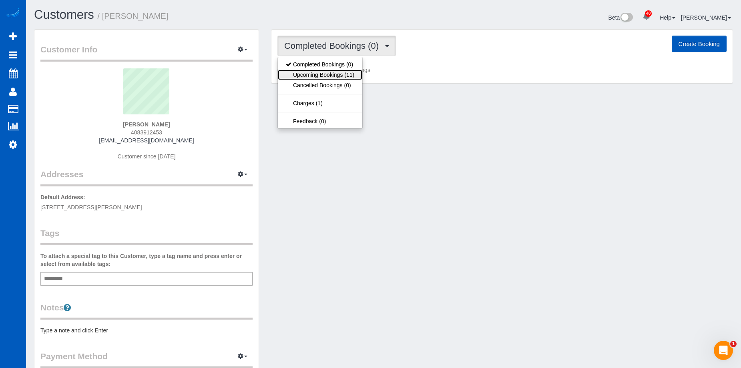
click at [327, 71] on link "Upcoming Bookings (11)" at bounding box center [320, 75] width 84 height 10
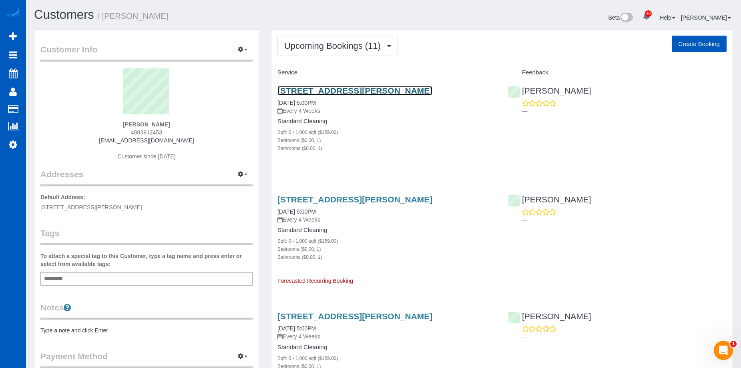
click at [299, 90] on link "[STREET_ADDRESS][PERSON_NAME]" at bounding box center [354, 90] width 155 height 9
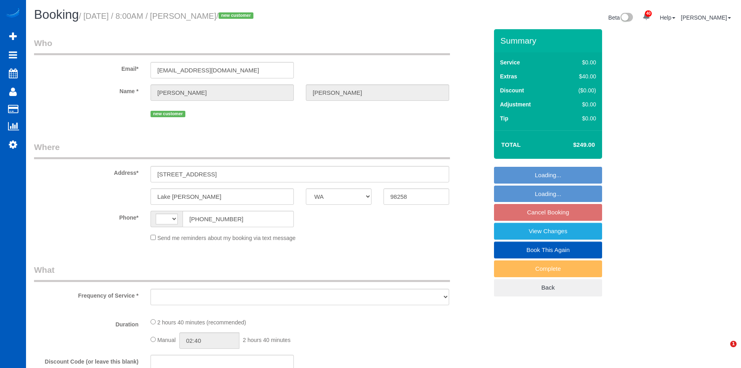
select select "WA"
select select "string:fspay-81e39e55-2654-480d-8f33-203185084adc"
select select "string:US"
select select "number:8"
select select "object:922"
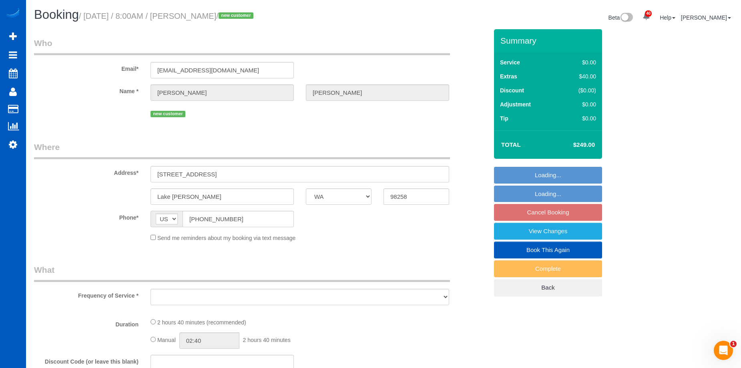
select select "199"
select select "1501"
select select "3"
select select "spot1"
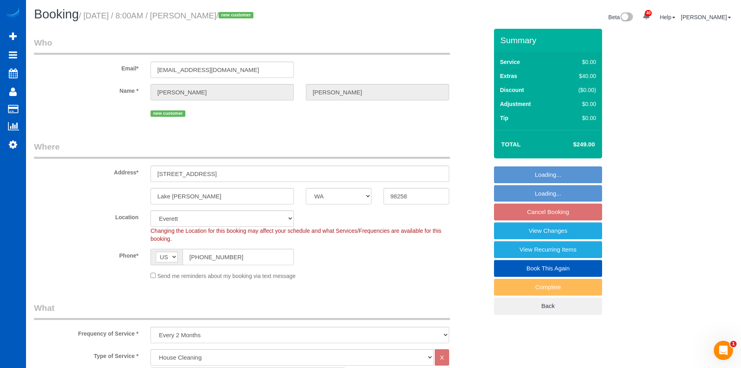
select select "object:1178"
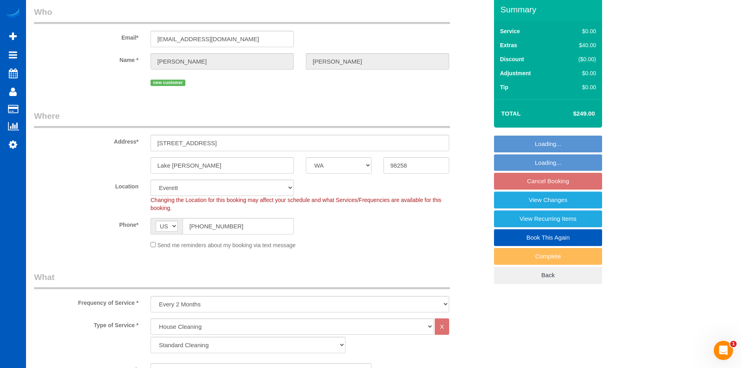
scroll to position [80, 0]
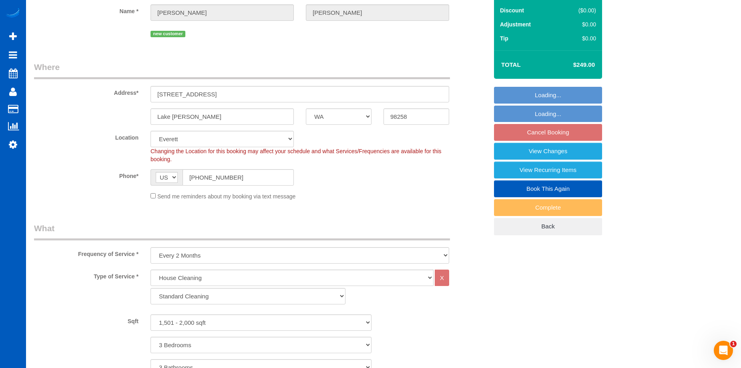
select select "1501"
select select "3"
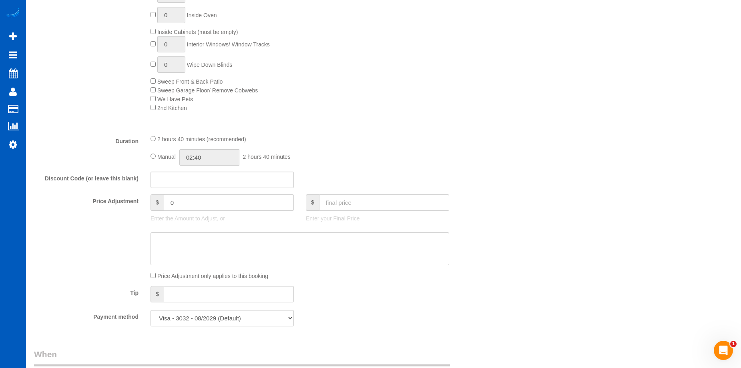
scroll to position [520, 0]
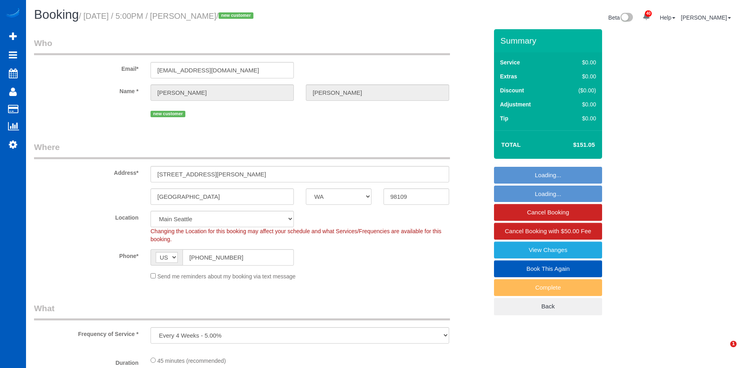
select select "WA"
select select "object:825"
select select "spot1"
select select "199"
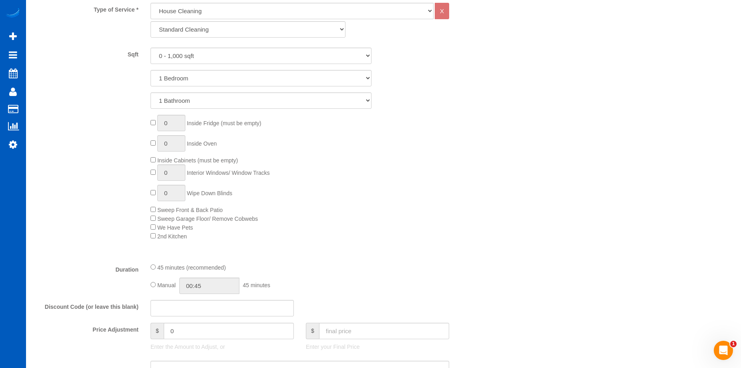
scroll to position [400, 0]
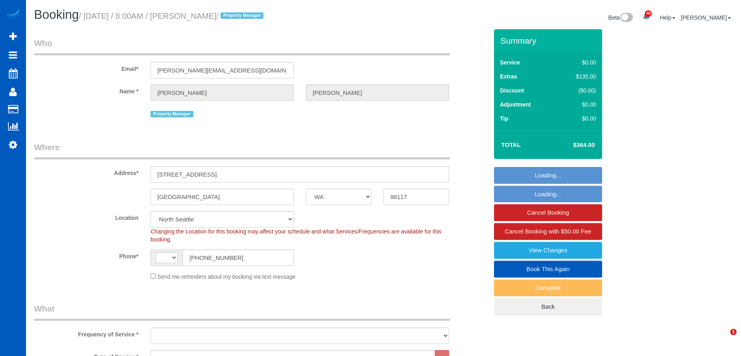
select select "WA"
select select "199"
select select "string:[GEOGRAPHIC_DATA]"
select select "object:809"
select select "2"
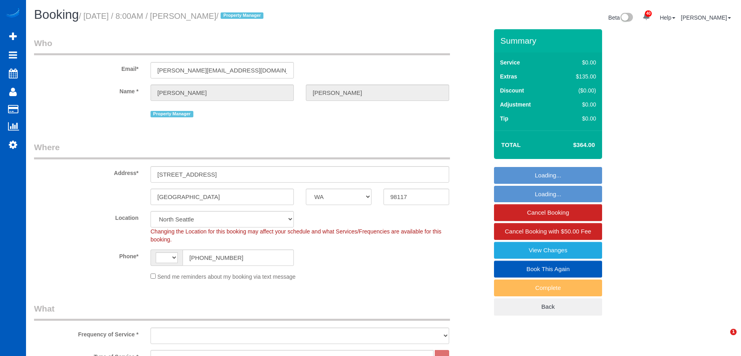
select select "spot1"
select select "object:1261"
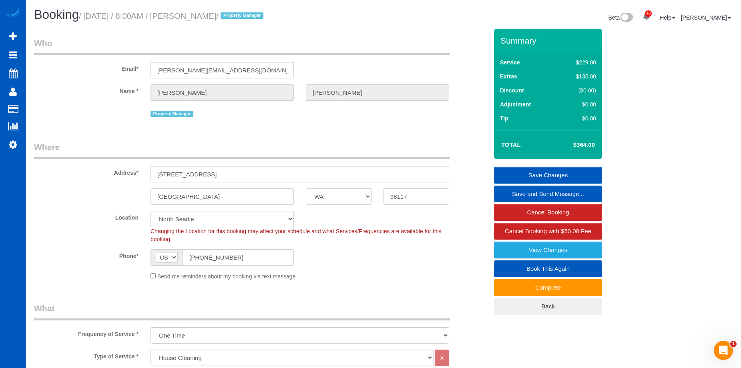
drag, startPoint x: 202, startPoint y: 17, endPoint x: 240, endPoint y: 22, distance: 37.9
click at [240, 22] on h1 "Booking / September 26, 2025 / 8:00AM / Erik Garcia / Property Manager" at bounding box center [206, 15] width 344 height 14
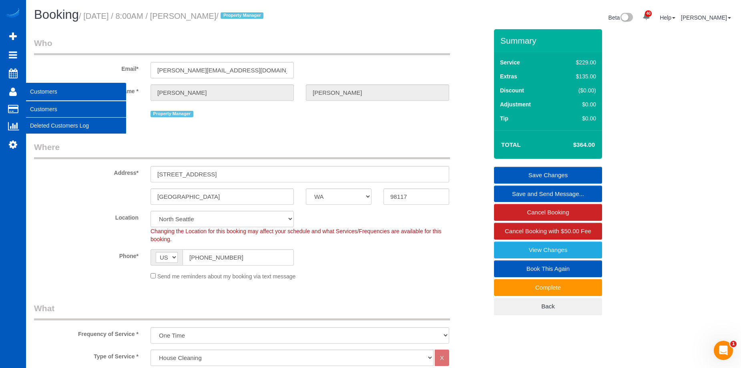
copy small "Erik Garcia"
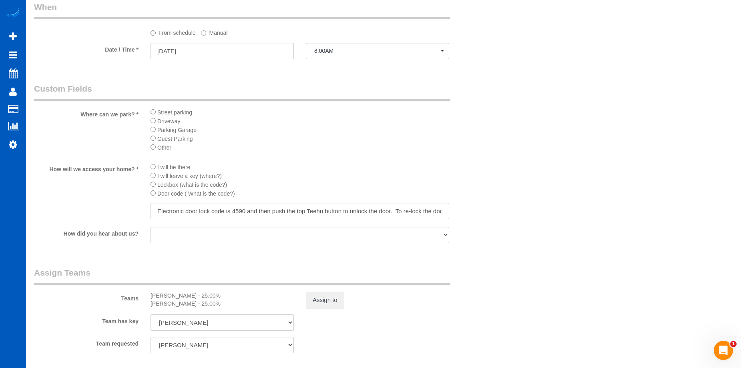
scroll to position [921, 0]
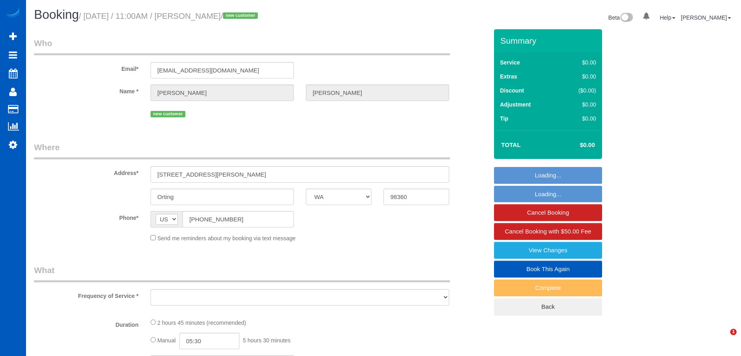
select select "WA"
select select
select select "object:1118"
select select "string:fspay-a2f98a69-a50c-49cd-9fcb-db82c11747c7"
select select
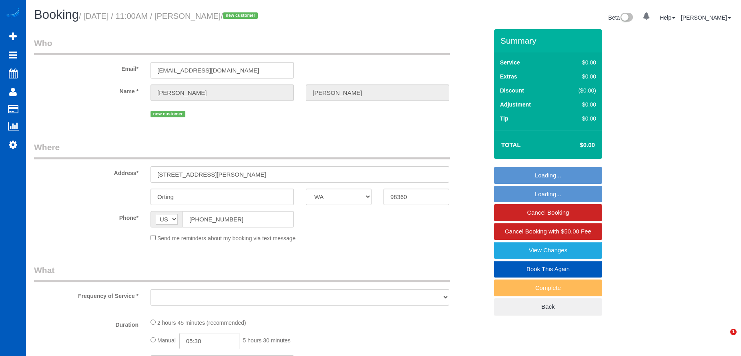
select select "199"
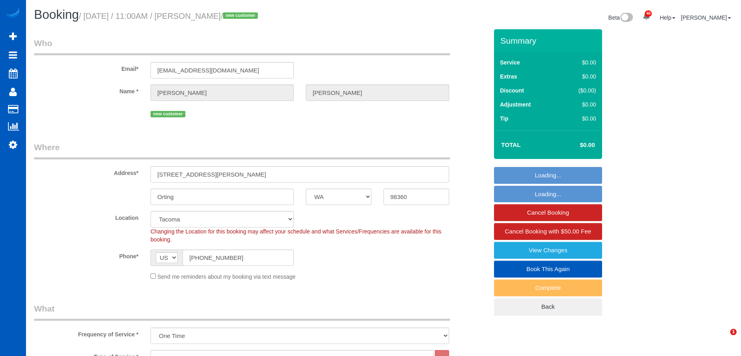
select select "spot11"
select select "object:1207"
select select "2001"
select select "3"
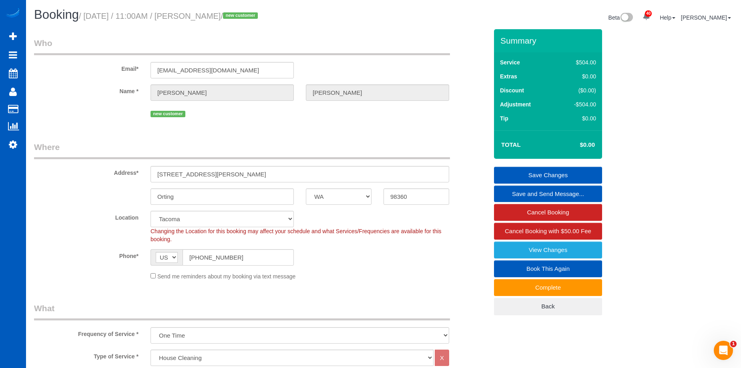
drag, startPoint x: 206, startPoint y: 13, endPoint x: 251, endPoint y: 15, distance: 44.9
click at [251, 15] on small "/ September 26, 2025 / 11:00AM / Sue Hillstrom / new customer" at bounding box center [169, 16] width 181 height 9
copy small "Sue Hillstrom"
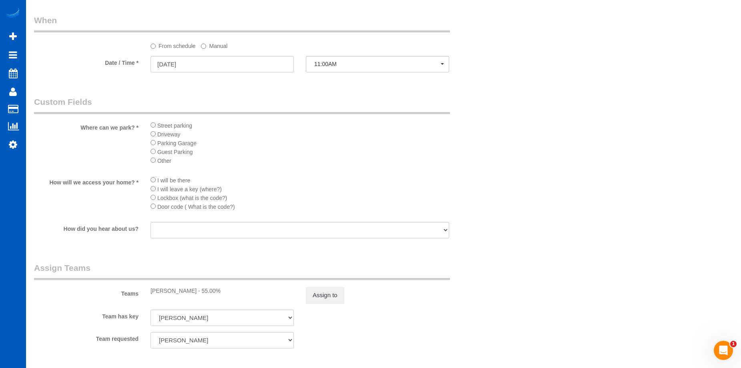
scroll to position [801, 0]
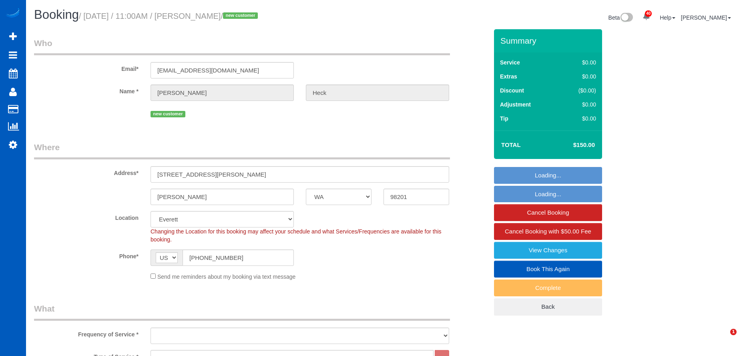
select select "WA"
select select "199"
select select "object:1177"
select select
select select "1001"
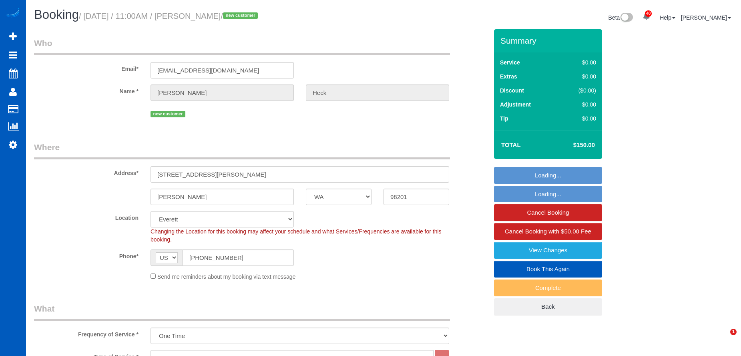
select select "2"
select select "spot10"
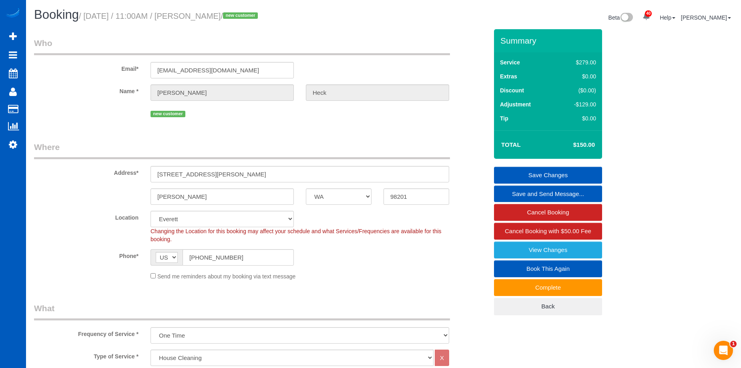
drag, startPoint x: 205, startPoint y: 16, endPoint x: 258, endPoint y: 16, distance: 52.9
click at [260, 16] on small "/ September 26, 2025 / 11:00AM / Fernanda Heck / new customer" at bounding box center [169, 16] width 181 height 9
copy small "Fernanda Heck"
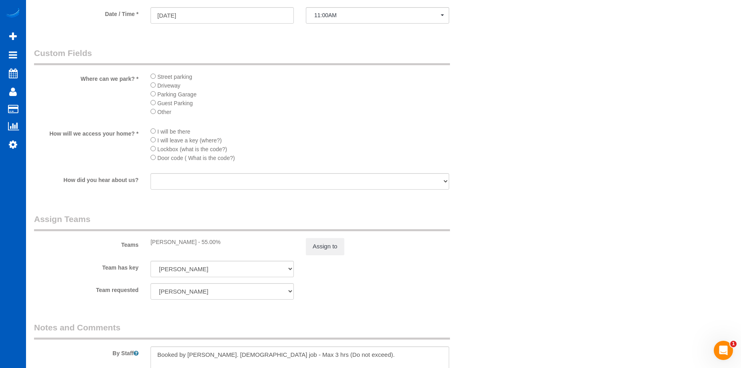
scroll to position [921, 0]
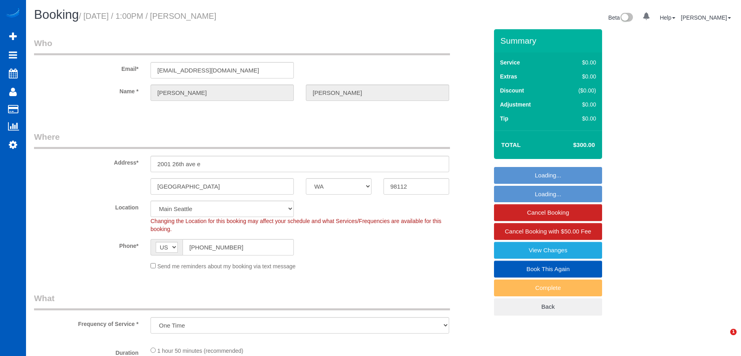
select select "WA"
select select "string:fspay-991bba1f-6b8d-4041-822a-81e30f520015"
select select "199"
select select "2501"
select select "3"
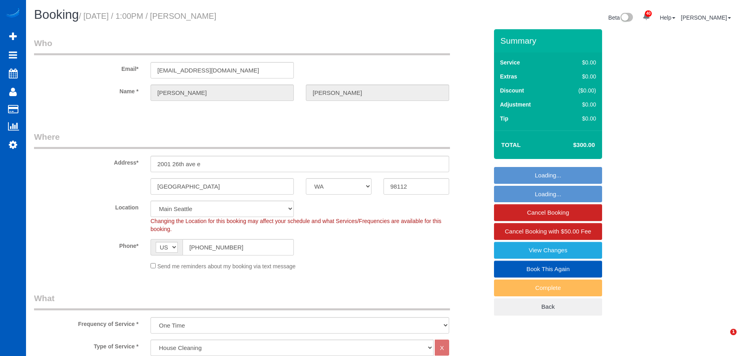
select select "2"
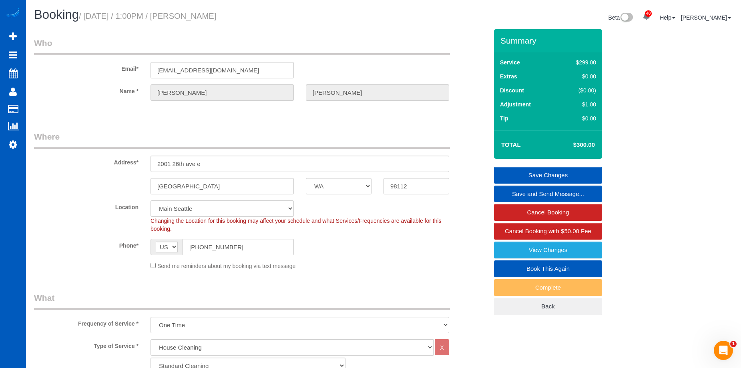
drag, startPoint x: 203, startPoint y: 13, endPoint x: 264, endPoint y: 15, distance: 61.3
click at [264, 15] on h1 "Booking / [DATE] / 1:00PM / [PERSON_NAME]" at bounding box center [206, 15] width 344 height 14
copy small "[PERSON_NAME]"
click at [518, 245] on link "View Changes" at bounding box center [548, 250] width 108 height 17
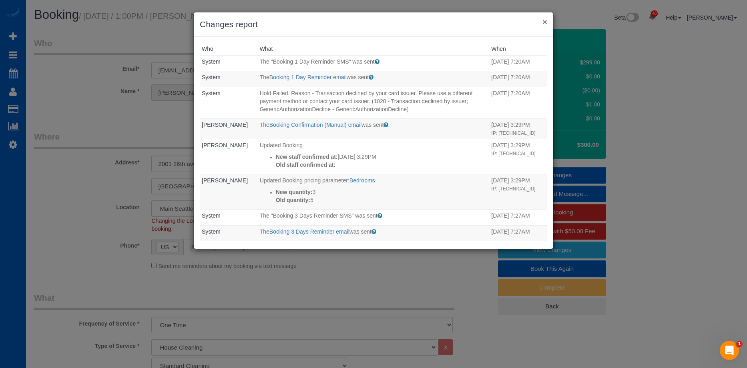
click at [543, 20] on button "×" at bounding box center [545, 22] width 5 height 8
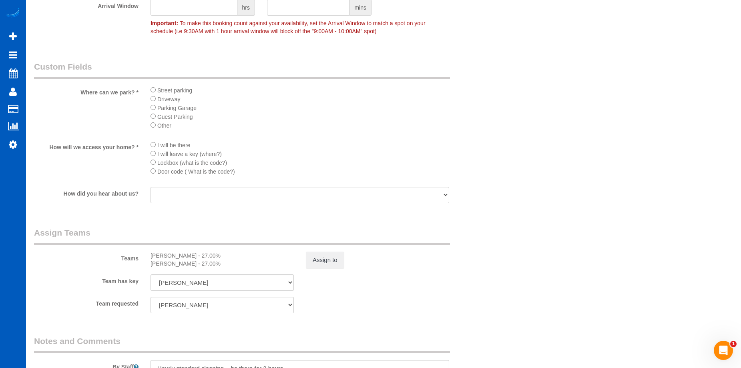
scroll to position [881, 0]
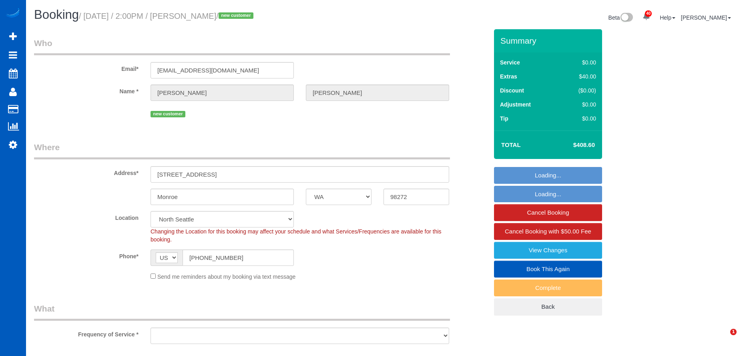
select select "WA"
select select "object:1047"
select select "spot1"
select select "199"
select select "object:1187"
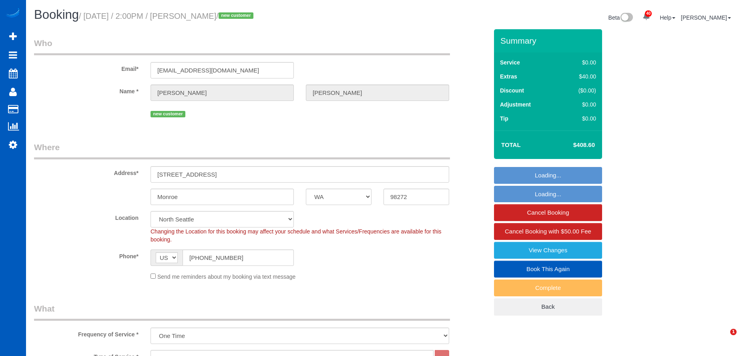
select select "1001"
select select "3"
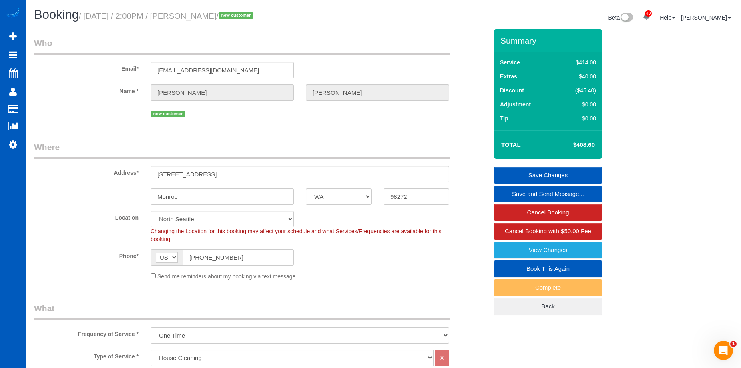
drag, startPoint x: 201, startPoint y: 16, endPoint x: 257, endPoint y: 16, distance: 56.5
click at [256, 15] on small "/ September 26, 2025 / 2:00PM / Christina Roberts / new customer" at bounding box center [167, 16] width 177 height 9
copy small "Christina Roberts"
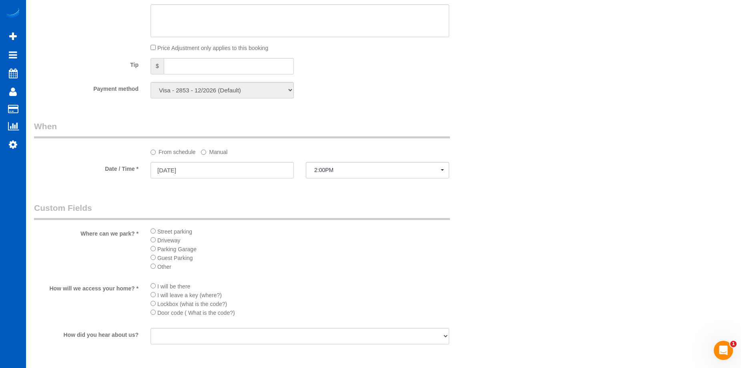
scroll to position [841, 0]
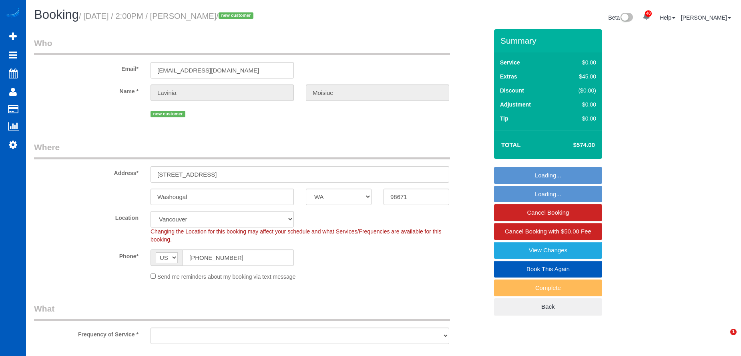
select select "WA"
select select "spot1"
select select "199"
select select "3501"
select select "5"
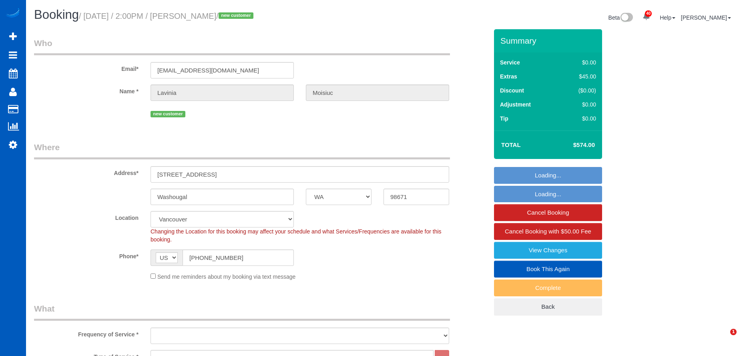
select select "4"
select select "object:1255"
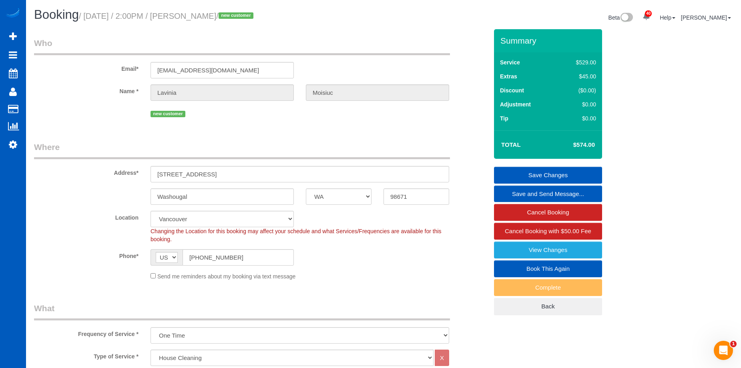
drag, startPoint x: 201, startPoint y: 14, endPoint x: 256, endPoint y: 15, distance: 55.3
click at [256, 15] on small "/ September 26, 2025 / 2:00PM / Lavinia Moisiuc / new customer" at bounding box center [167, 16] width 177 height 9
copy small "Lavinia Moisiuc"
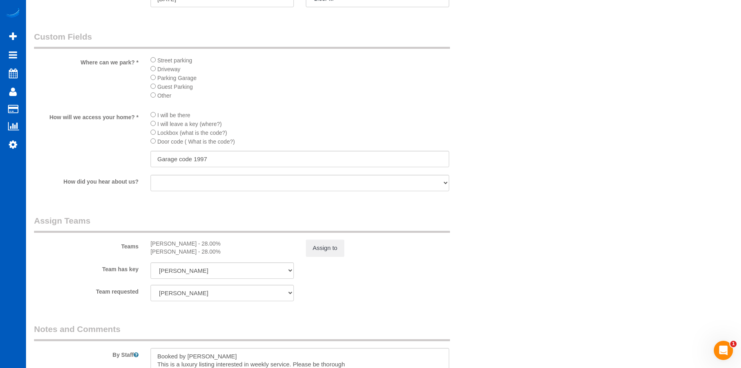
scroll to position [881, 0]
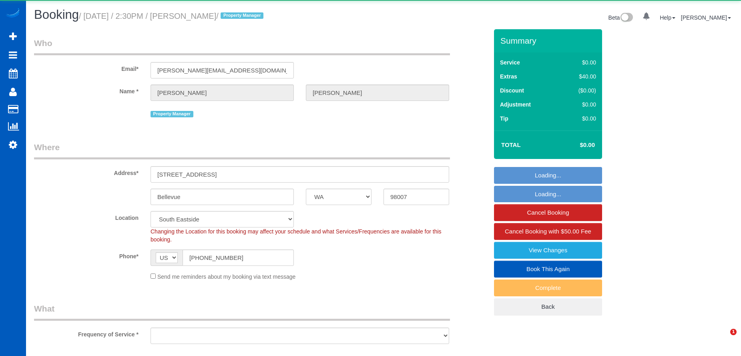
select select "WA"
select select "object:1057"
select select "199"
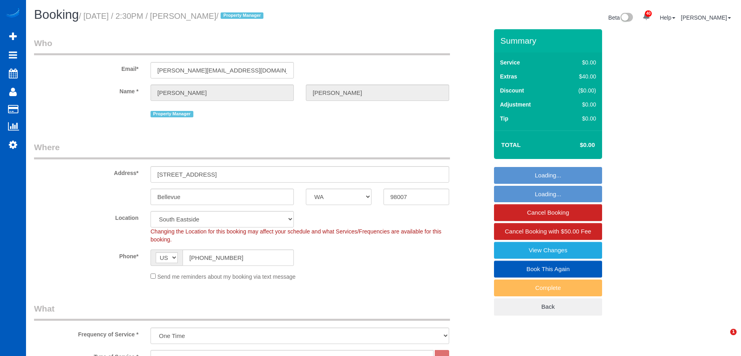
select select "object:1217"
select select "2"
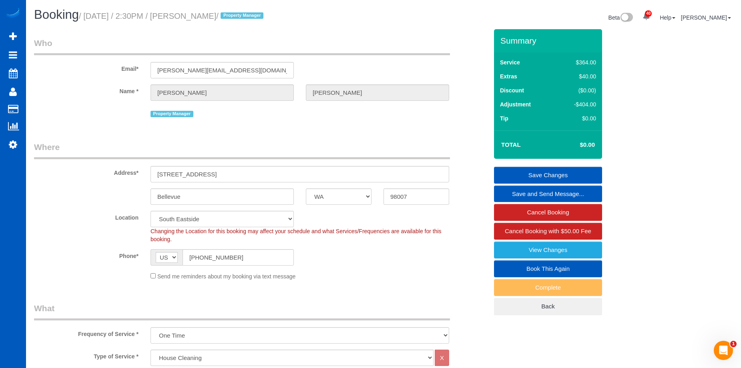
drag, startPoint x: 203, startPoint y: 14, endPoint x: 251, endPoint y: 16, distance: 48.1
click at [251, 16] on small "/ [DATE] / 2:30PM / [PERSON_NAME] / Property Manager" at bounding box center [172, 16] width 187 height 9
copy small "[PERSON_NAME]"
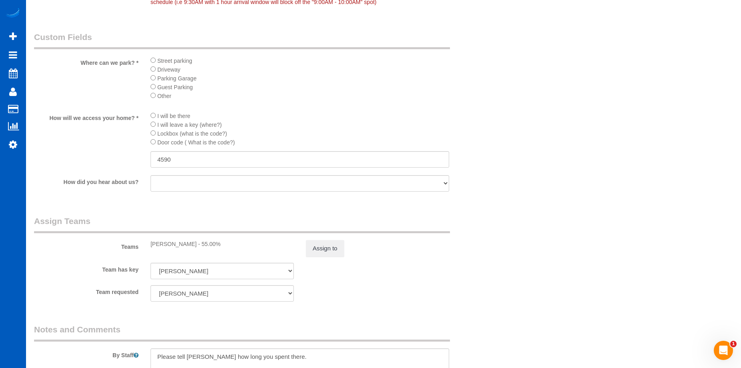
scroll to position [1001, 0]
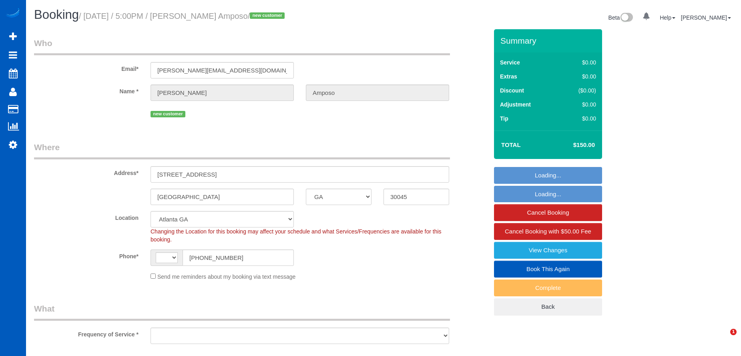
select select "GA"
select select "spot1"
select select "string:[GEOGRAPHIC_DATA]"
select select "object:953"
select select "string:fspay-6390c198-f61a-4664-bc10-2df3742548e2"
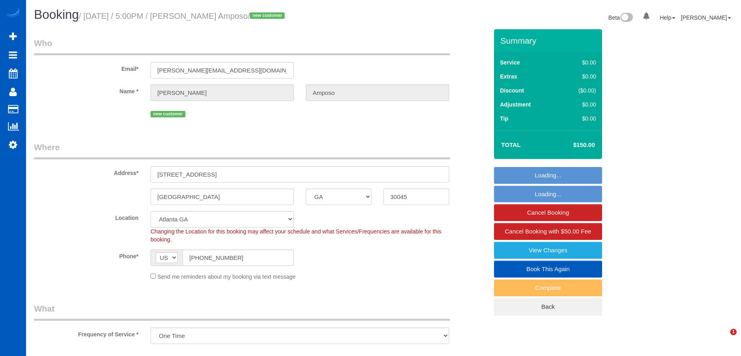
select select
select select "199"
select select "spot10"
select select "2501"
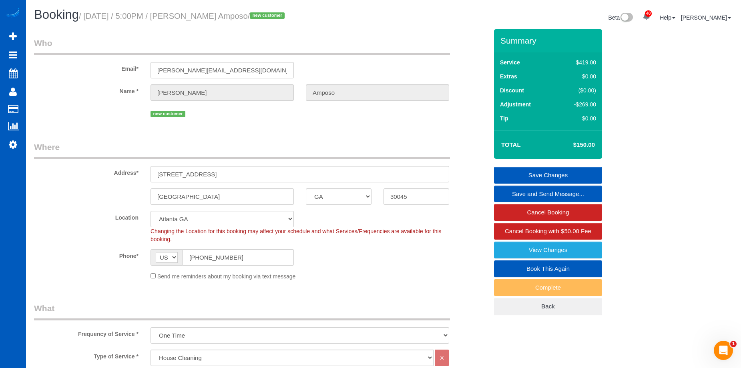
drag, startPoint x: 201, startPoint y: 16, endPoint x: 259, endPoint y: 13, distance: 57.3
click at [259, 13] on small "/ September 26, 2025 / 5:00PM / Bernice Amposo / new customer" at bounding box center [183, 16] width 208 height 9
copy small "Bernice Amposo"
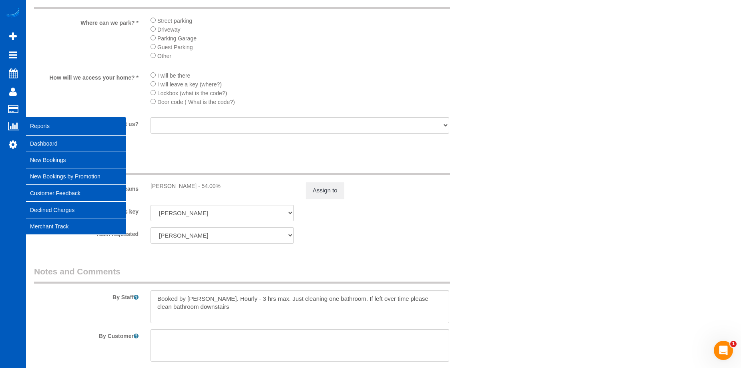
scroll to position [921, 0]
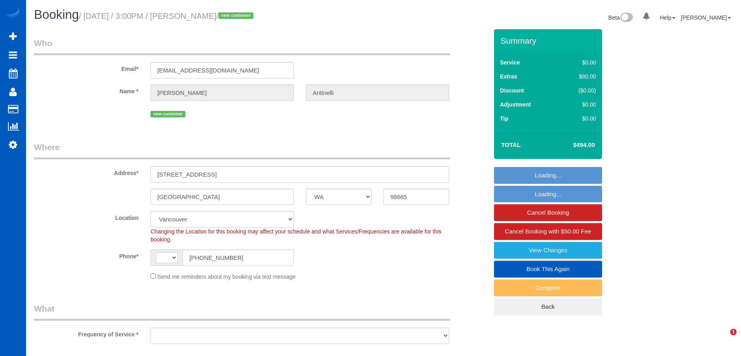
select select "WA"
select select "string:US"
select select "string:fspay-5cb1aef4-25c3-4c56-8088-abbf19e97fe4"
select select "199"
select select "1001"
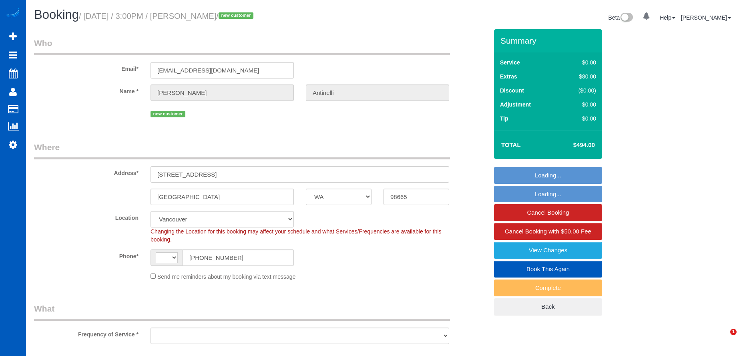
select select "2"
select select "object:1220"
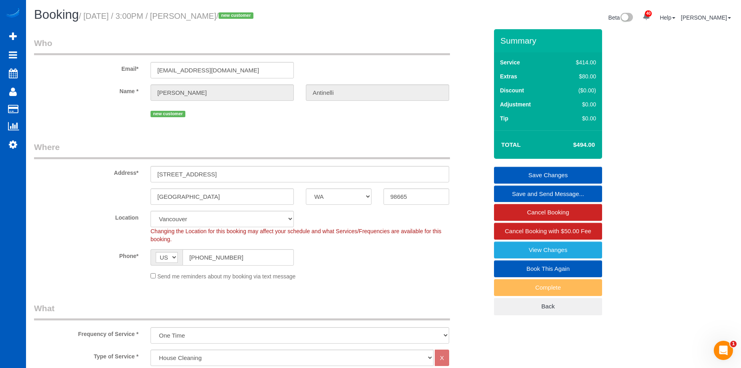
drag, startPoint x: 203, startPoint y: 17, endPoint x: 249, endPoint y: 18, distance: 46.9
click at [249, 18] on small "/ September 26, 2025 / 3:00PM / Zach Antinelli / new customer" at bounding box center [167, 16] width 177 height 9
copy small "Zach Antinelli"
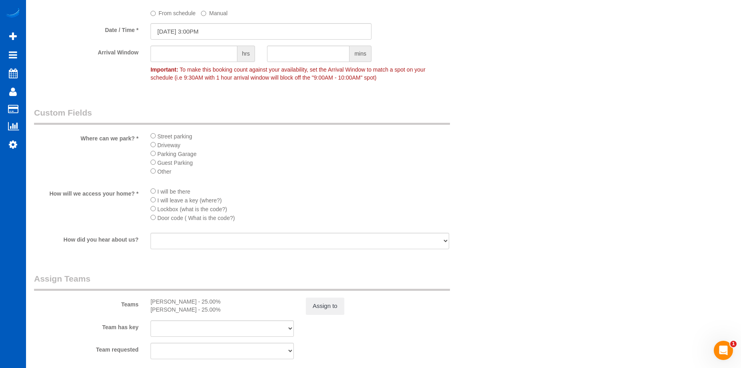
scroll to position [881, 0]
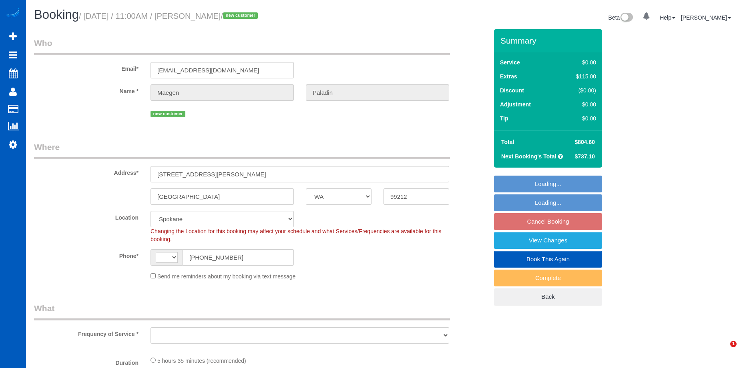
select select "WA"
select select "string:US"
select select "object:818"
select select "199"
select select "5001"
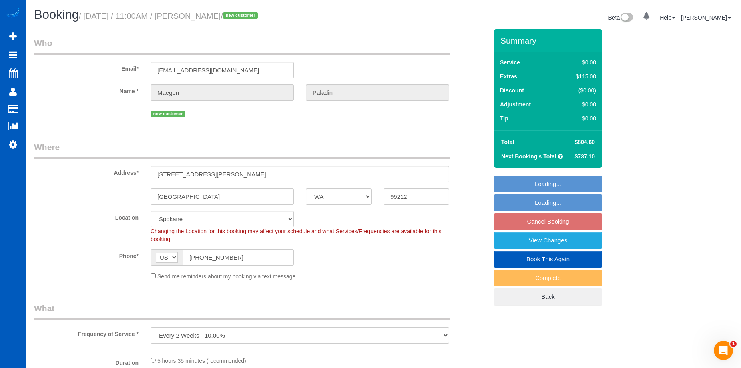
select select "3"
select select "4"
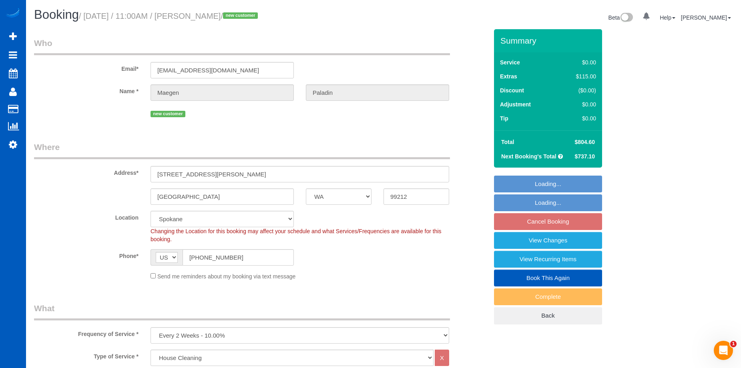
select select "spot2"
select select "5001"
select select "3"
select select "4"
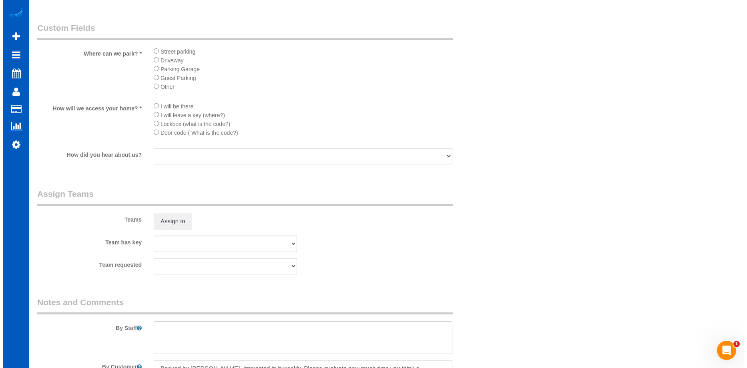
scroll to position [881, 0]
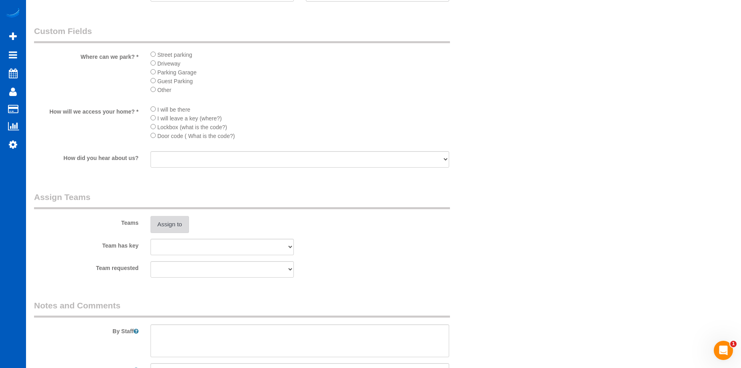
click at [175, 222] on button "Assign to" at bounding box center [170, 224] width 38 height 17
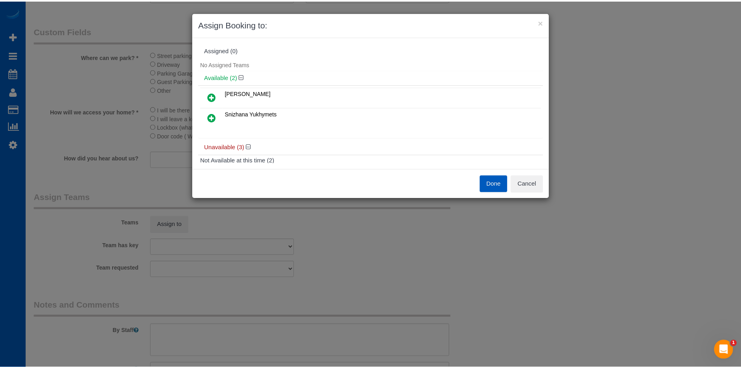
scroll to position [80, 0]
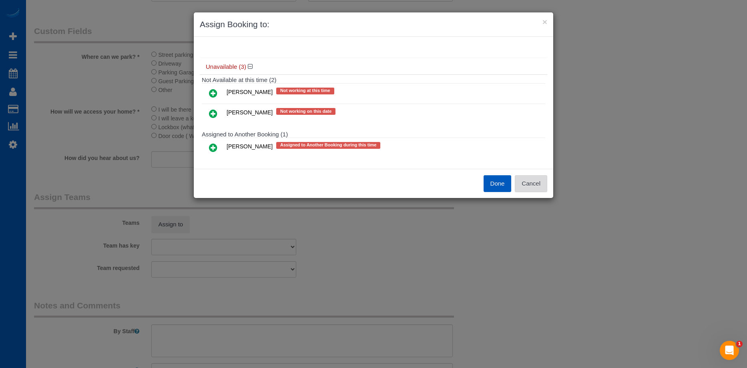
click at [534, 190] on button "Cancel" at bounding box center [531, 183] width 32 height 17
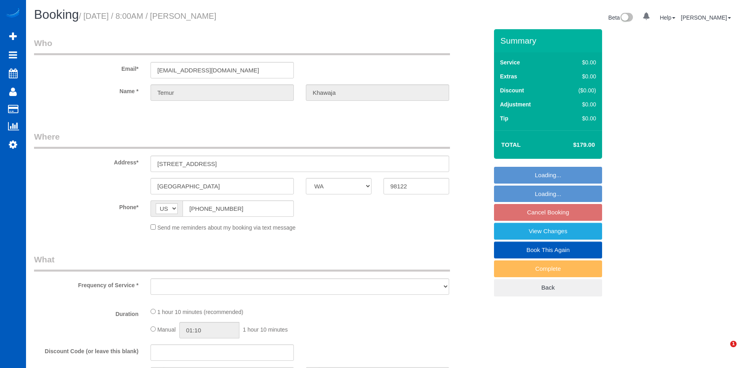
select select "WA"
select select "string:fspay-cc47412e-6114-463d-bd30-1b6b611a4503"
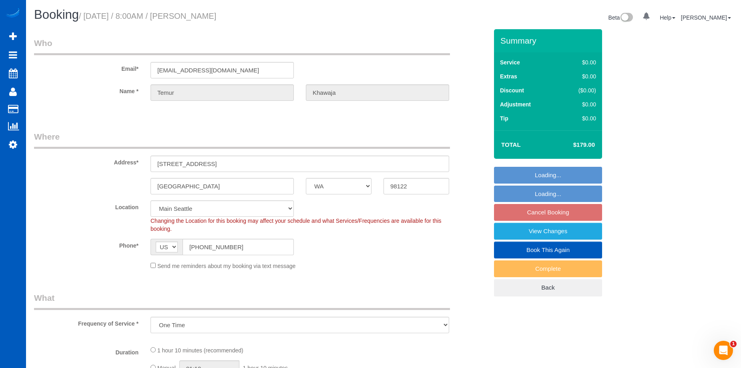
select select "object:1004"
select select "spot1"
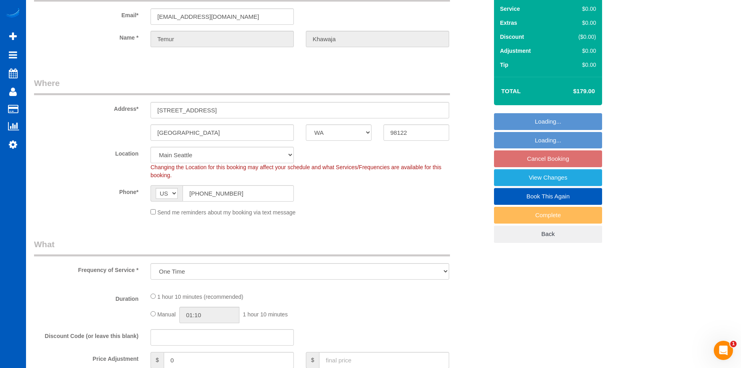
select select "199"
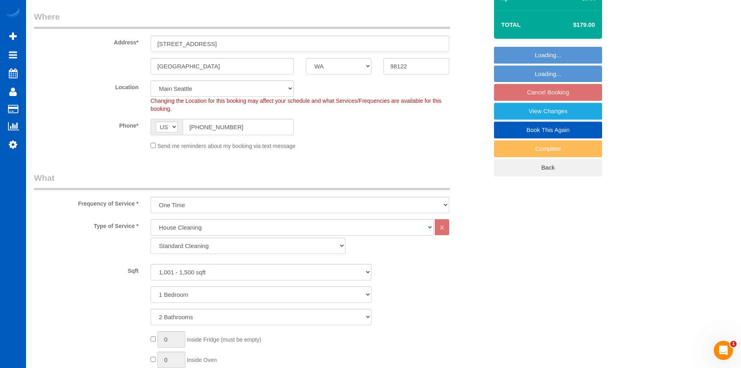
select select "1001"
select select "2"
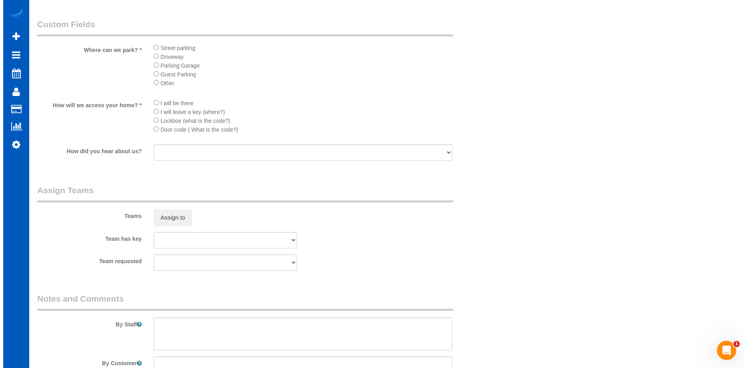
scroll to position [881, 0]
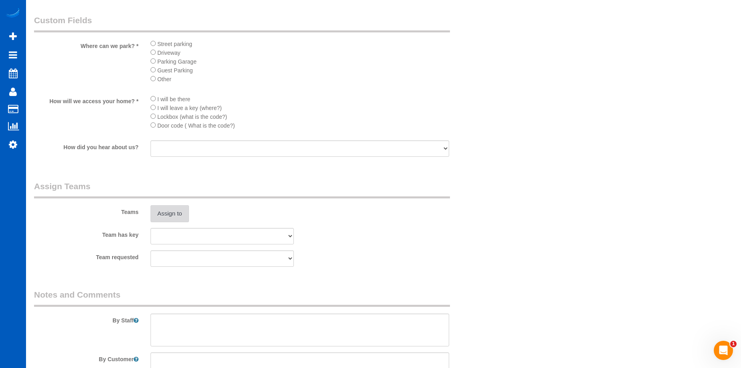
click at [178, 218] on button "Assign to" at bounding box center [170, 213] width 38 height 17
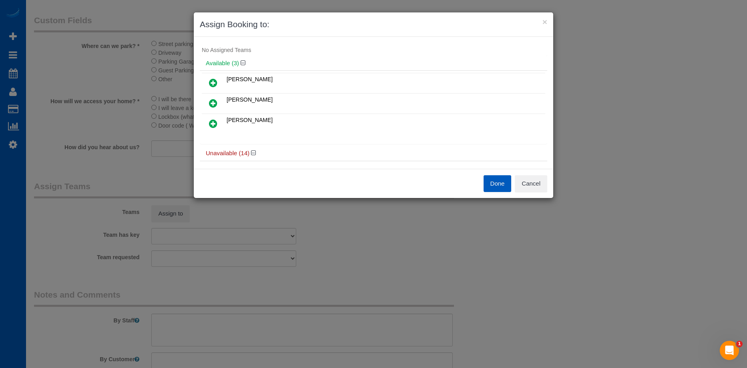
scroll to position [0, 0]
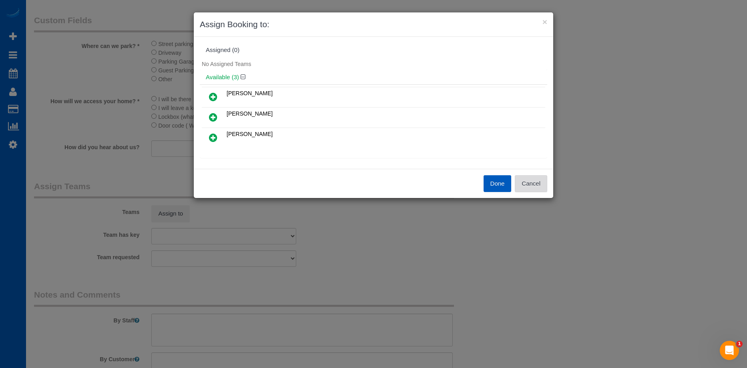
click at [539, 182] on button "Cancel" at bounding box center [531, 183] width 32 height 17
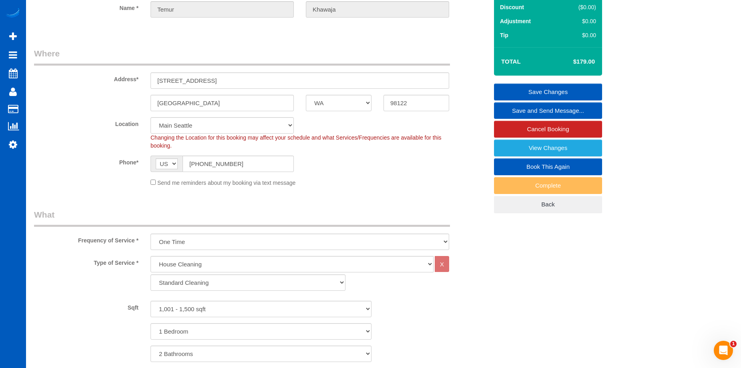
scroll to position [80, 0]
